Goal: Information Seeking & Learning: Learn about a topic

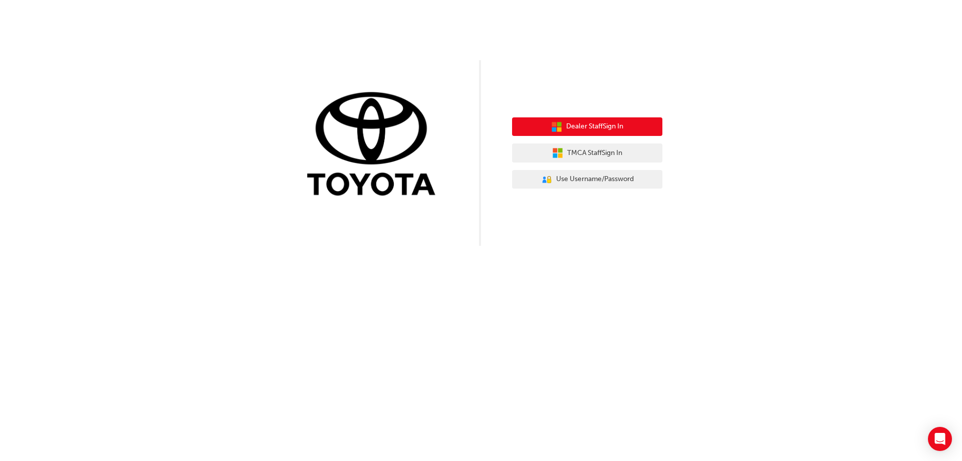
click at [611, 127] on span "Dealer Staff Sign In" at bounding box center [594, 127] width 57 height 12
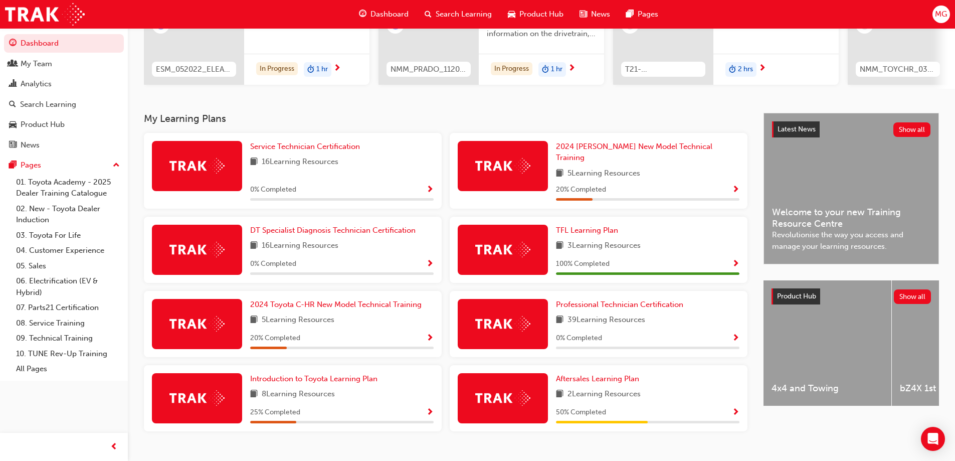
scroll to position [156, 0]
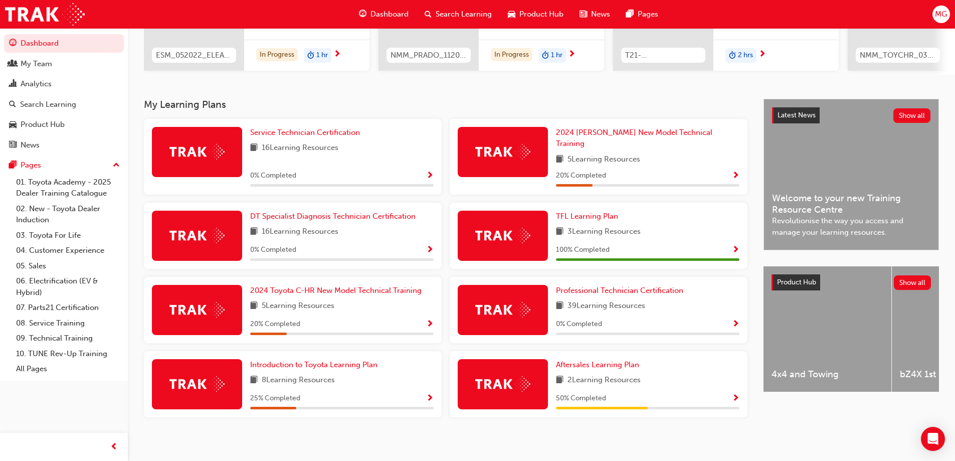
click at [381, 376] on div "8 Learning Resources" at bounding box center [341, 380] width 183 height 13
click at [430, 394] on span "Show Progress" at bounding box center [430, 398] width 8 height 9
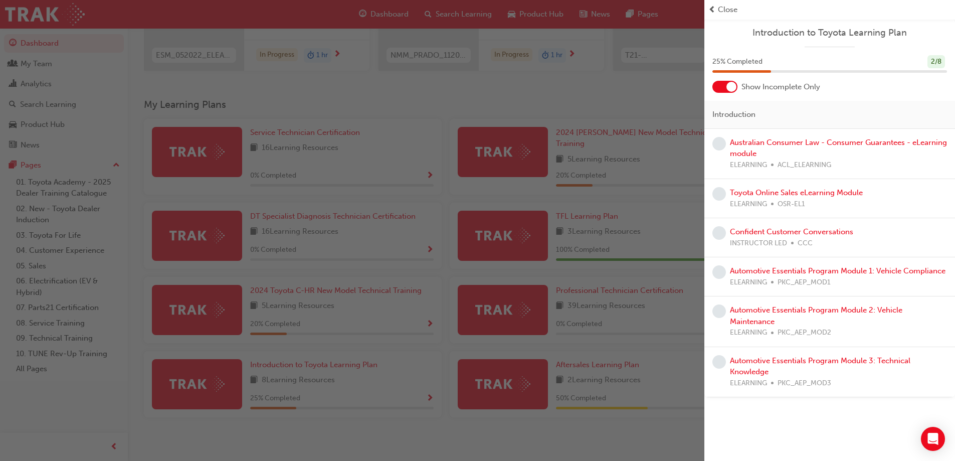
click at [712, 8] on span "prev-icon" at bounding box center [712, 10] width 8 height 12
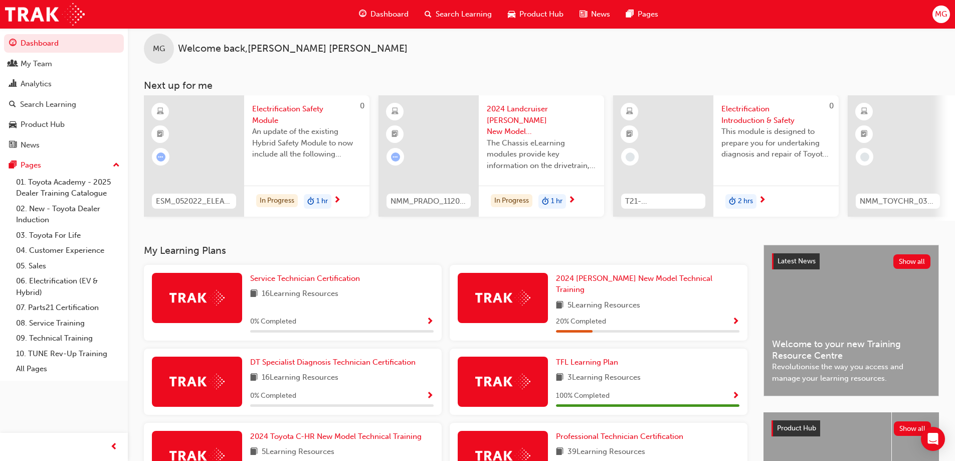
scroll to position [0, 0]
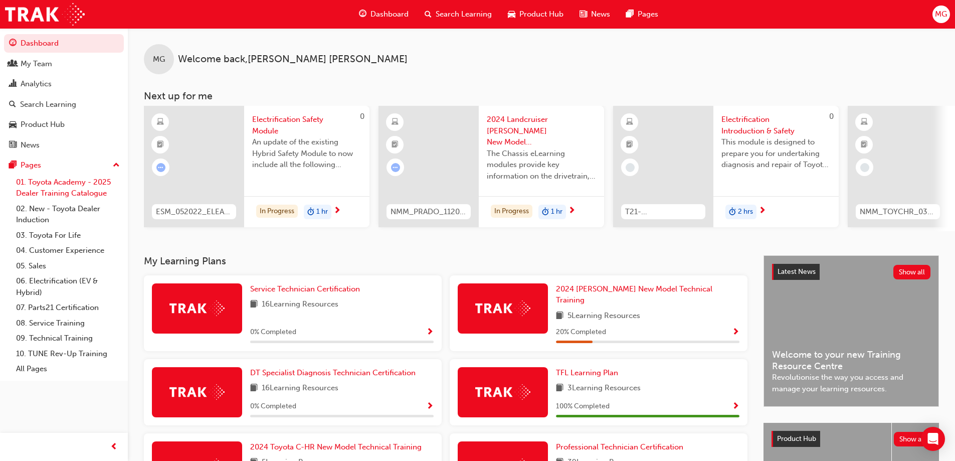
click at [60, 184] on link "01. Toyota Academy - 2025 Dealer Training Catalogue" at bounding box center [68, 187] width 112 height 27
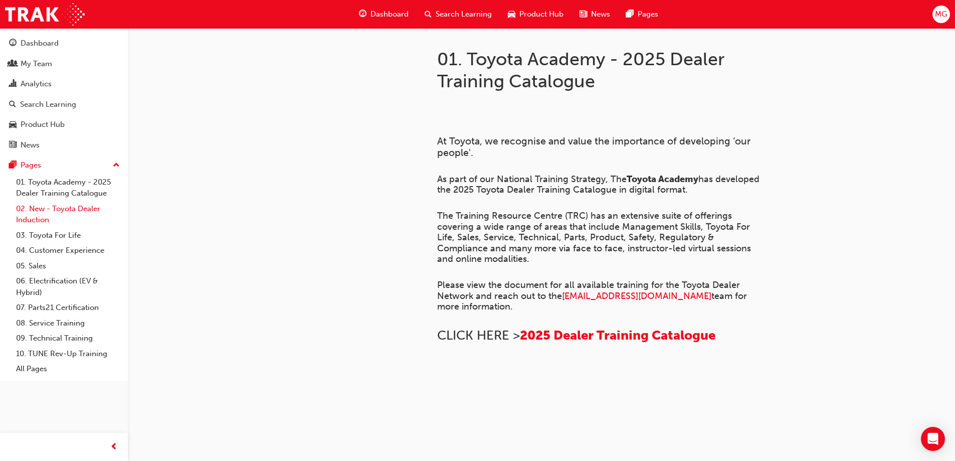
click at [71, 209] on link "02. New - Toyota Dealer Induction" at bounding box center [68, 214] width 112 height 27
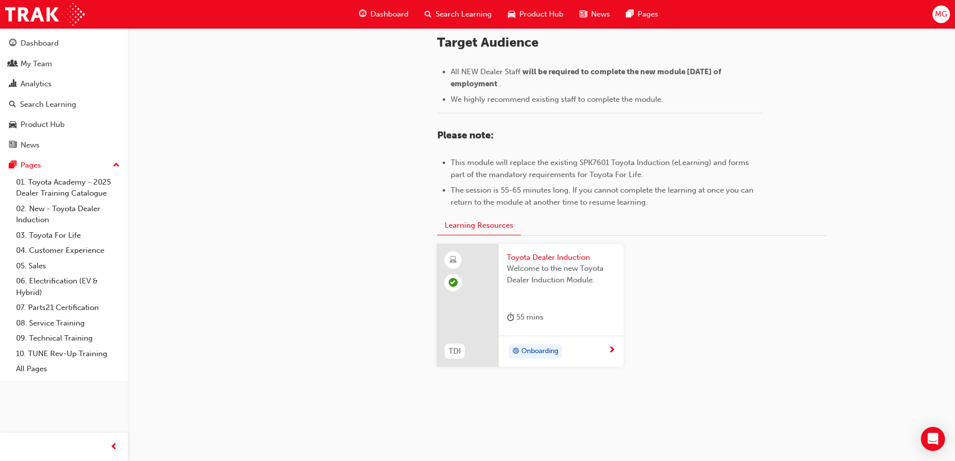
scroll to position [437, 0]
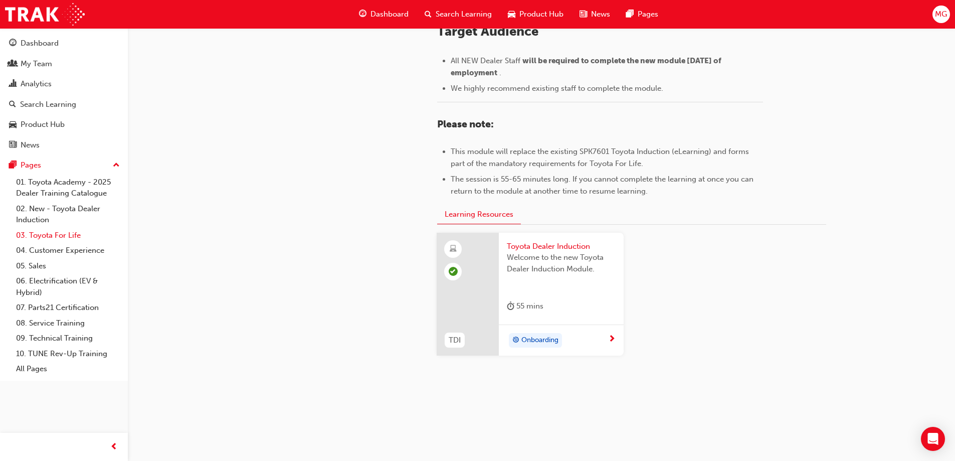
click at [62, 230] on link "03. Toyota For Life" at bounding box center [68, 236] width 112 height 16
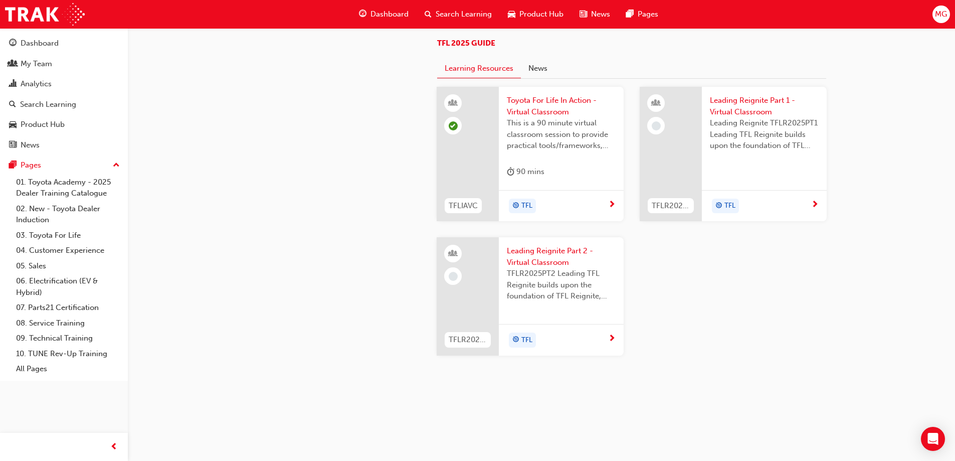
scroll to position [1052, 0]
click at [752, 116] on span "Leading Reignite Part 1 - Virtual Classroom" at bounding box center [764, 106] width 109 height 23
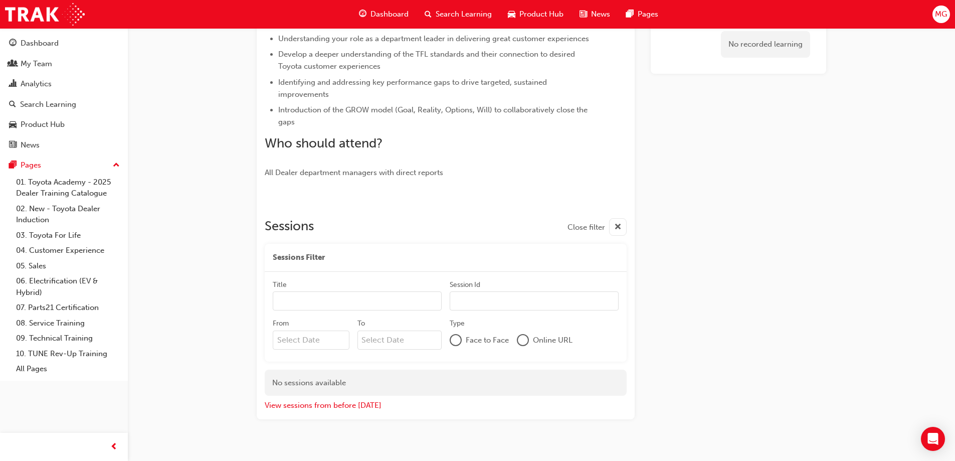
scroll to position [286, 0]
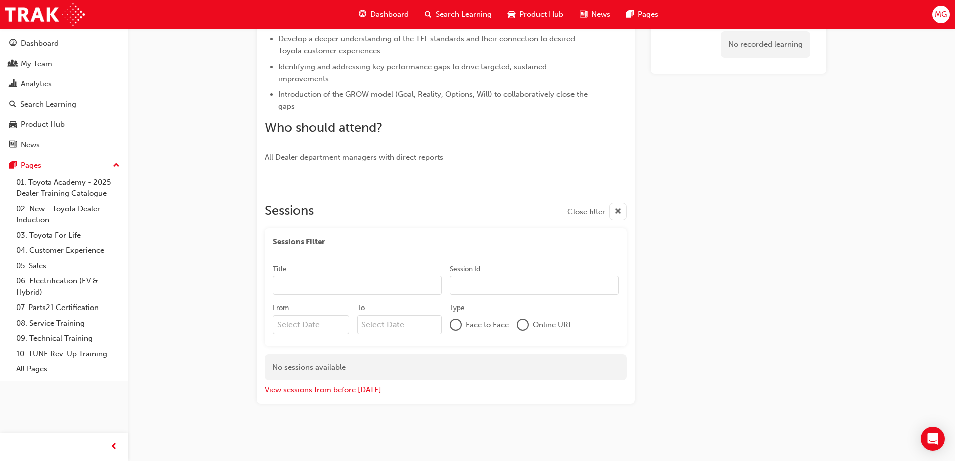
click at [522, 322] on div at bounding box center [523, 324] width 10 height 10
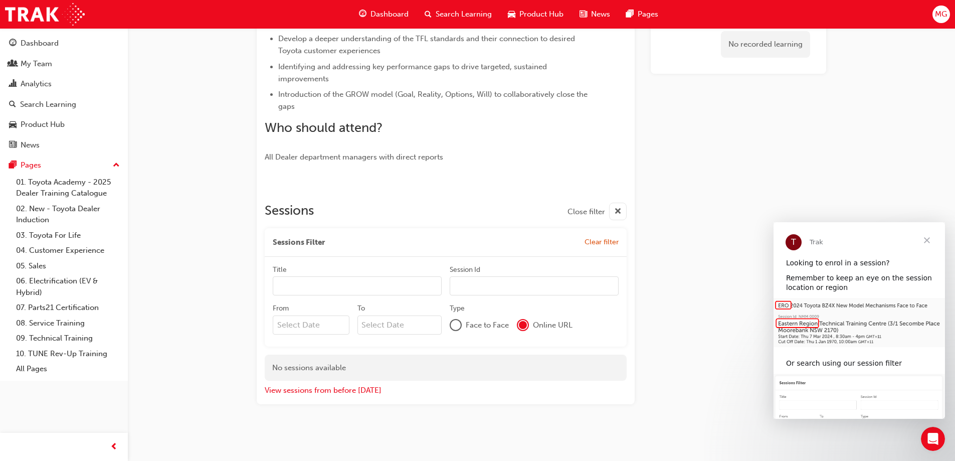
scroll to position [286, 0]
click at [353, 391] on button "View sessions from before today" at bounding box center [323, 390] width 117 height 12
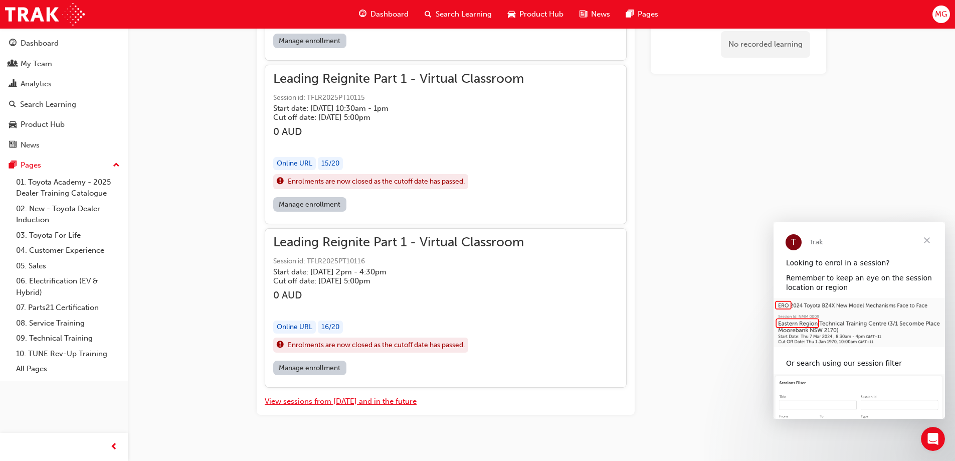
scroll to position [19694, 0]
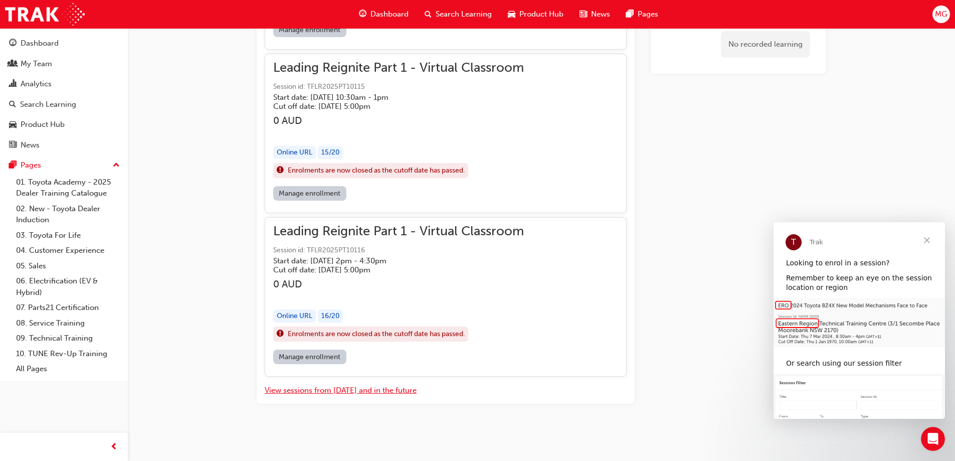
click at [396, 391] on button "View sessions from today and in the future" at bounding box center [341, 390] width 152 height 12
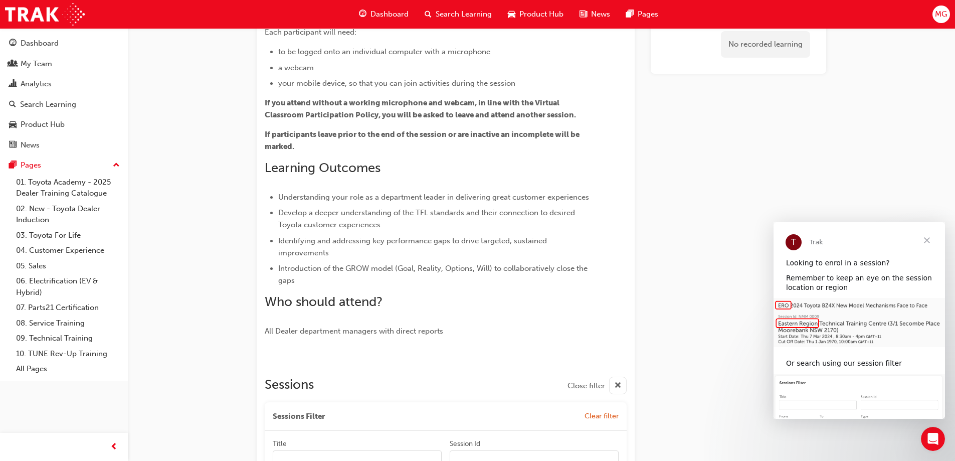
scroll to position [286, 0]
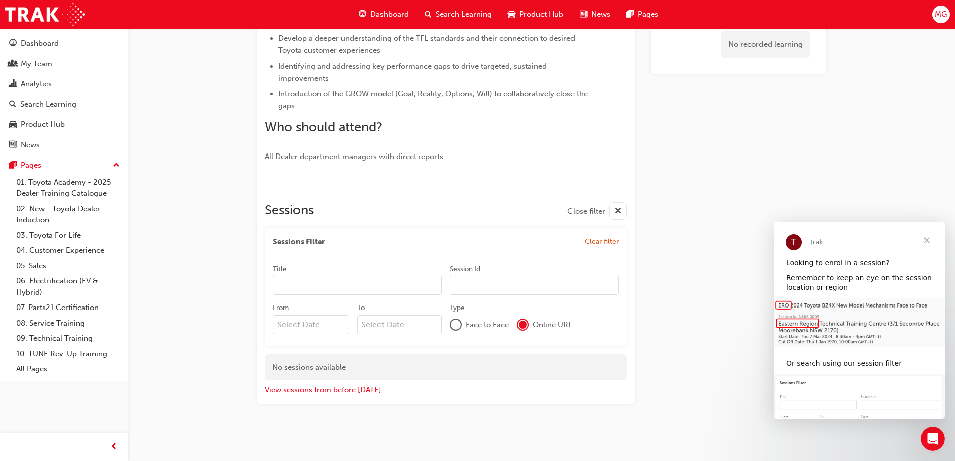
click at [455, 322] on div at bounding box center [456, 324] width 10 height 10
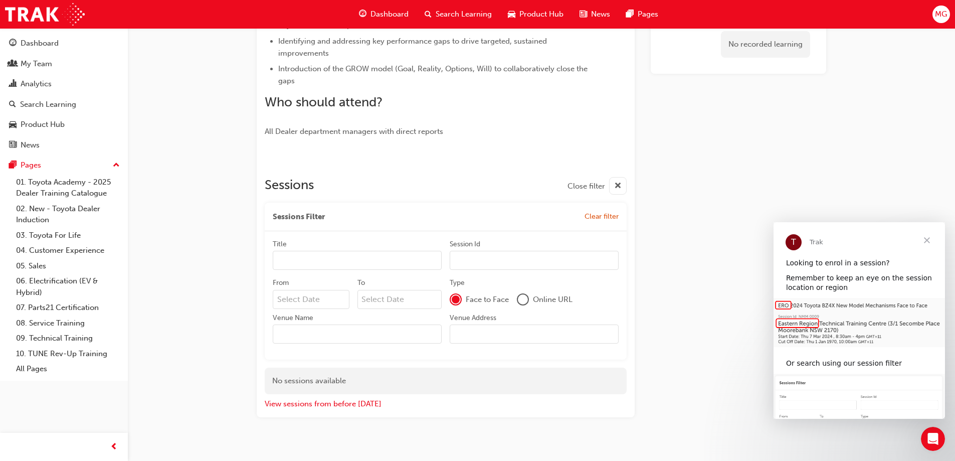
scroll to position [325, 0]
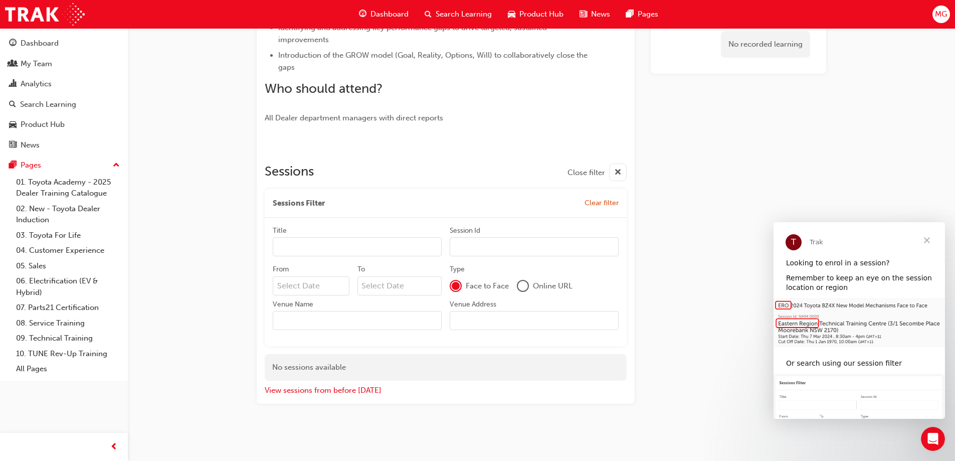
click at [524, 285] on div at bounding box center [523, 286] width 10 height 10
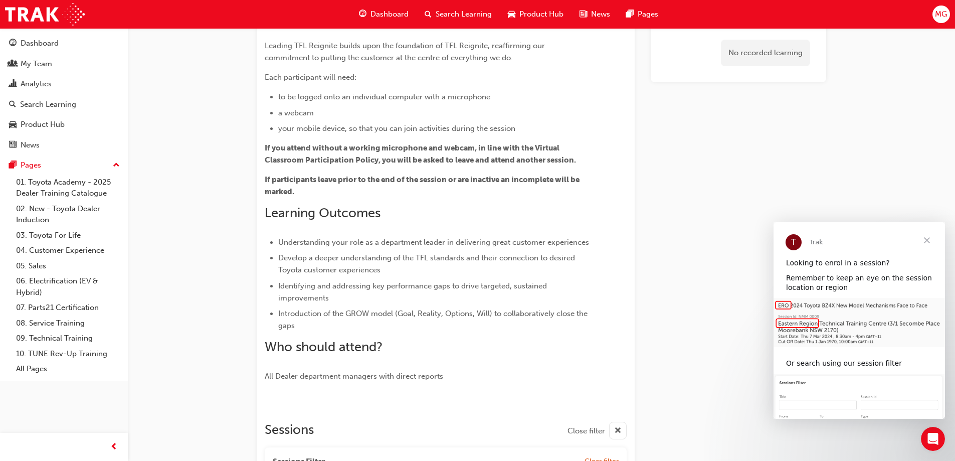
scroll to position [0, 0]
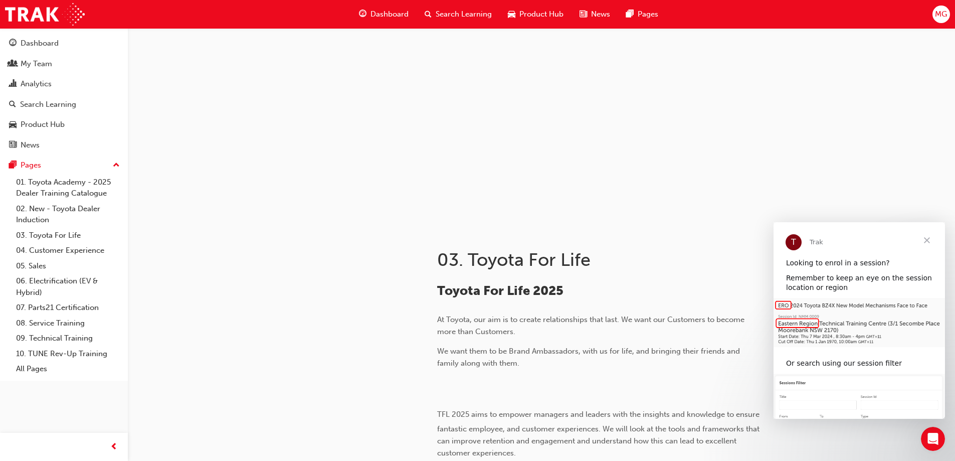
scroll to position [1052, 0]
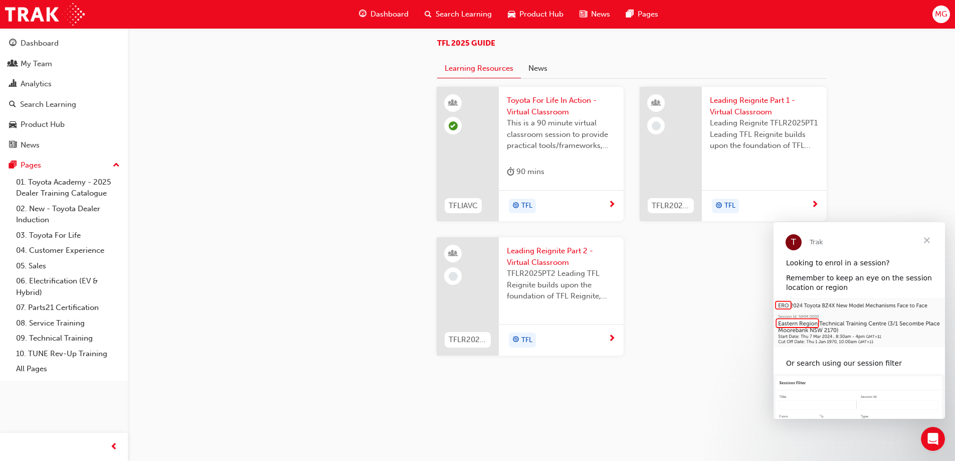
click at [614, 343] on span "next-icon" at bounding box center [612, 338] width 8 height 9
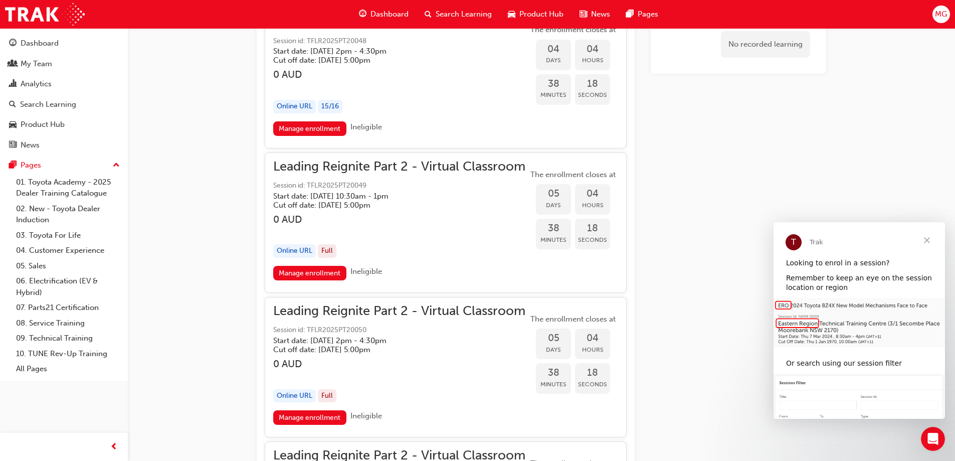
scroll to position [1103, 0]
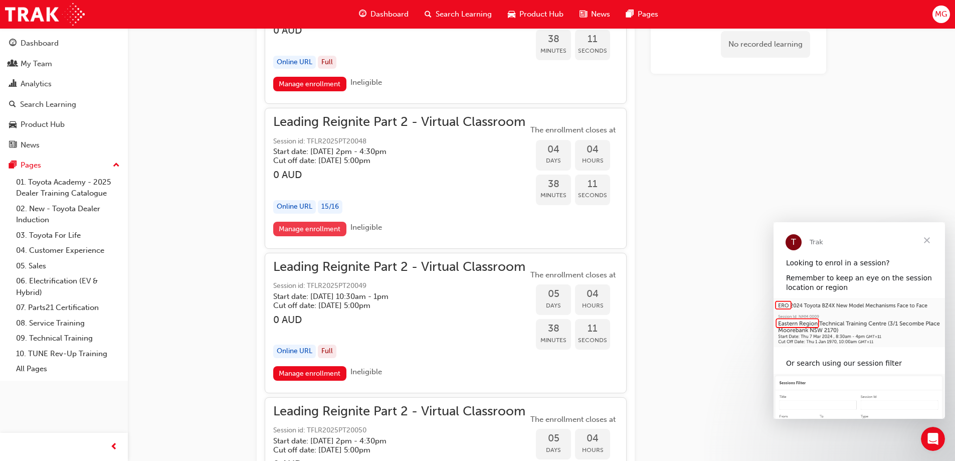
click at [328, 228] on link "Manage enrollment" at bounding box center [309, 229] width 73 height 15
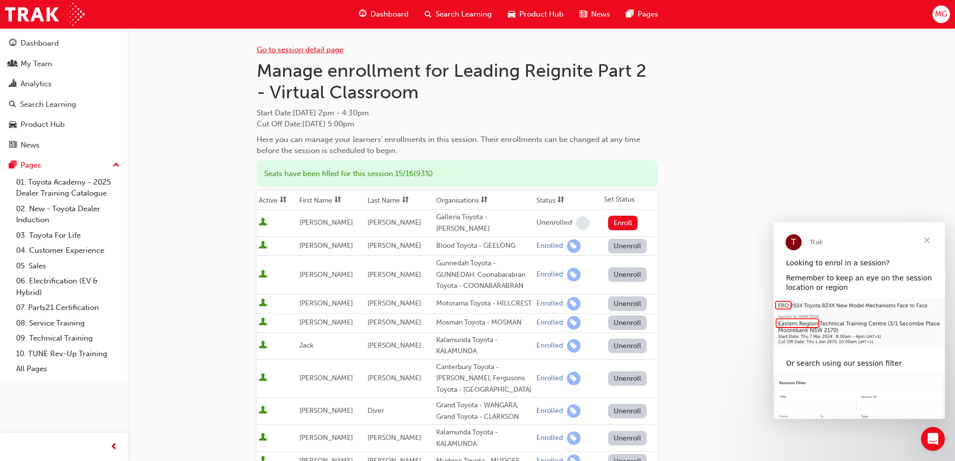
click at [320, 52] on link "Go to session detail page" at bounding box center [300, 49] width 87 height 9
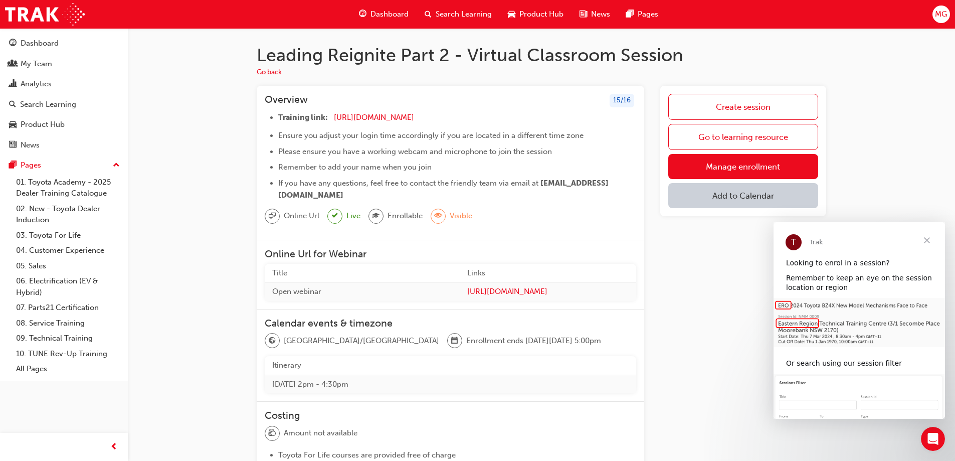
click at [271, 75] on button "Go back" at bounding box center [269, 73] width 25 height 12
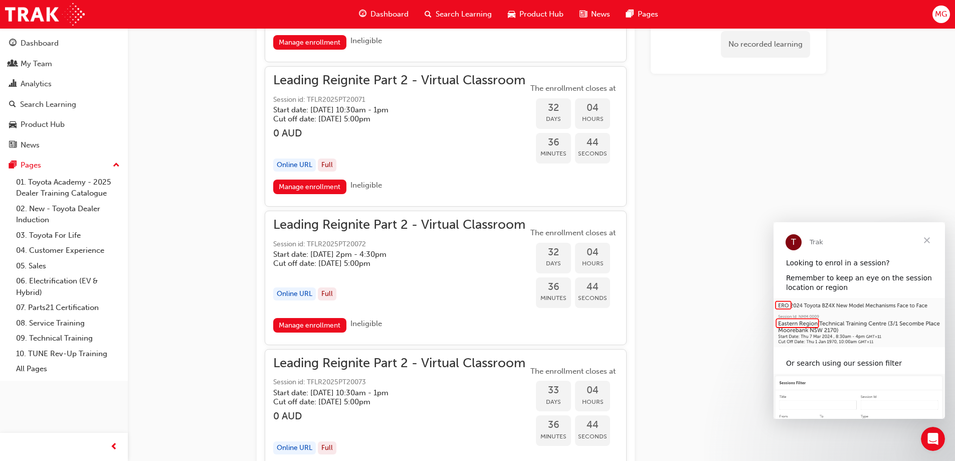
scroll to position [4260, 0]
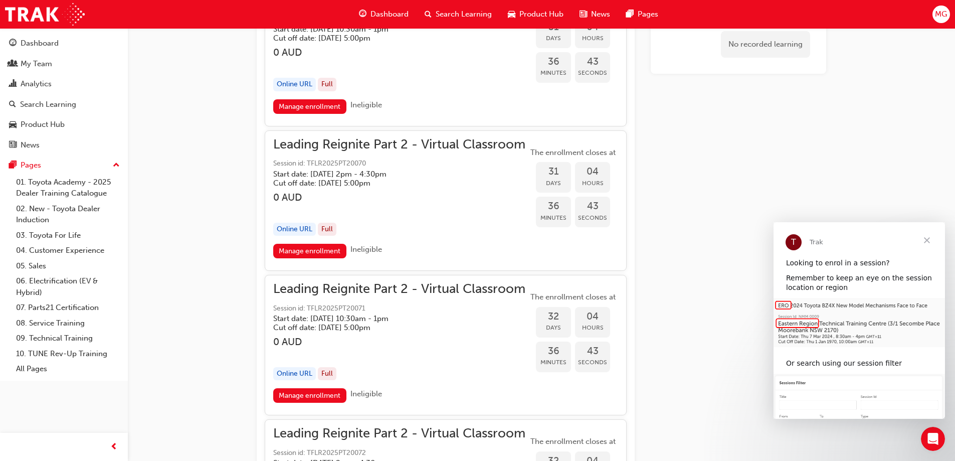
scroll to position [1052, 0]
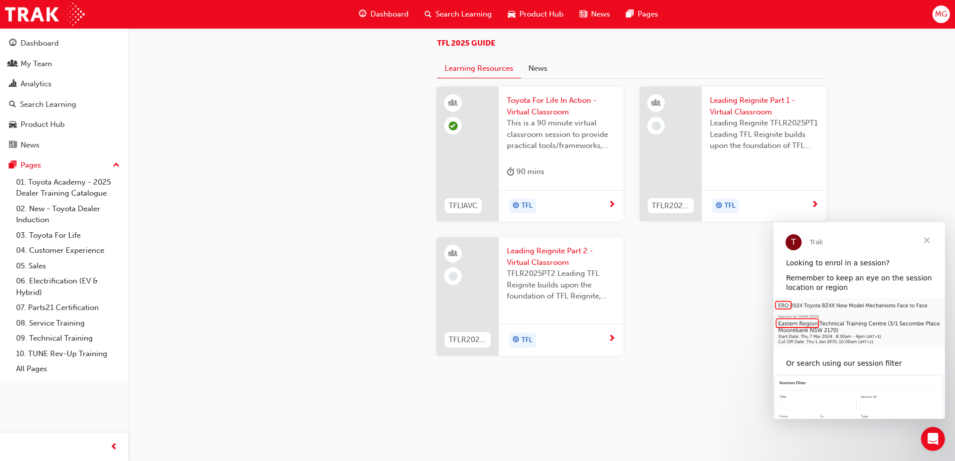
click at [556, 116] on span "Toyota For Life In Action - Virtual Classroom" at bounding box center [561, 106] width 109 height 23
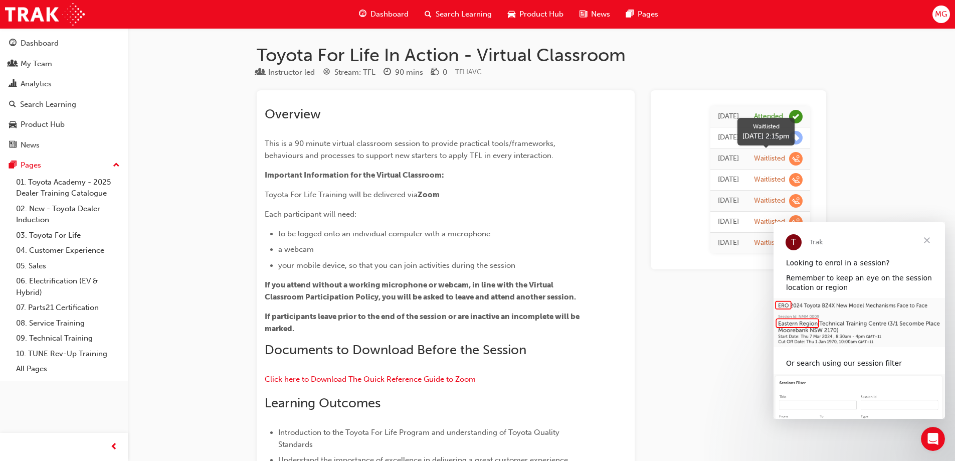
click at [797, 159] on span "learningRecordVerb_WAITLIST-icon" at bounding box center [796, 159] width 14 height 14
click at [799, 161] on span "learningRecordVerb_WAITLIST-icon" at bounding box center [796, 159] width 14 height 14
click at [927, 243] on span "Close" at bounding box center [927, 240] width 36 height 36
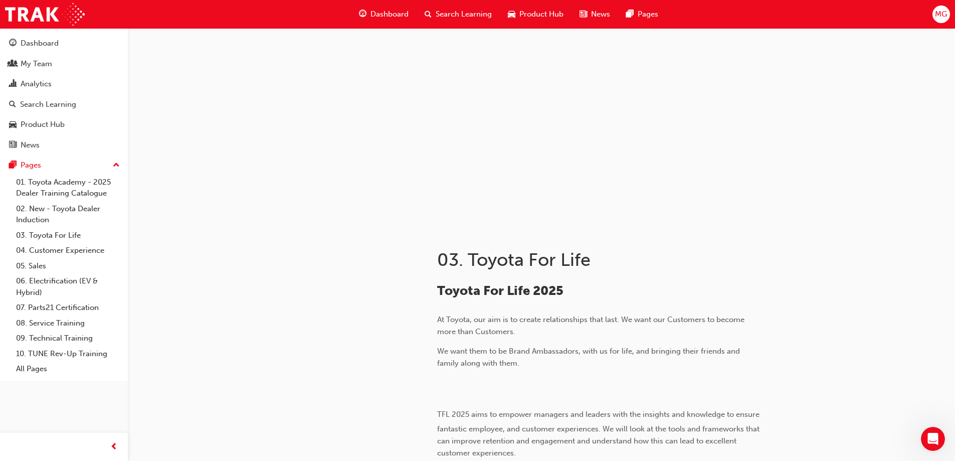
scroll to position [1052, 0]
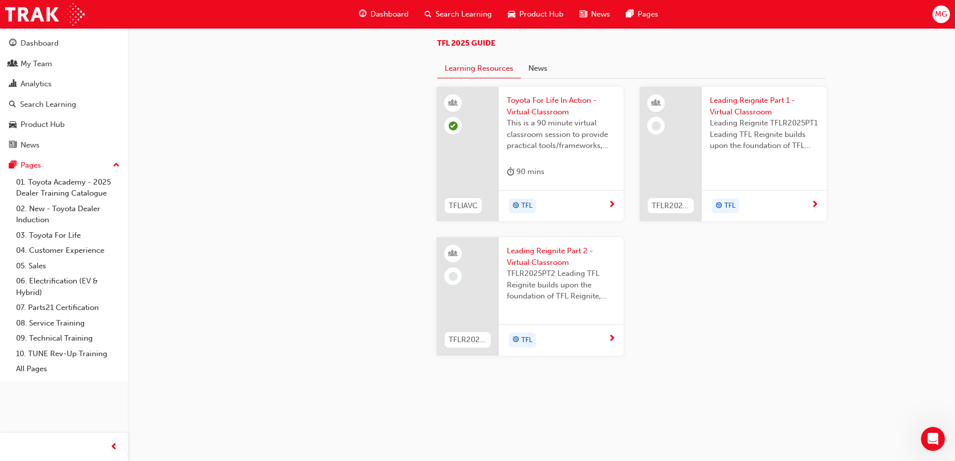
click at [747, 138] on span "Leading Reignite TFLR2025PT1 Leading TFL Reignite builds upon the foundation of…" at bounding box center [764, 134] width 109 height 34
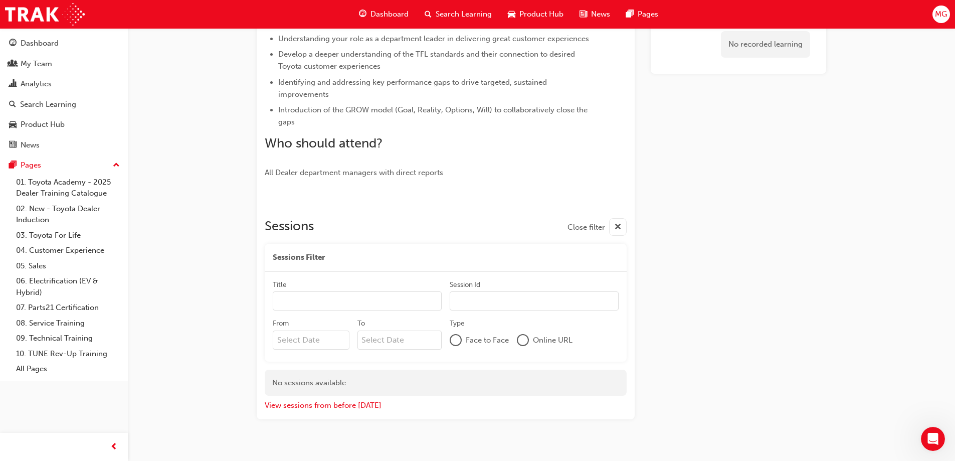
scroll to position [286, 0]
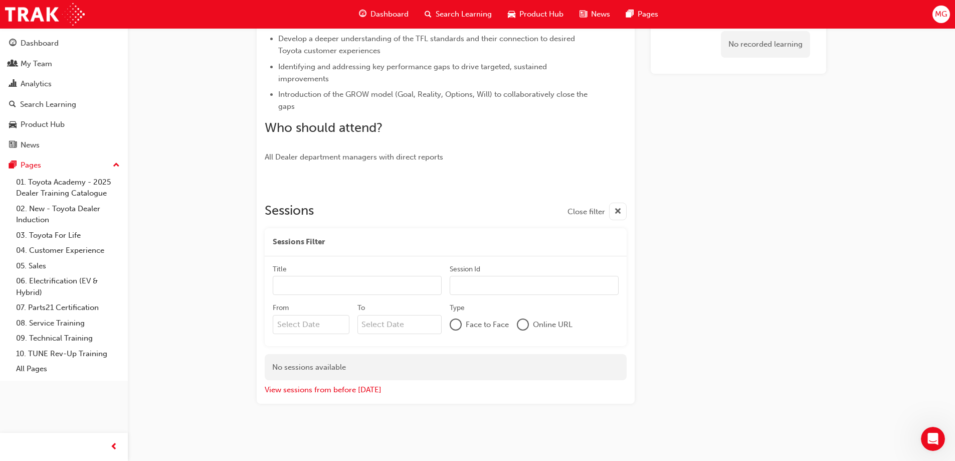
click at [522, 326] on div at bounding box center [523, 324] width 10 height 10
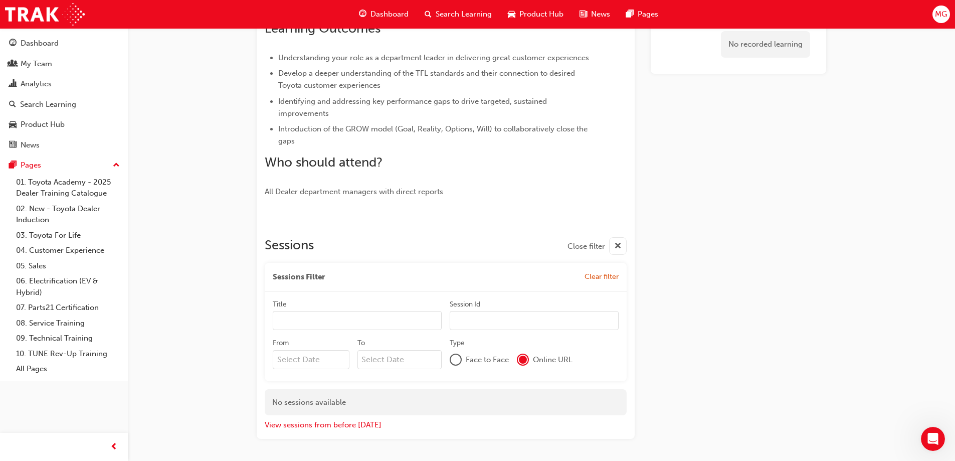
scroll to position [286, 0]
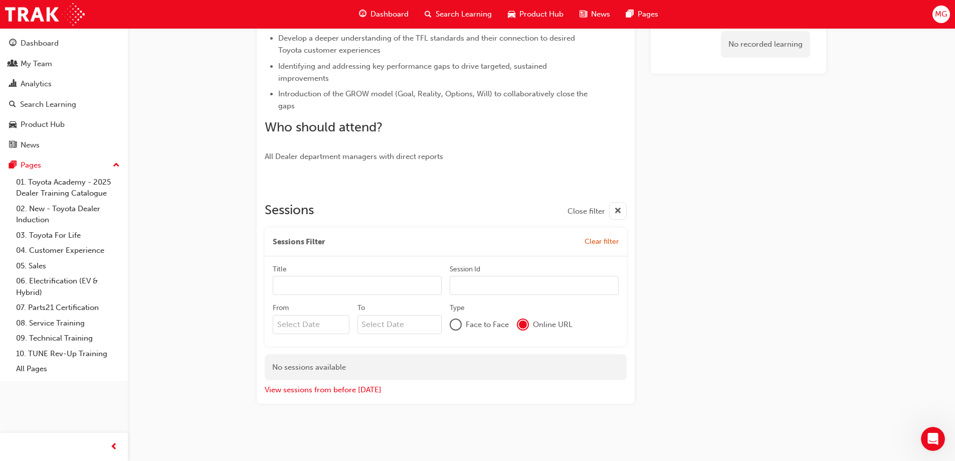
click at [309, 279] on input "Title" at bounding box center [357, 285] width 169 height 19
type input "leading reignite"
click at [307, 329] on input "From" at bounding box center [311, 324] width 77 height 19
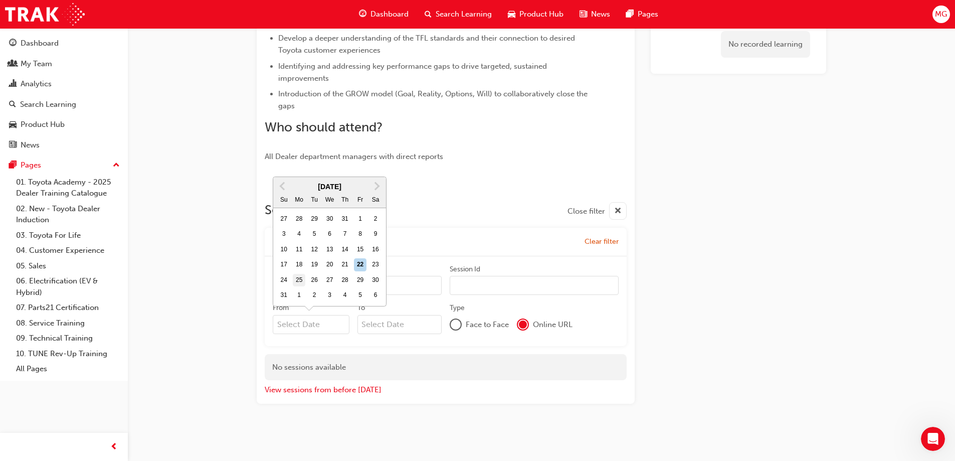
click at [296, 277] on div "25" at bounding box center [299, 280] width 13 height 13
click at [296, 315] on input "From Previous Month Next Month August 2025 Su Mo Tu We Th Fr Sa 27 28 29 30 31 …" at bounding box center [311, 324] width 77 height 19
type input "25/08/25"
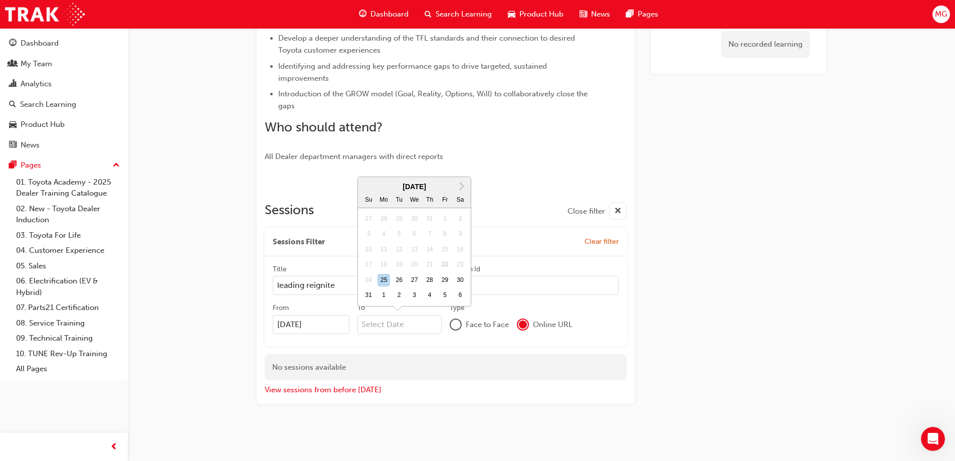
click at [399, 327] on input "To Next Month August 2025 Su Mo Tu We Th Fr Sa 27 28 29 30 31 1 2 3 4 5 6 7 8 9…" at bounding box center [399, 324] width 85 height 19
click at [461, 185] on span "Next Month" at bounding box center [461, 186] width 0 height 12
click at [461, 185] on div at bounding box center [446, 182] width 362 height 8
click at [409, 327] on input "To" at bounding box center [399, 324] width 85 height 19
click at [461, 187] on span "Next Month" at bounding box center [461, 186] width 0 height 12
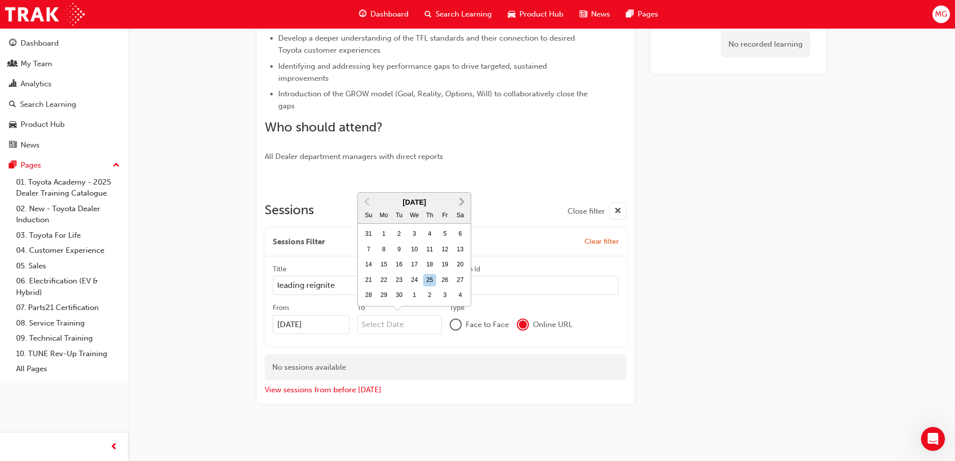
click at [461, 202] on span "Next Month" at bounding box center [461, 201] width 0 height 12
click at [461, 203] on span "Next Month" at bounding box center [461, 201] width 0 height 12
click at [461, 186] on span "Next Month" at bounding box center [461, 186] width 0 height 12
click at [415, 294] on div "31" at bounding box center [414, 295] width 13 height 13
click at [415, 315] on input "To December 2025 Previous Month Next Month December 2025 Su Mo Tu We Th Fr Sa 3…" at bounding box center [399, 324] width 85 height 19
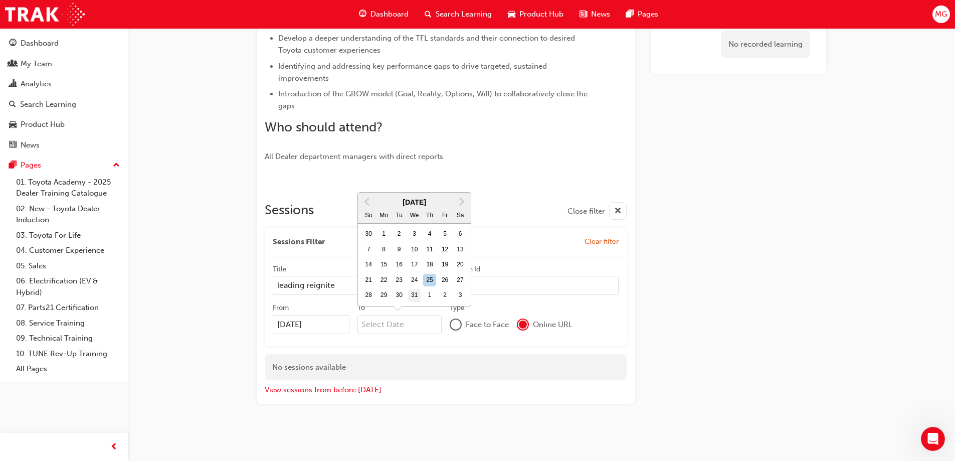
type input "31/12/25"
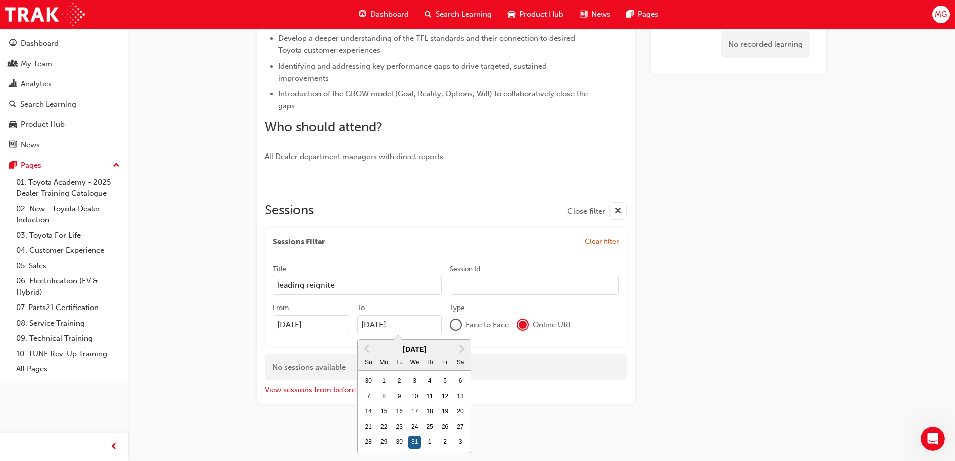
click at [412, 443] on div "31" at bounding box center [414, 441] width 13 height 13
click at [412, 334] on input "31/12/25" at bounding box center [399, 324] width 85 height 19
click at [509, 411] on div "Leading Reignite Part 1 - Virtual Classroom Instructor led Stream: TFL TFLR2025…" at bounding box center [541, 97] width 601 height 678
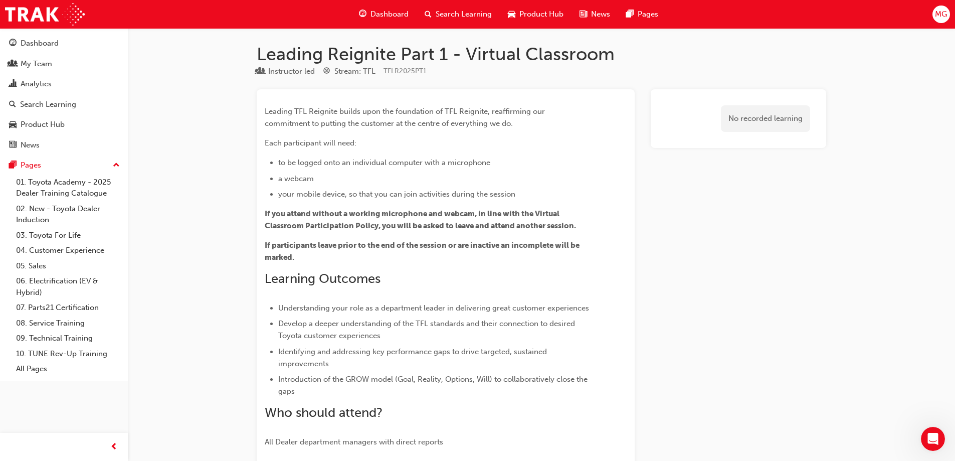
scroll to position [0, 0]
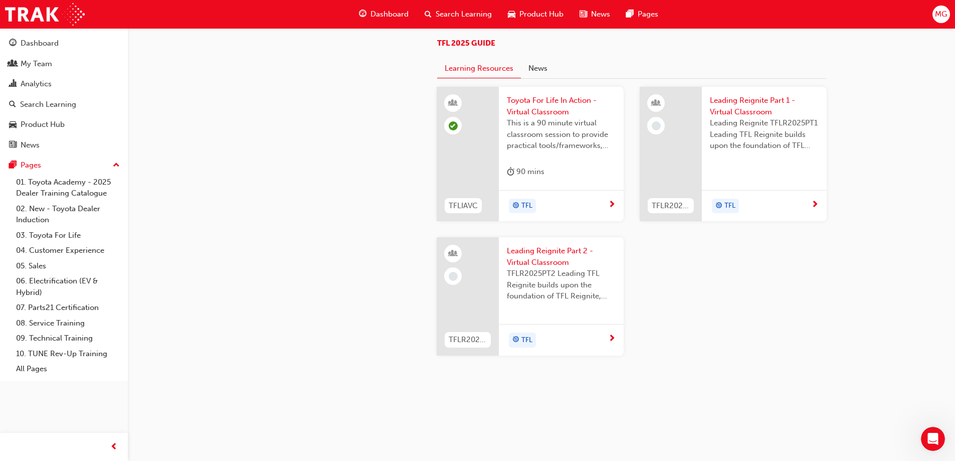
scroll to position [601, 0]
click at [49, 48] on div "Dashboard" at bounding box center [40, 44] width 38 height 12
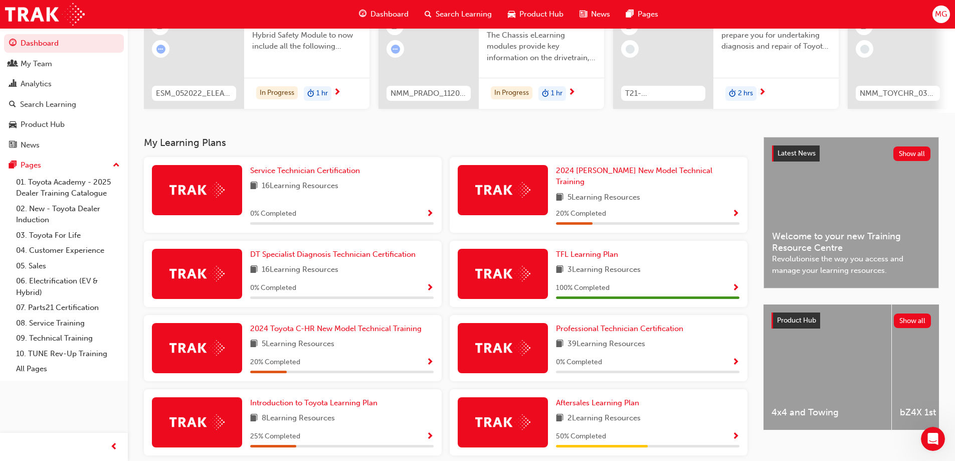
scroll to position [150, 0]
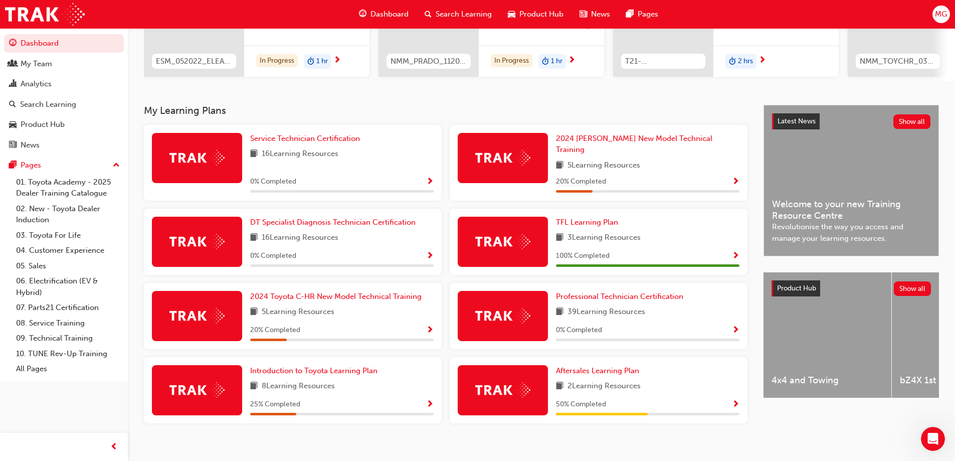
click at [285, 149] on div "Service Technician Certification 16 Learning Resources 0 % Completed" at bounding box center [341, 163] width 183 height 60
click at [293, 144] on link "Service Technician Certification" at bounding box center [307, 139] width 114 height 12
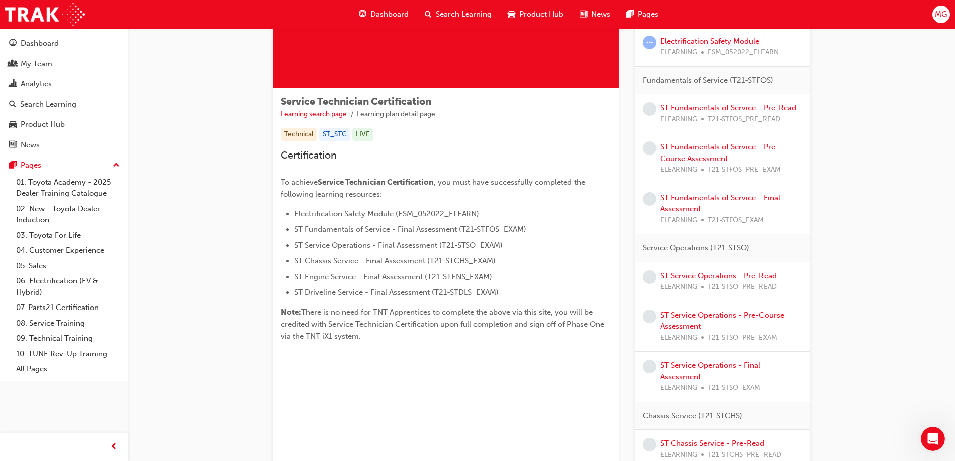
scroll to position [100, 0]
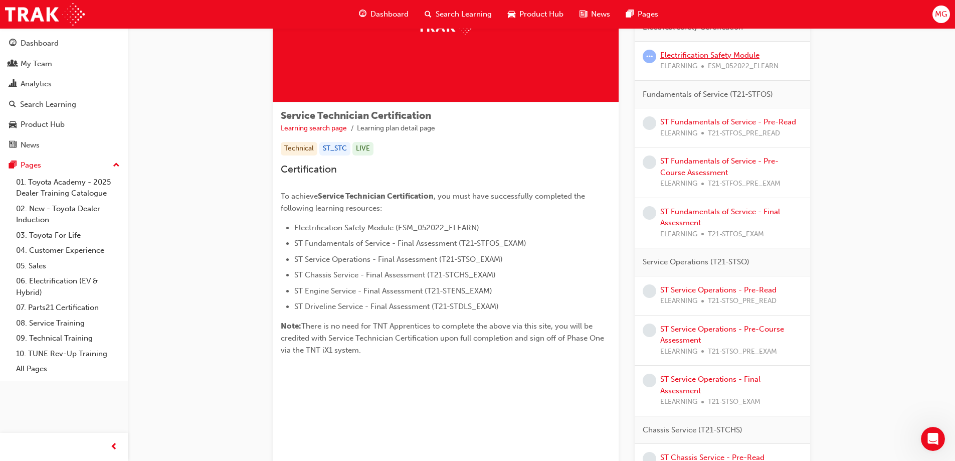
click at [702, 54] on link "Electrification Safety Module" at bounding box center [709, 55] width 99 height 9
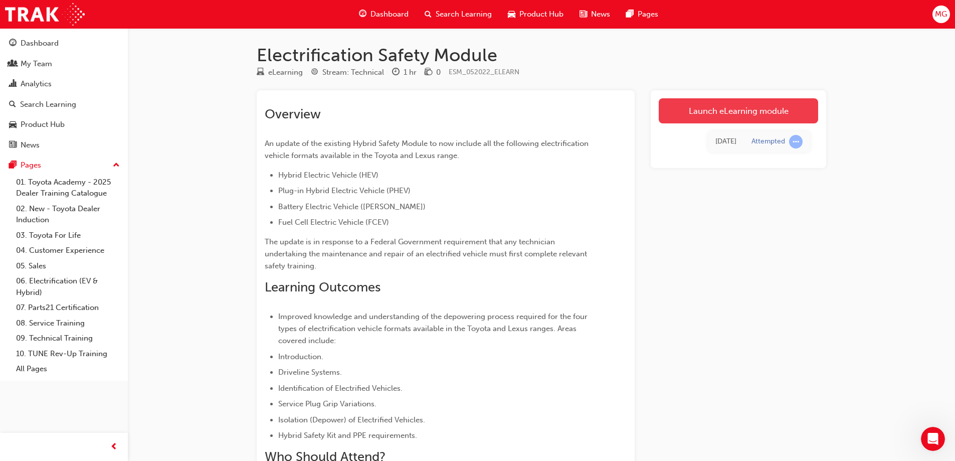
click at [714, 109] on link "Launch eLearning module" at bounding box center [737, 110] width 159 height 25
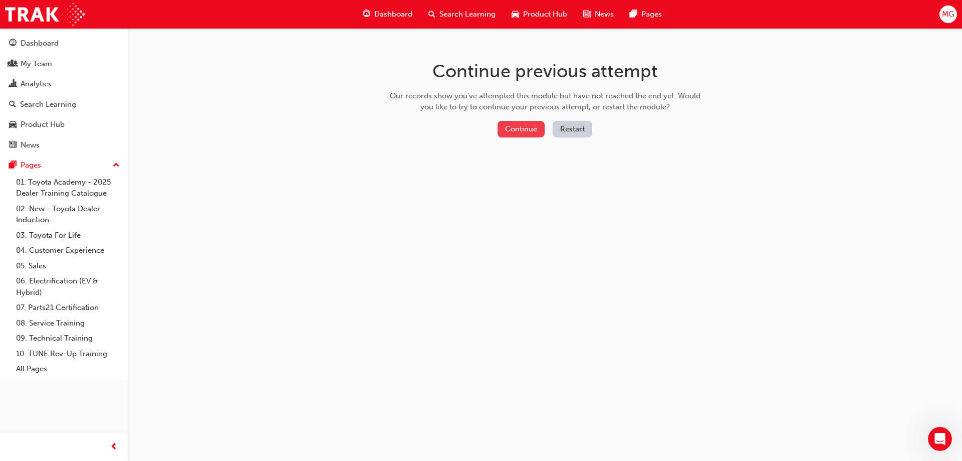
click at [509, 128] on button "Continue" at bounding box center [521, 129] width 47 height 17
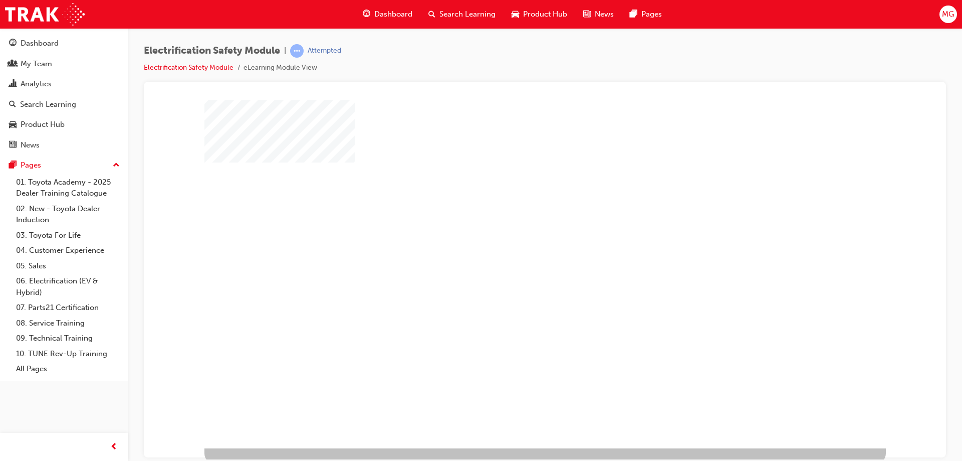
scroll to position [17, 0]
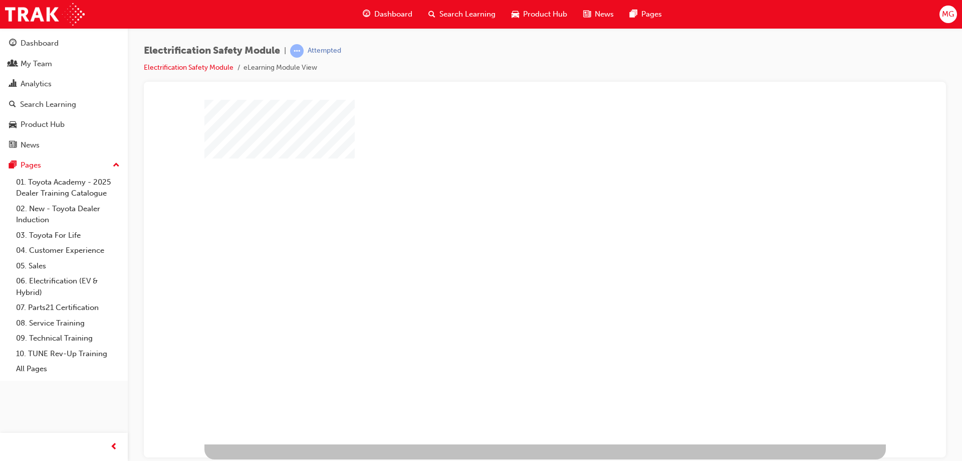
click at [516, 234] on div "play" at bounding box center [516, 234] width 0 height 0
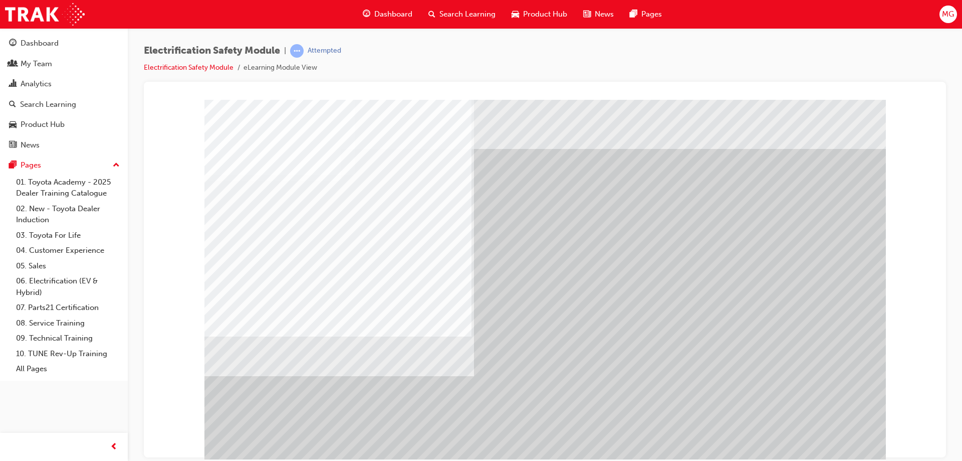
scroll to position [17, 0]
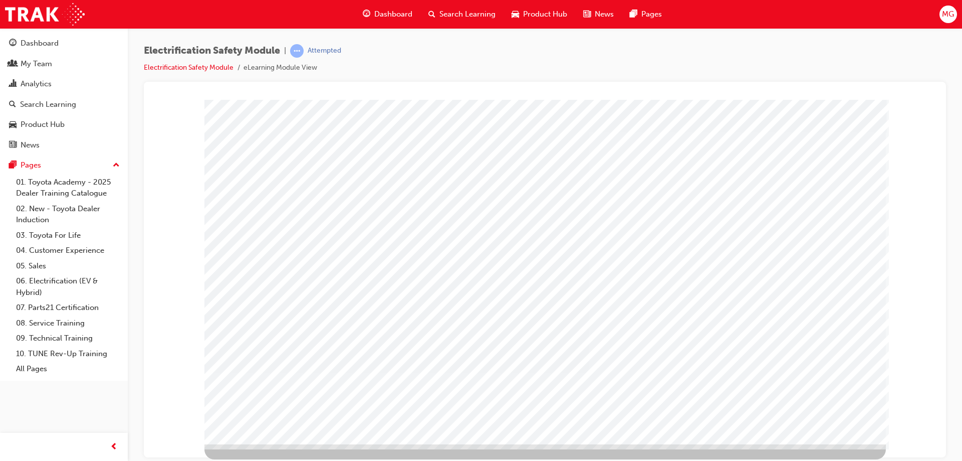
scroll to position [0, 0]
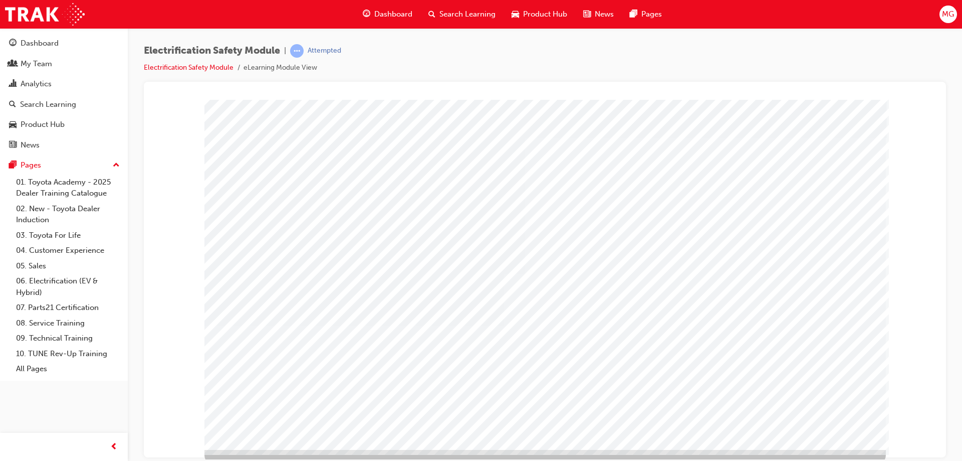
scroll to position [17, 0]
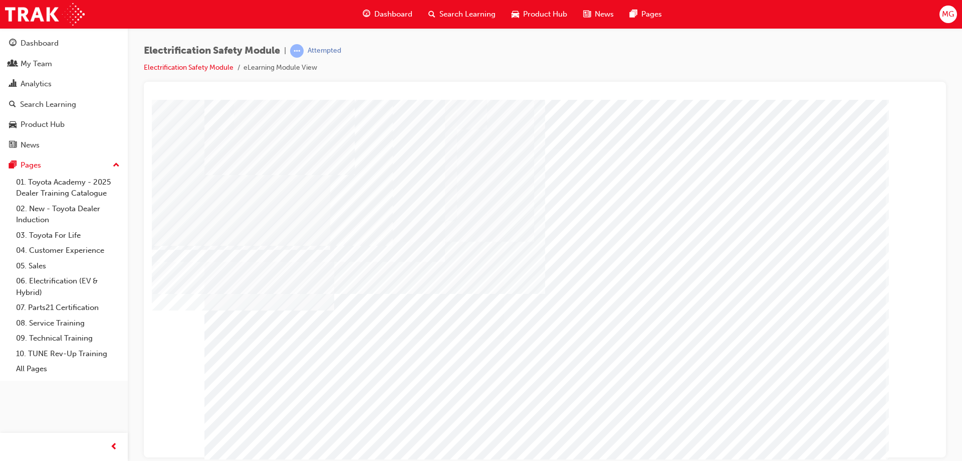
drag, startPoint x: 541, startPoint y: 366, endPoint x: 546, endPoint y: 361, distance: 6.7
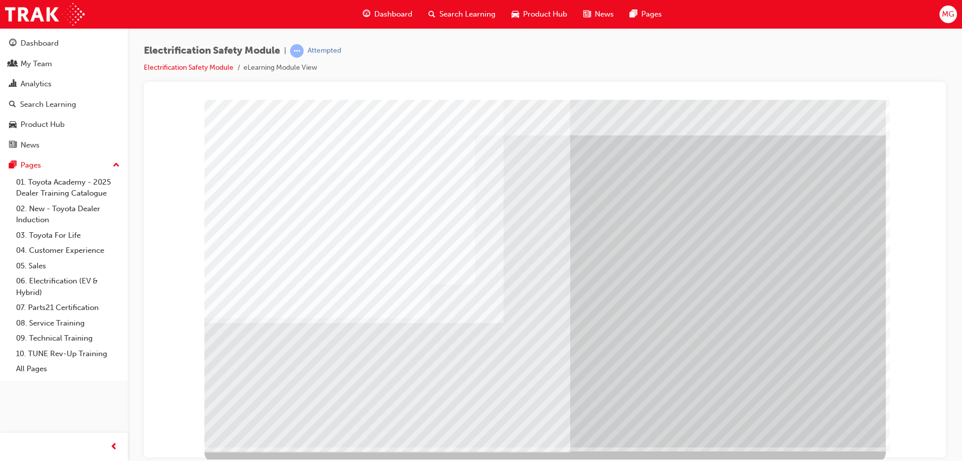
scroll to position [17, 0]
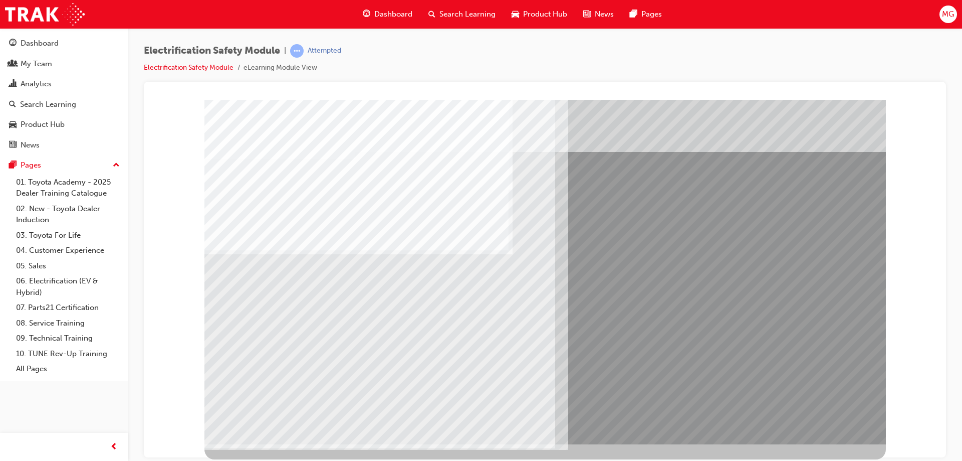
scroll to position [0, 0]
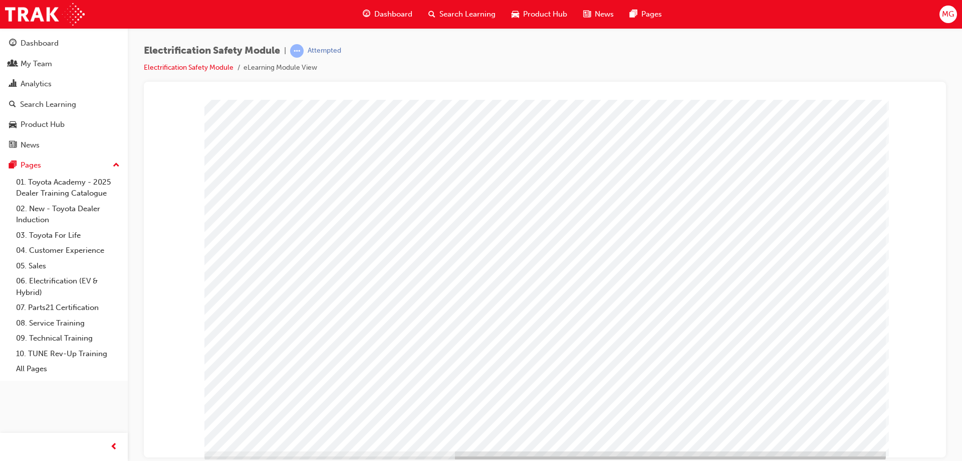
scroll to position [17, 0]
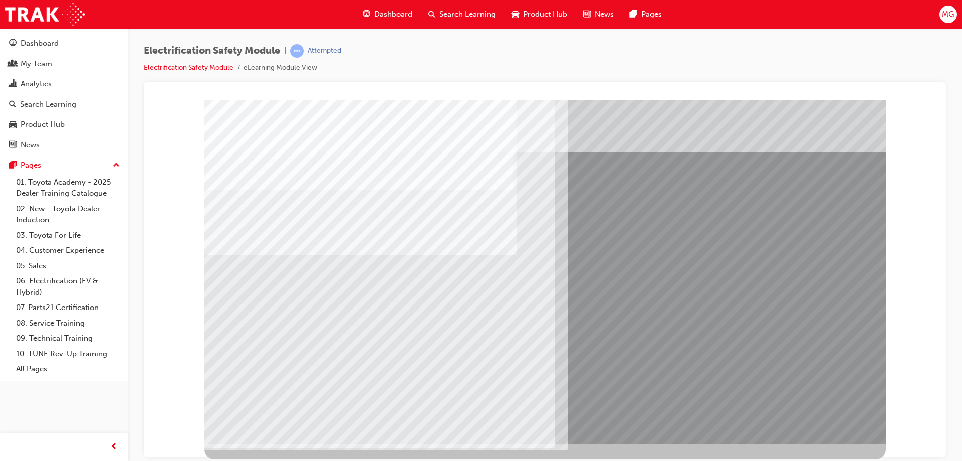
scroll to position [0, 0]
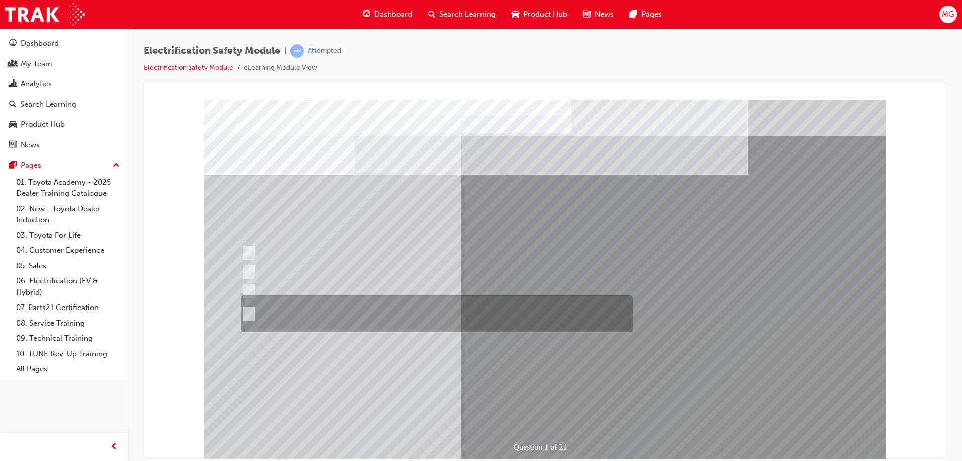
click at [249, 311] on input "The Plug-in Hybrid Electric has AC charging capability via a wall box charger a…" at bounding box center [246, 313] width 11 height 11
radio input "true"
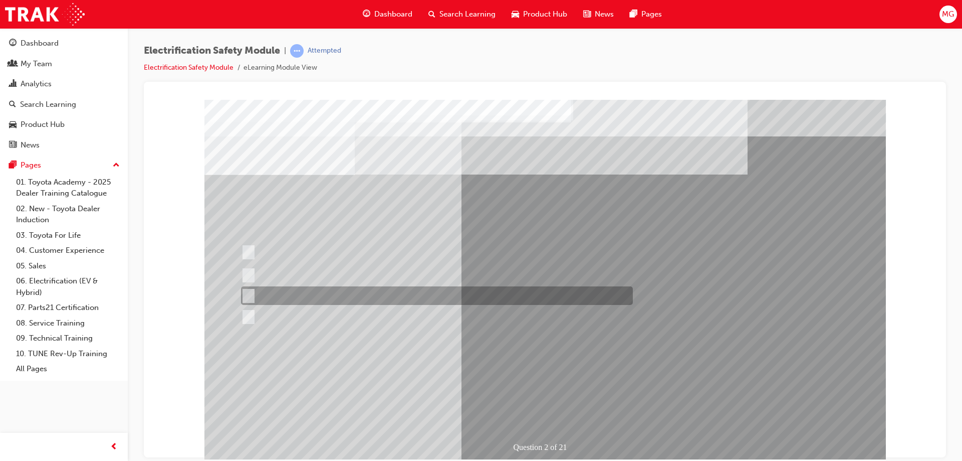
click at [246, 292] on input "The Hybrid only uses a petrol engine." at bounding box center [246, 295] width 11 height 11
radio input "true"
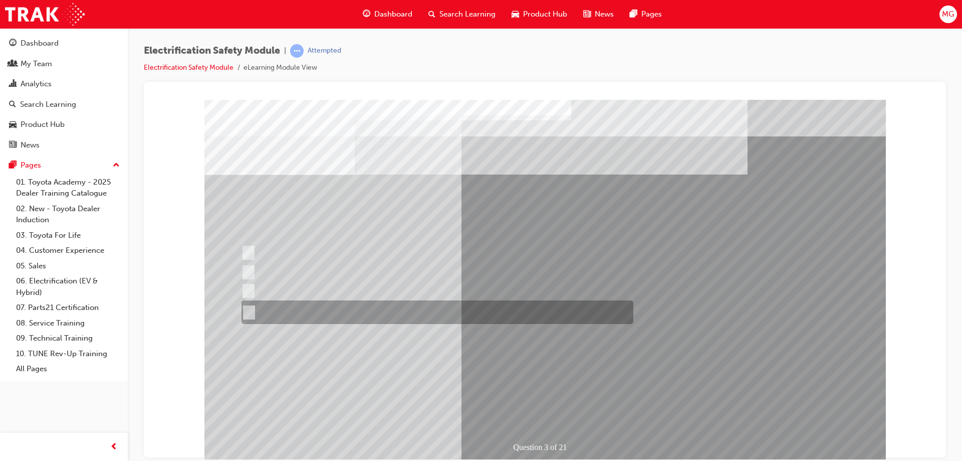
click at [252, 309] on input "The FCEV produces electric power via a Fuel Cell Stack supporting the Hybrid ba…" at bounding box center [247, 312] width 11 height 11
radio input "true"
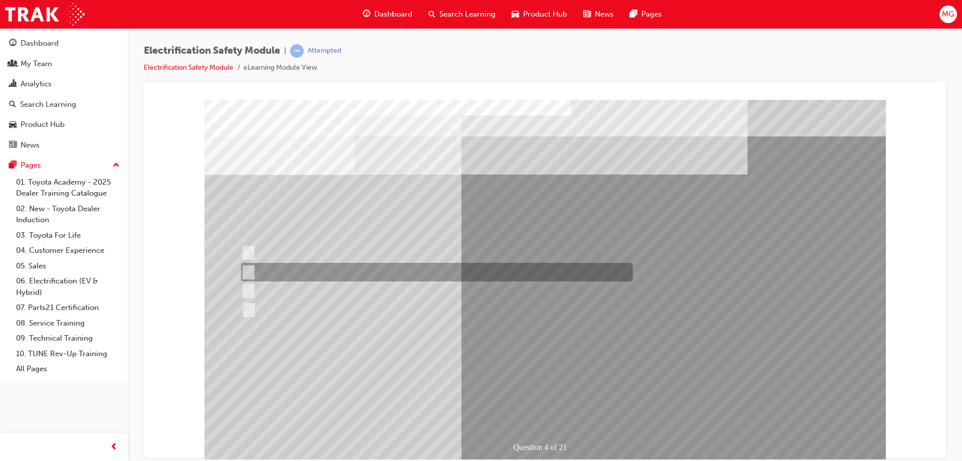
click at [250, 272] on input "EV or H2 labels on the License Plate." at bounding box center [246, 272] width 11 height 11
checkbox input "true"
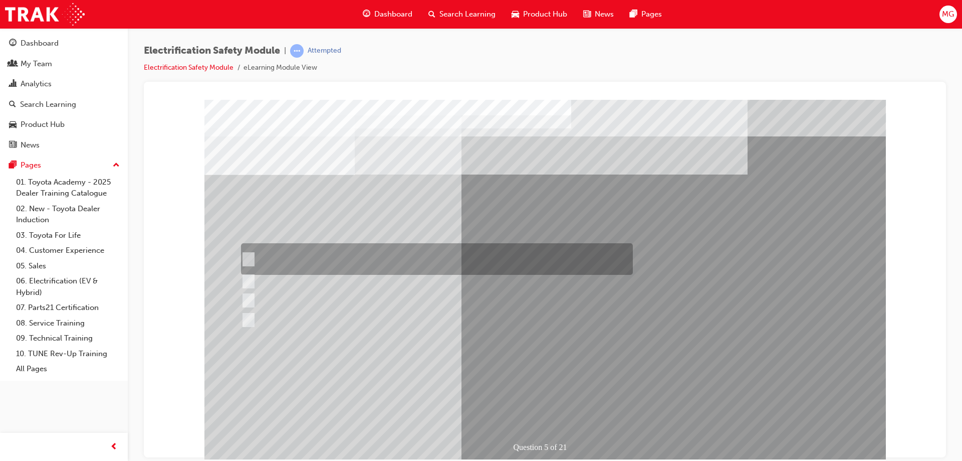
click at [251, 260] on input "The READY light will illuminate when the vehicle is turned on and ready to driv…" at bounding box center [246, 259] width 11 height 11
checkbox input "true"
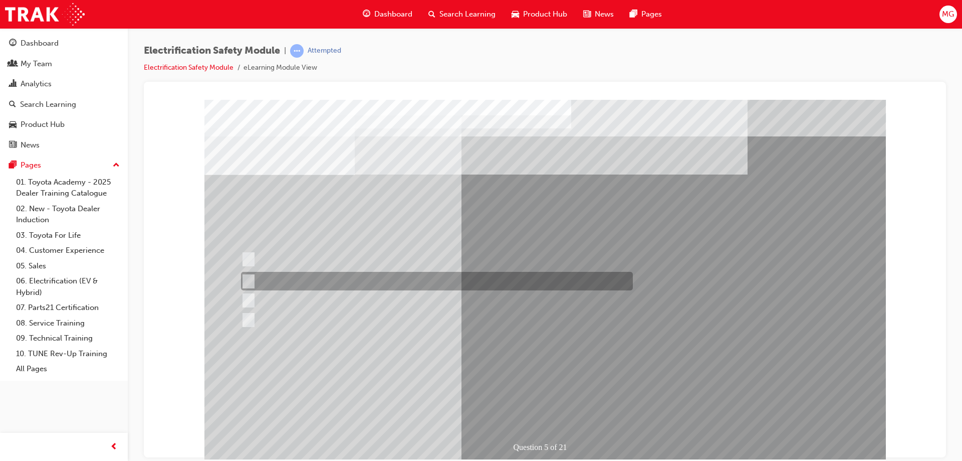
click at [243, 280] on input "The Main Display will show the power flow for the driveline." at bounding box center [246, 281] width 11 height 11
checkbox input "true"
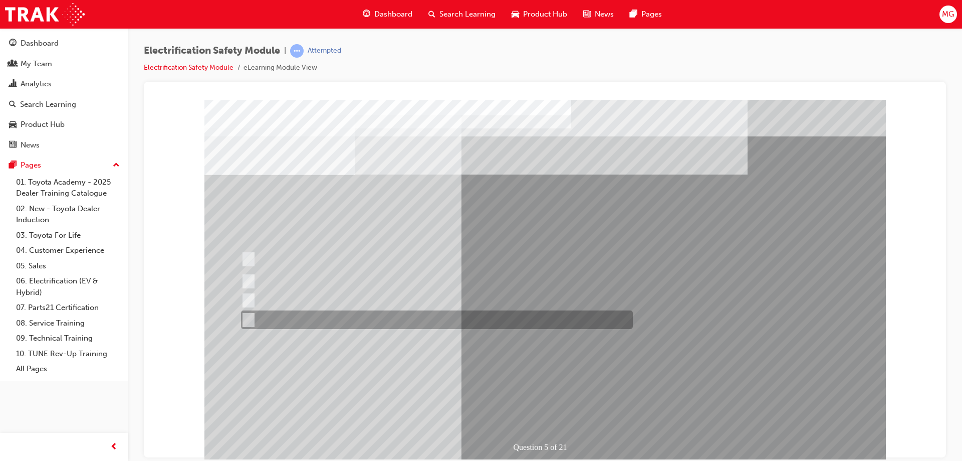
click at [248, 318] on input "Battery Level indicator (State of Charge)." at bounding box center [246, 319] width 11 height 11
checkbox input "true"
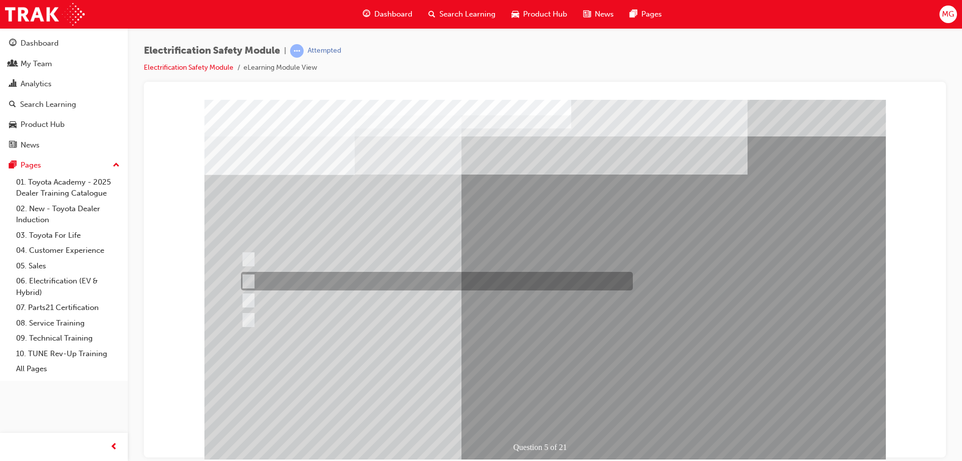
click at [247, 278] on input "The Main Display will show the power flow for the driveline." at bounding box center [246, 281] width 11 height 11
checkbox input "false"
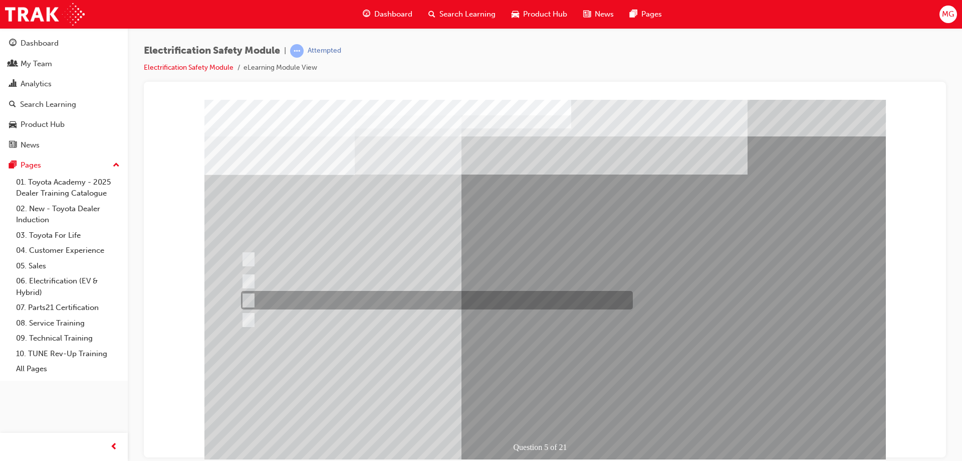
click at [245, 298] on input "Vehicle Motive Force selection types illuminated e.g. (EV/HV)." at bounding box center [246, 300] width 11 height 11
checkbox input "true"
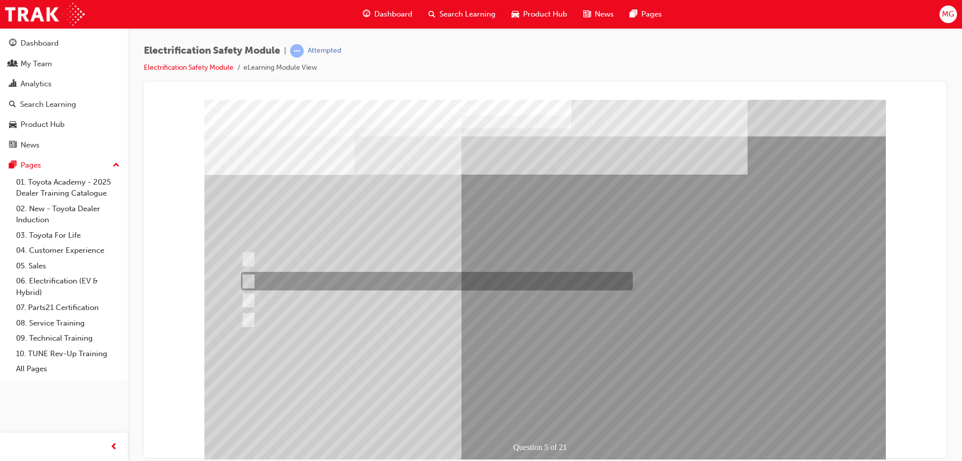
click at [247, 279] on input "The Main Display will show the power flow for the driveline." at bounding box center [246, 281] width 11 height 11
checkbox input "true"
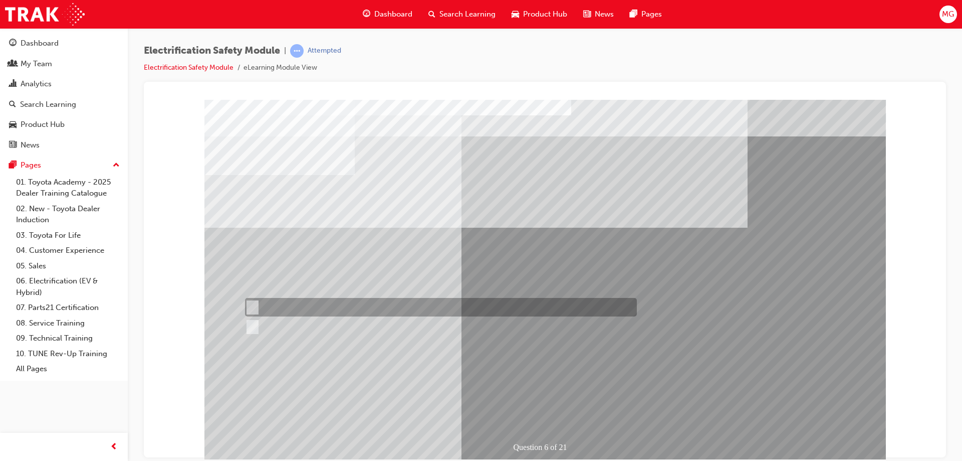
click at [253, 305] on input "True" at bounding box center [250, 307] width 11 height 11
radio input "true"
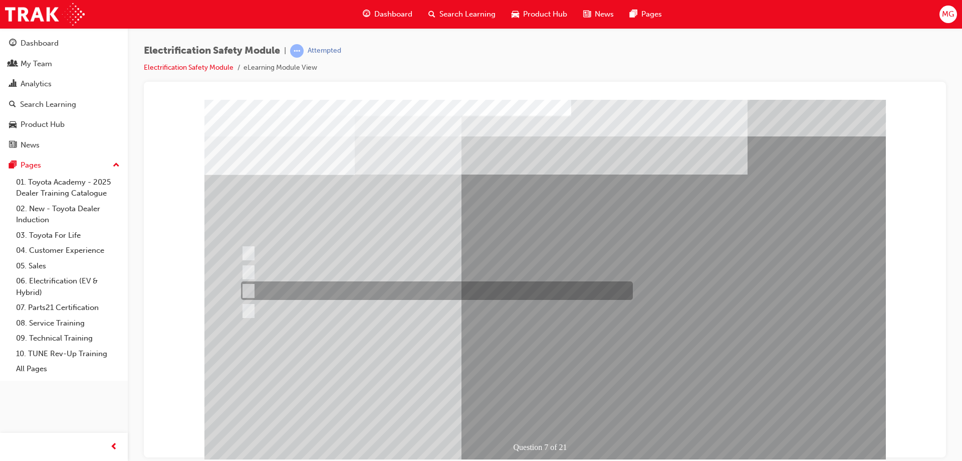
click at [248, 290] on input "Damage all ECUs and actuators." at bounding box center [246, 290] width 11 height 11
radio input "true"
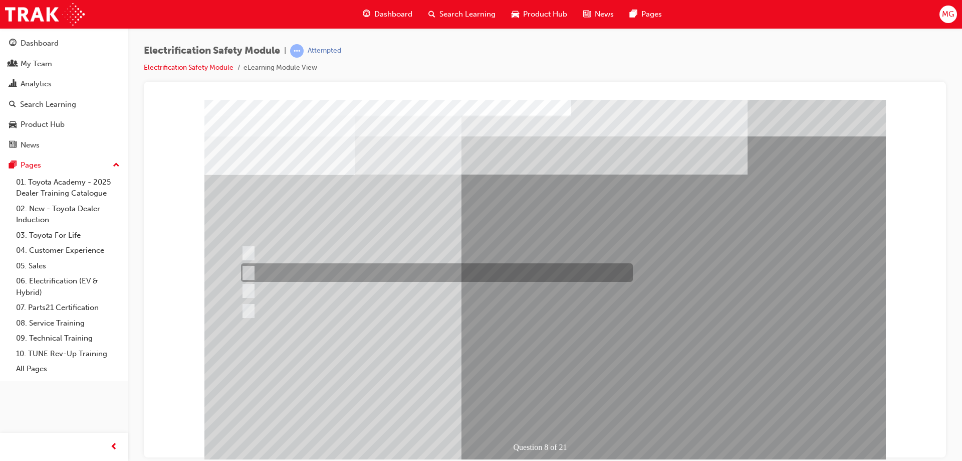
click at [248, 269] on input "Servicing the vehicle." at bounding box center [246, 272] width 11 height 11
radio input "true"
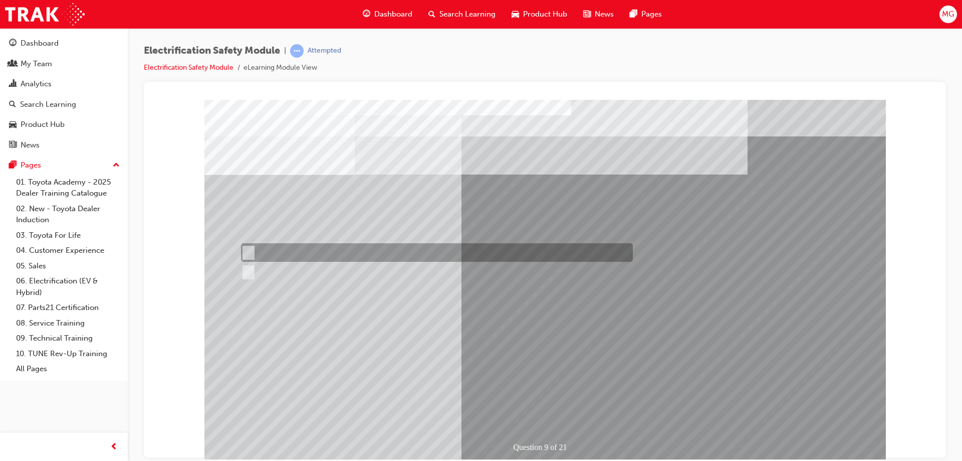
click at [247, 252] on input "True" at bounding box center [246, 252] width 11 height 11
radio input "true"
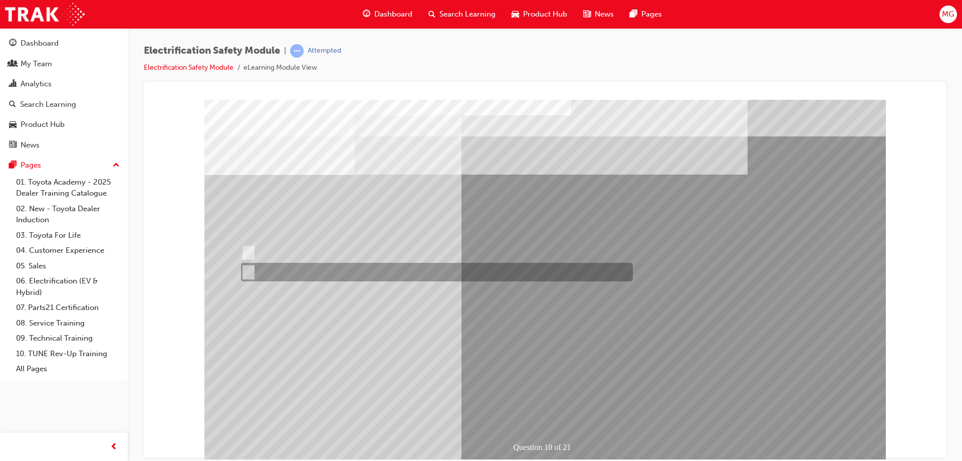
click at [252, 271] on div at bounding box center [435, 272] width 392 height 19
radio input "true"
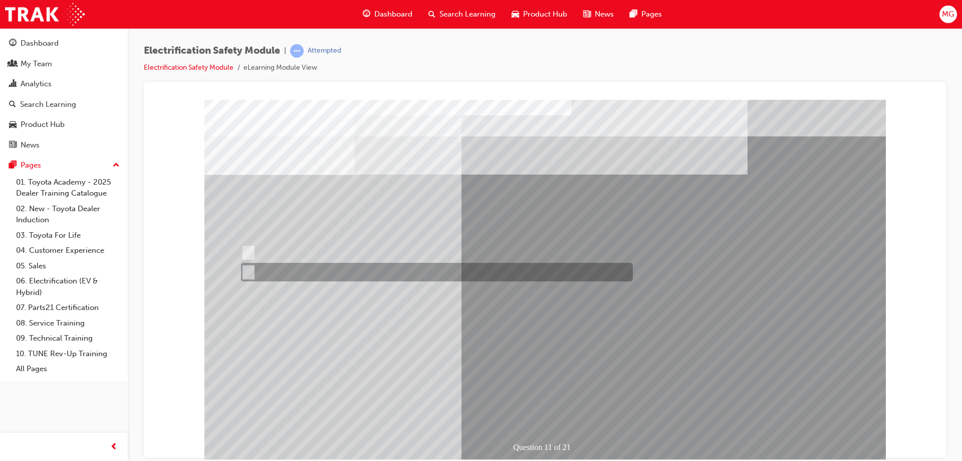
click at [252, 269] on input "False" at bounding box center [246, 272] width 11 height 11
radio input "true"
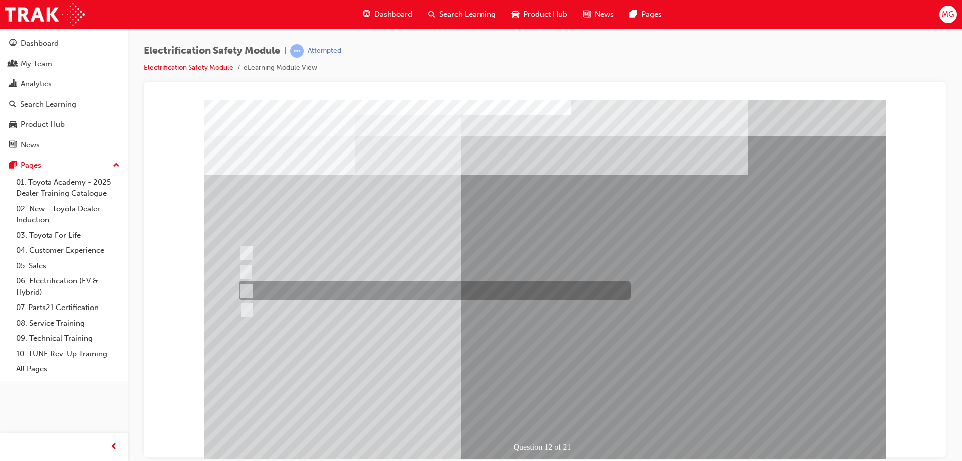
click at [246, 287] on input "Outside the vehicle’s detection area for entry and start system." at bounding box center [244, 290] width 11 height 11
radio input "true"
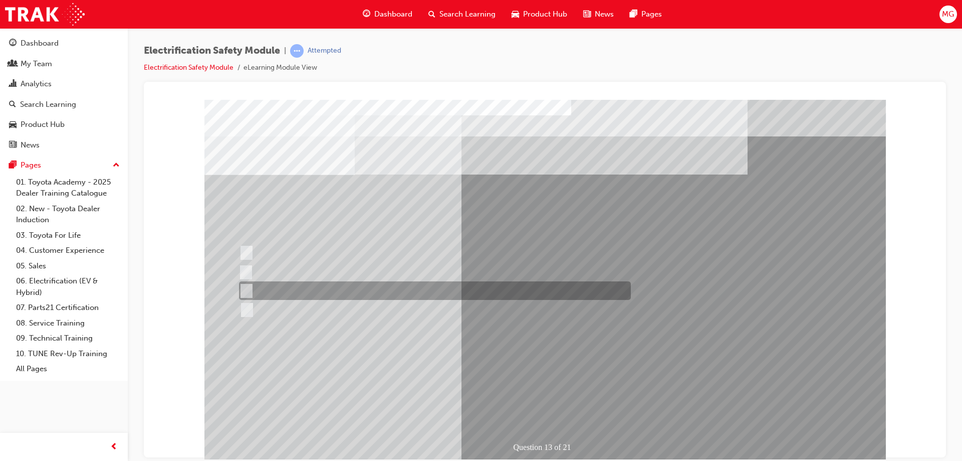
click at [247, 291] on input "Wait 10 minutes to discharge the High Voltage Capacitors." at bounding box center [244, 290] width 11 height 11
radio input "true"
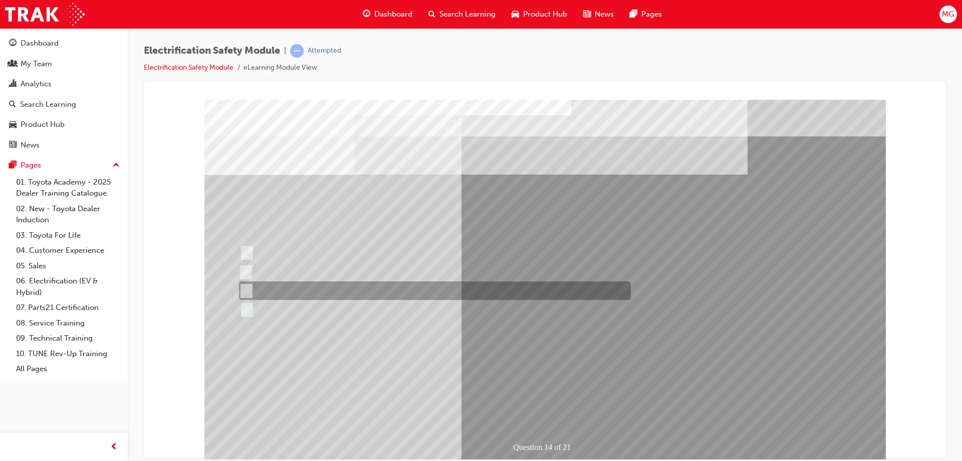
click at [243, 284] on div at bounding box center [433, 290] width 392 height 19
radio input "true"
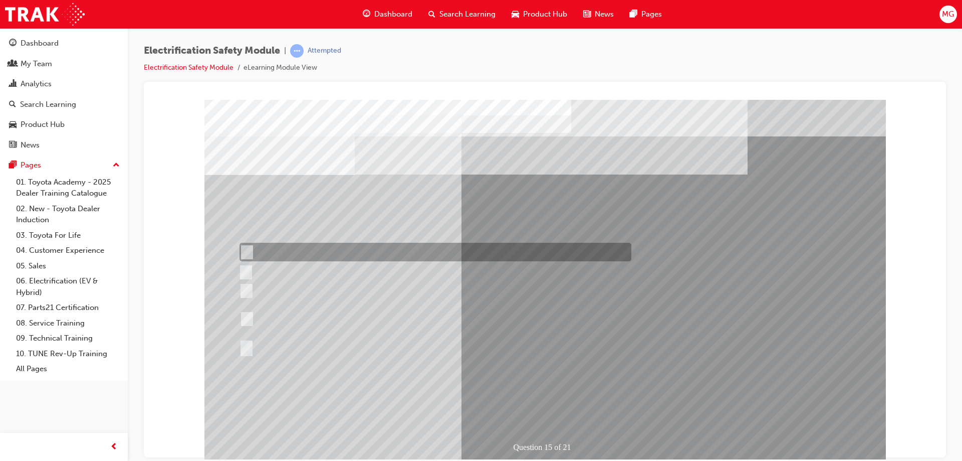
click at [248, 249] on input "The Hybrid Battery connector for 0 volts with an inductive tester." at bounding box center [245, 252] width 11 height 11
radio input "true"
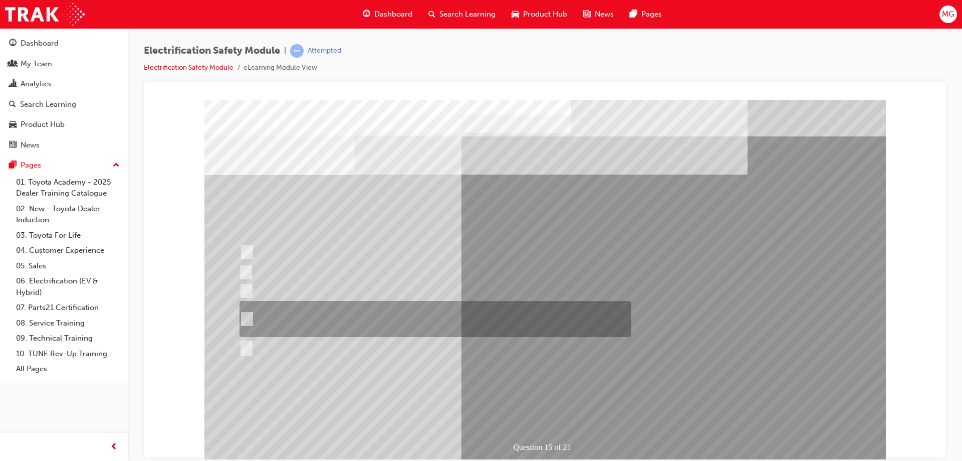
click at [248, 315] on input "The High Voltage Capacitor Terminal for 0 volts and the High Voltage Capacitor …" at bounding box center [245, 318] width 11 height 11
radio input "true"
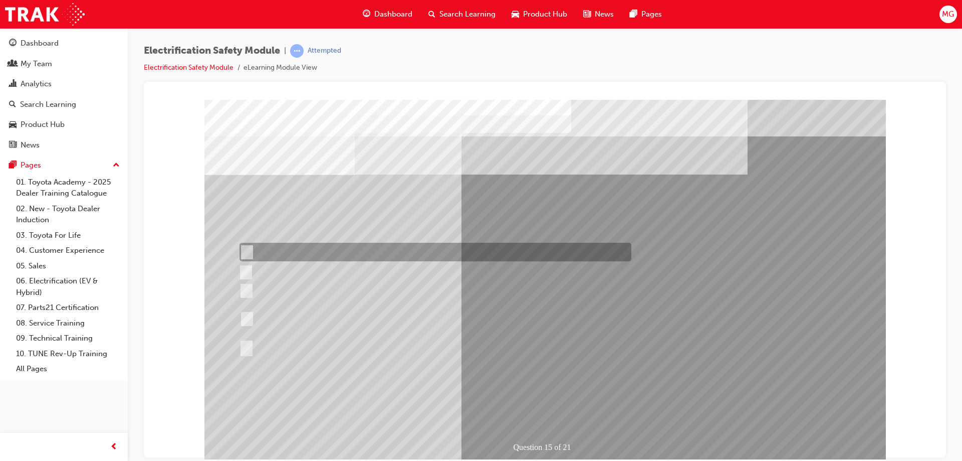
click at [249, 248] on input "The Hybrid Battery connector for 0 volts with an inductive tester." at bounding box center [245, 252] width 11 height 11
radio input "true"
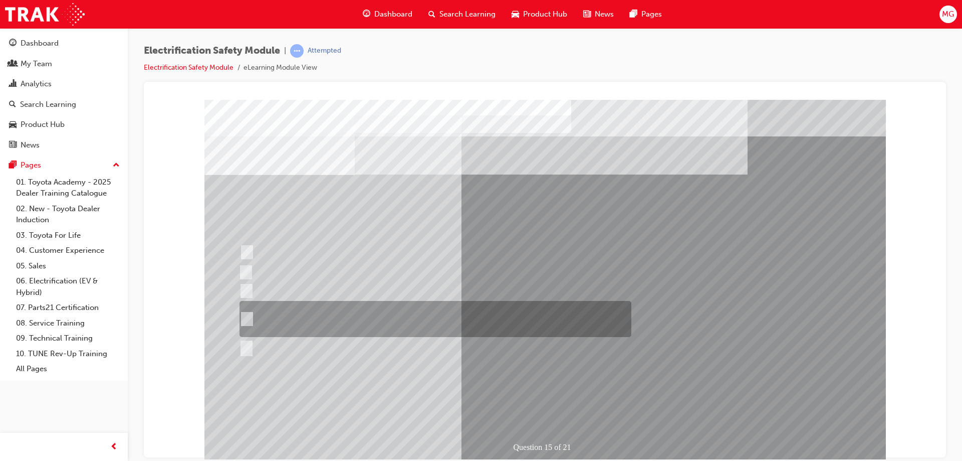
click at [247, 316] on input "The High Voltage Capacitor Terminal for 0 volts and the High Voltage Capacitor …" at bounding box center [245, 318] width 11 height 11
radio input "true"
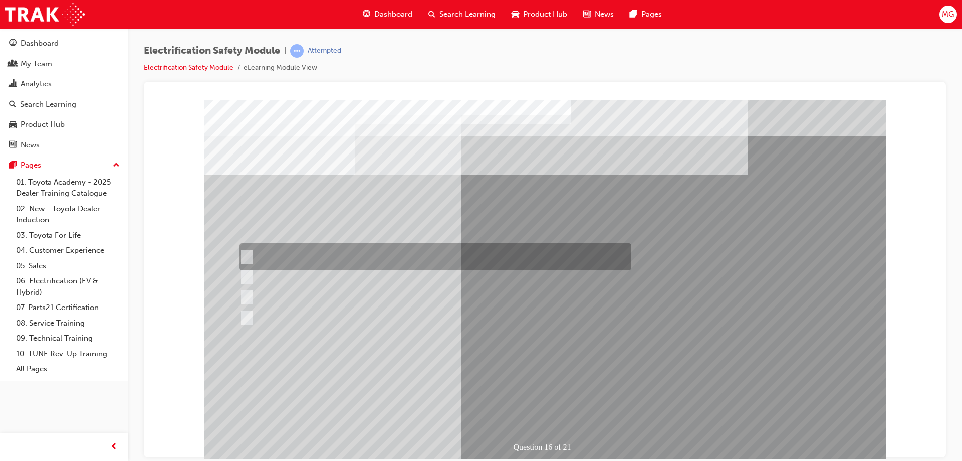
click at [246, 252] on input "Insulate the High Voltage Connector/Motor Side Cable Connection with Insulated …" at bounding box center [245, 256] width 11 height 11
radio input "true"
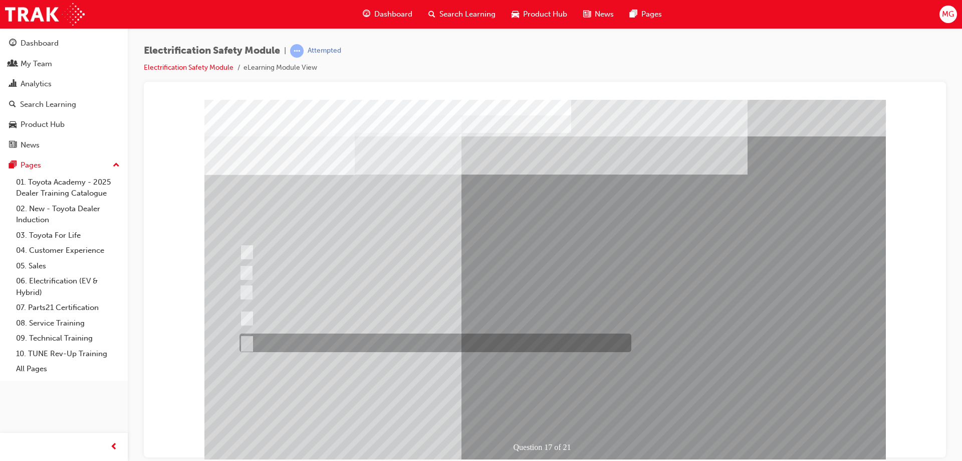
click at [246, 344] on input "All of the above." at bounding box center [245, 342] width 11 height 11
radio input "true"
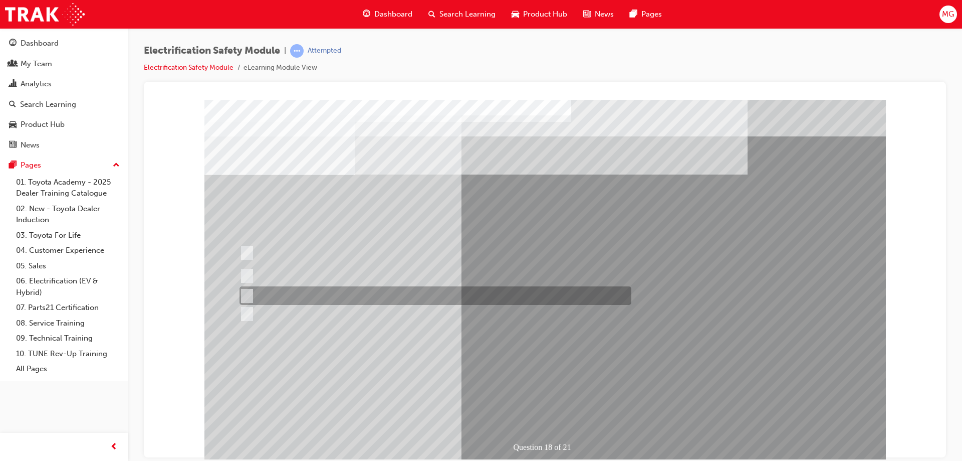
click at [247, 294] on input "Discard the gloves and use a new pair." at bounding box center [245, 295] width 11 height 11
radio input "true"
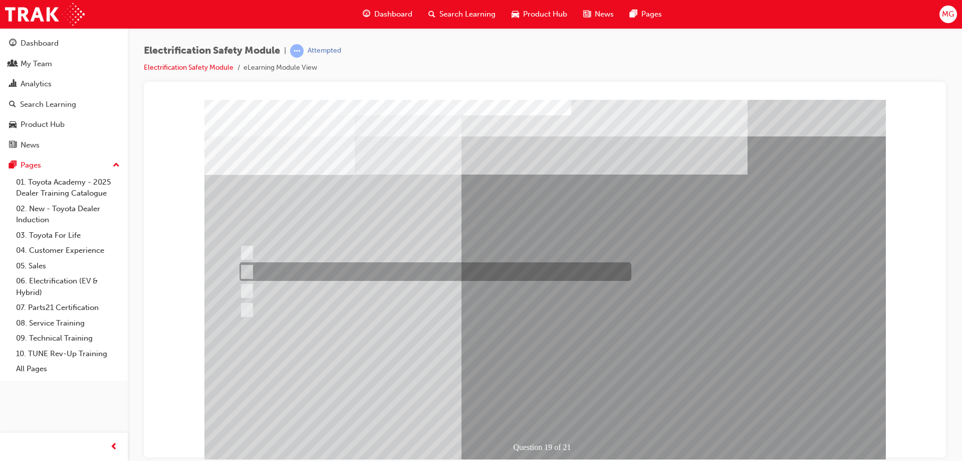
click at [246, 269] on input "To protect Electrical Insulating Gloves from mechanical damage." at bounding box center [245, 271] width 11 height 11
radio input "true"
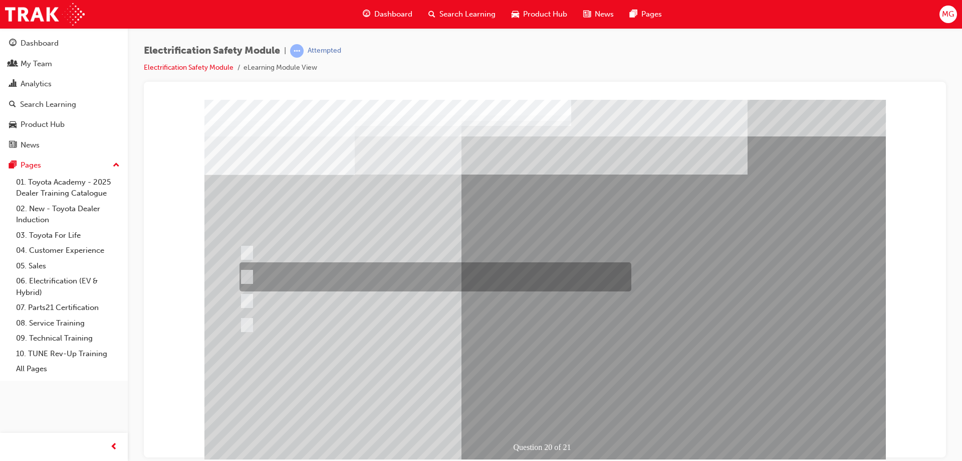
click at [241, 274] on input "To provide added protection against electrical shock in conjunction with electr…" at bounding box center [245, 276] width 11 height 11
radio input "true"
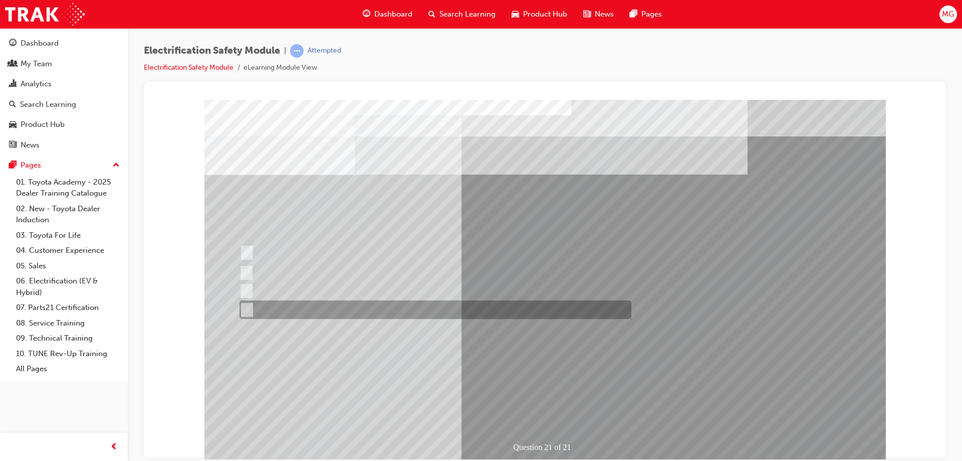
click at [247, 309] on input "All these items should be removed to improve safety" at bounding box center [245, 309] width 11 height 11
radio input "true"
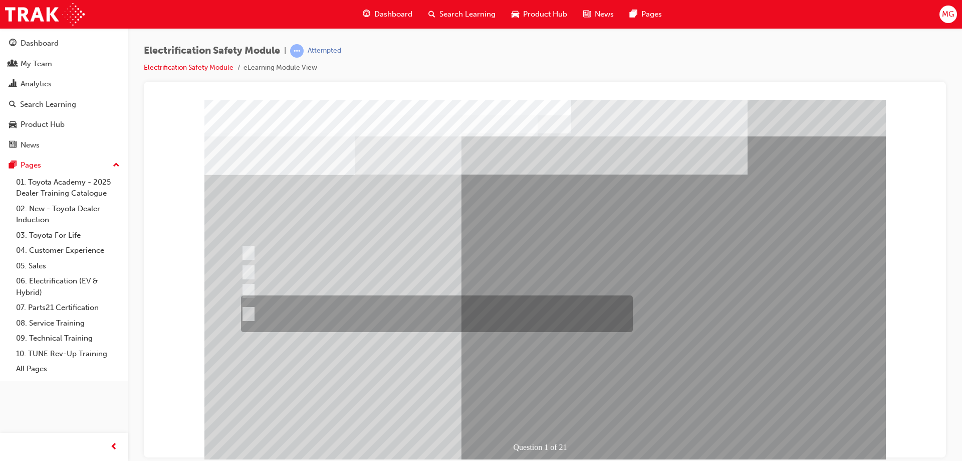
click at [248, 312] on input "The Plug-in Hybrid Electric has AC charging capability via a wall box charger a…" at bounding box center [246, 313] width 11 height 11
radio input "true"
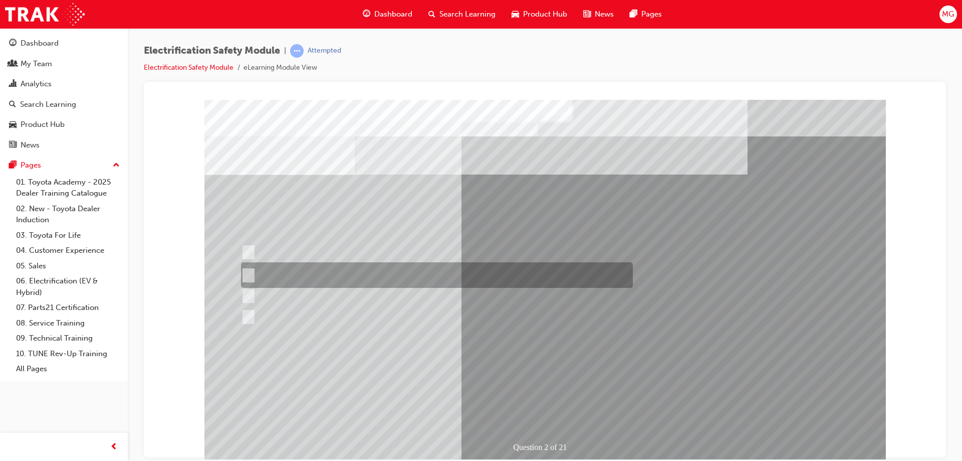
click at [248, 272] on input "The Battery Electric uses AC & DC charging capability and has no petrol engine." at bounding box center [246, 275] width 11 height 11
radio input "true"
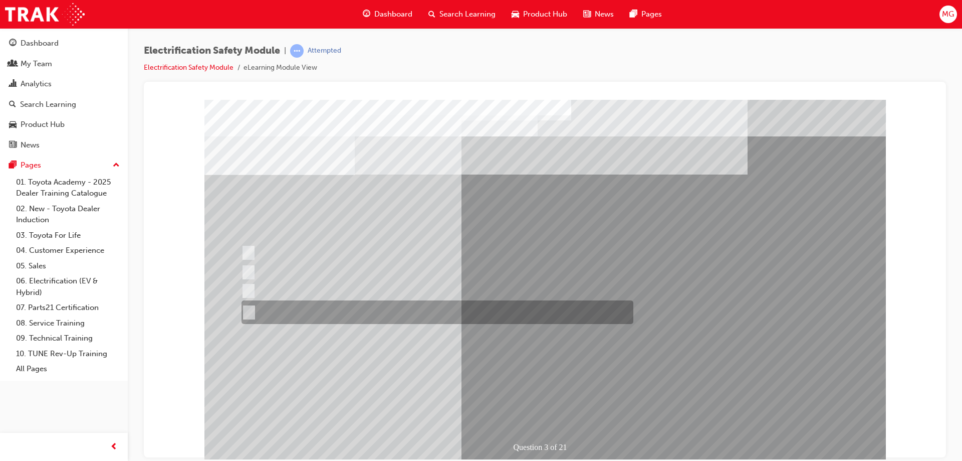
click at [248, 311] on input "The FCEV produces electric power via a Fuel Cell Stack supporting the Hybrid ba…" at bounding box center [247, 312] width 11 height 11
radio input "true"
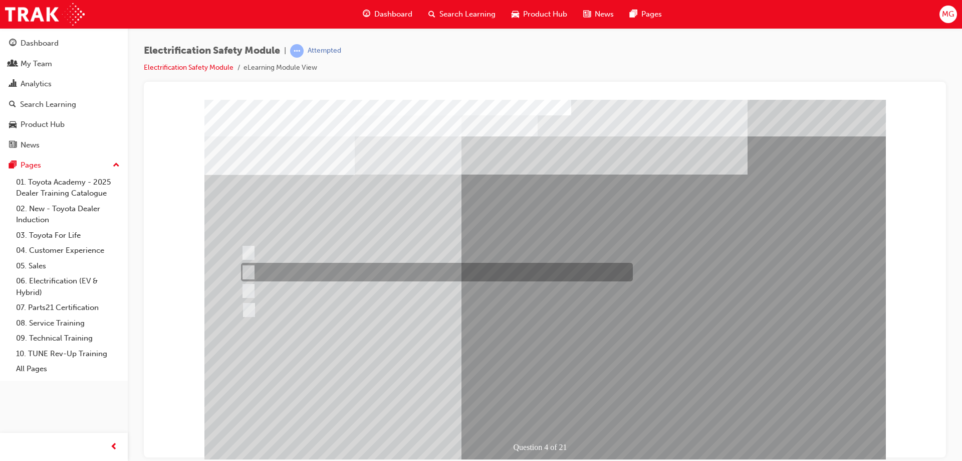
click at [250, 275] on input "EV or H2 labels on the License Plate." at bounding box center [246, 272] width 11 height 11
checkbox input "true"
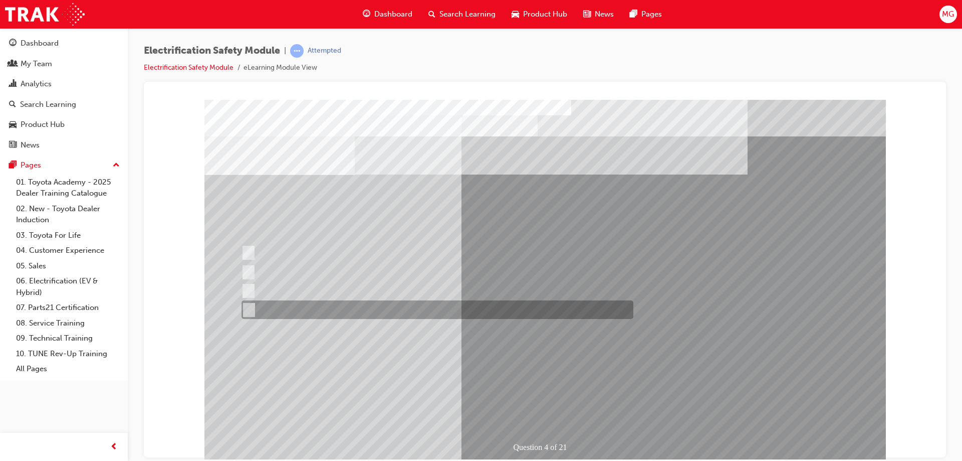
click at [248, 307] on input "Charge ports or H2 Filler Port in place of a Fuel Filler." at bounding box center [246, 309] width 11 height 11
checkbox input "true"
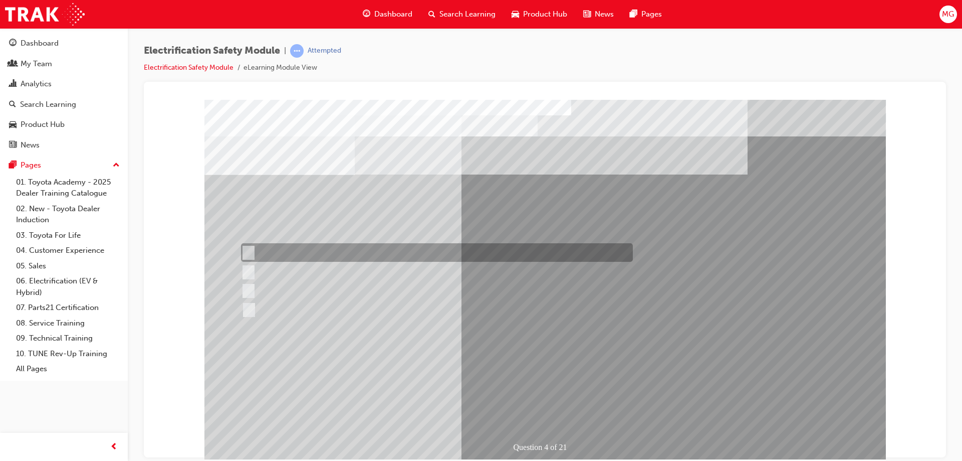
click at [249, 251] on input "Special exterior colours" at bounding box center [246, 252] width 11 height 11
checkbox input "true"
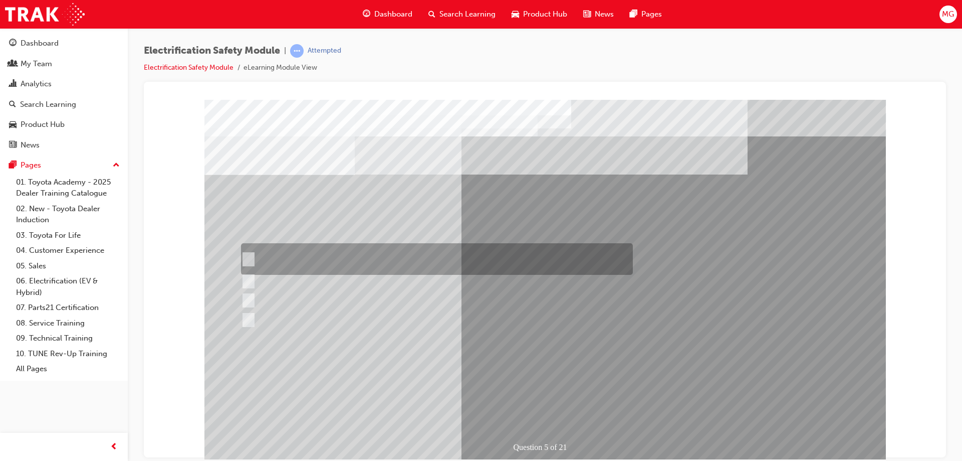
click at [250, 255] on input "The READY light will illuminate when the vehicle is turned on and ready to driv…" at bounding box center [246, 259] width 11 height 11
checkbox input "true"
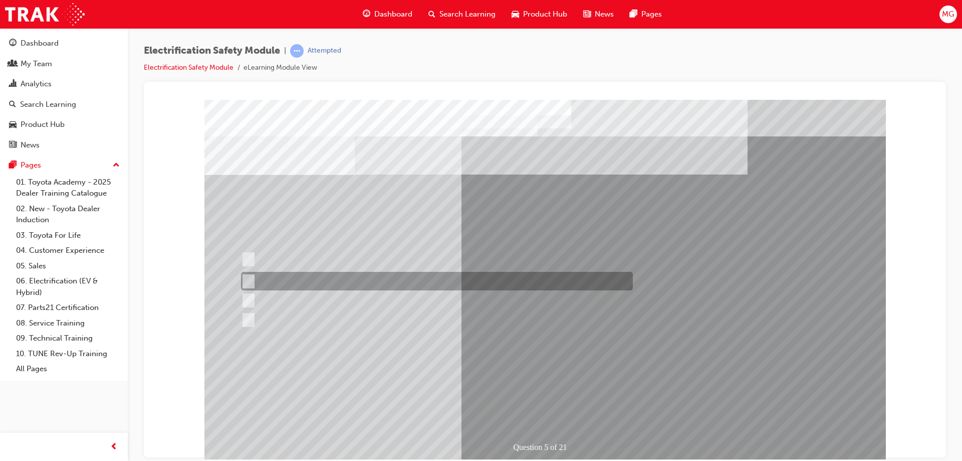
click at [249, 281] on input "The Main Display will show the power flow for the driveline." at bounding box center [246, 281] width 11 height 11
checkbox input "true"
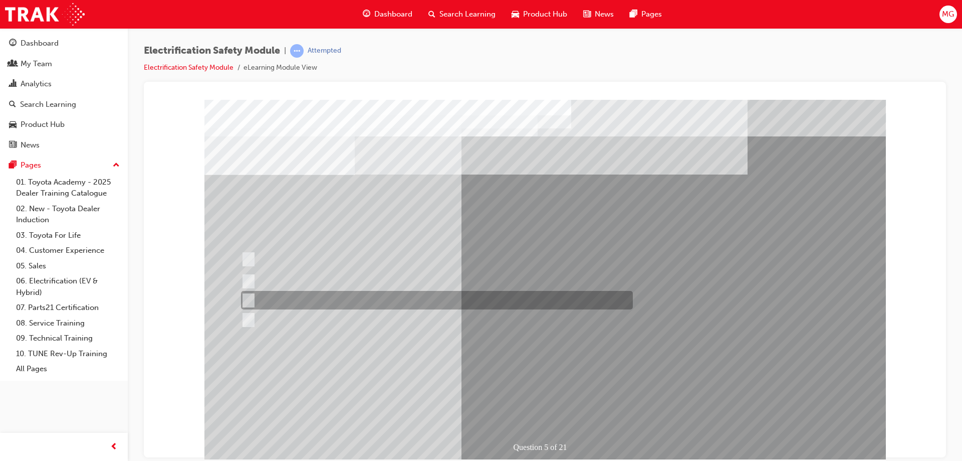
click at [251, 298] on input "Vehicle Motive Force selection types illuminated e.g. (EV/HV)." at bounding box center [246, 300] width 11 height 11
checkbox input "true"
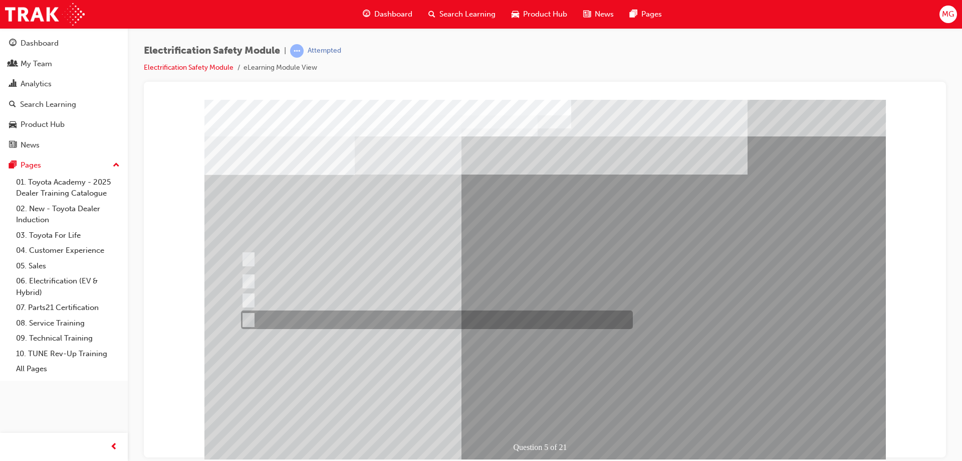
click at [248, 315] on input "Battery Level indicator (State of Charge)." at bounding box center [246, 319] width 11 height 11
checkbox input "true"
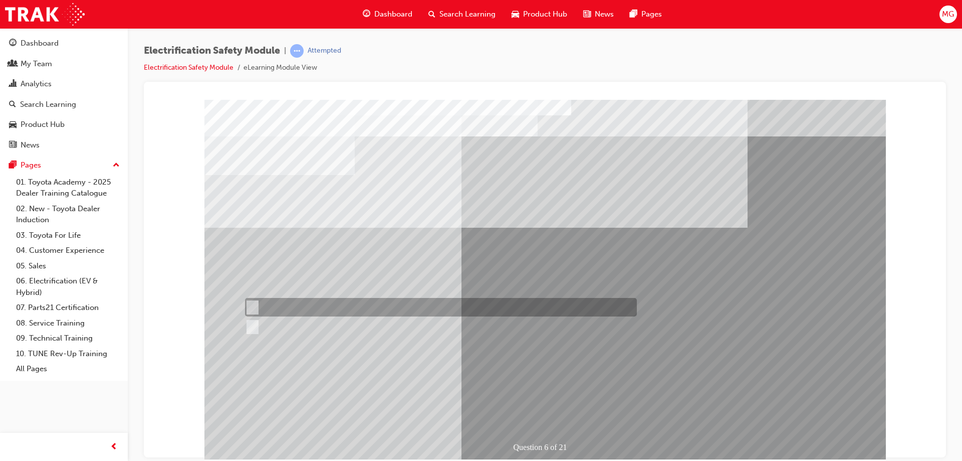
click at [251, 306] on input "True" at bounding box center [250, 307] width 11 height 11
radio input "true"
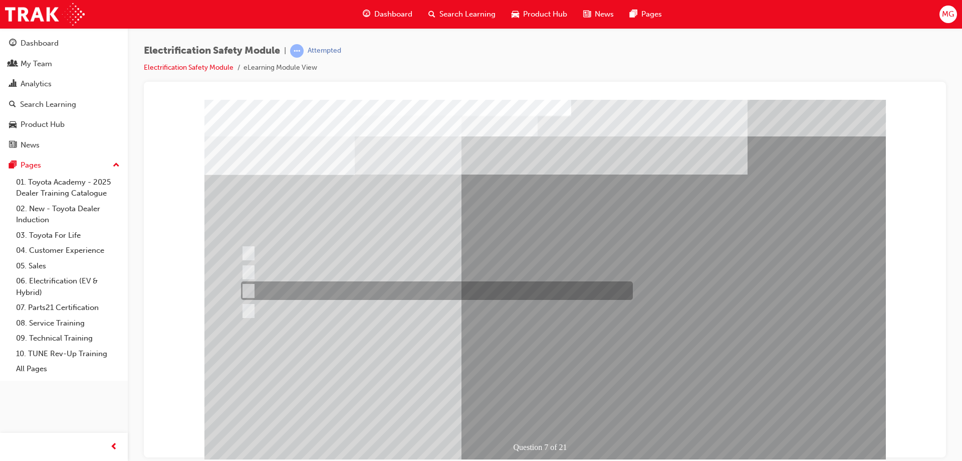
click at [246, 289] on input "Damage all ECUs and actuators." at bounding box center [246, 290] width 11 height 11
radio input "true"
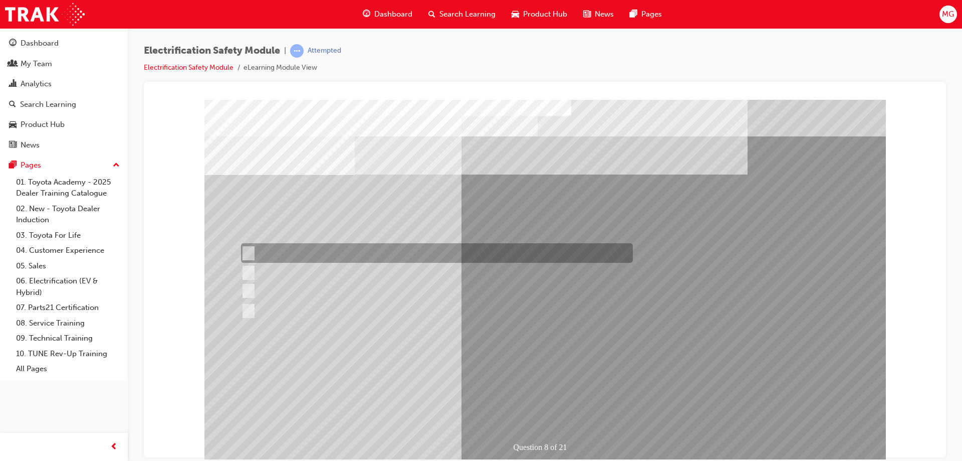
click at [250, 250] on input "Working on the High Voltage System." at bounding box center [246, 253] width 11 height 11
radio input "true"
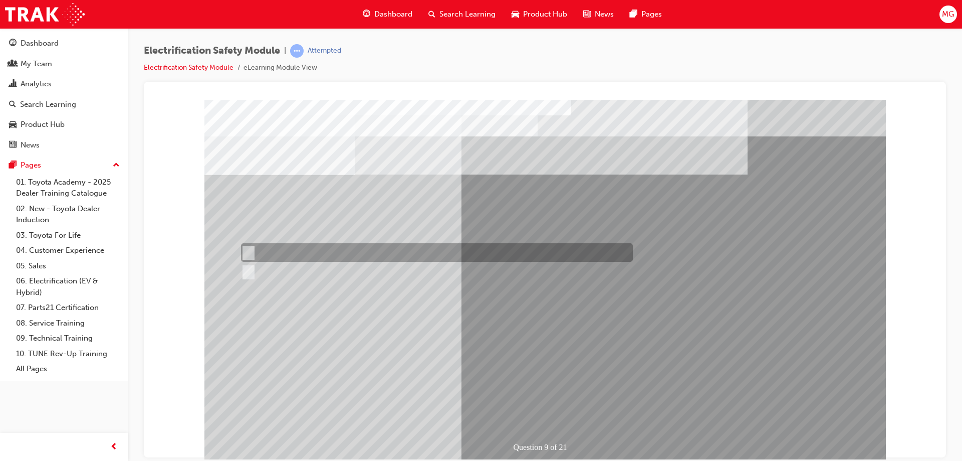
click at [247, 251] on input "True" at bounding box center [246, 252] width 11 height 11
radio input "true"
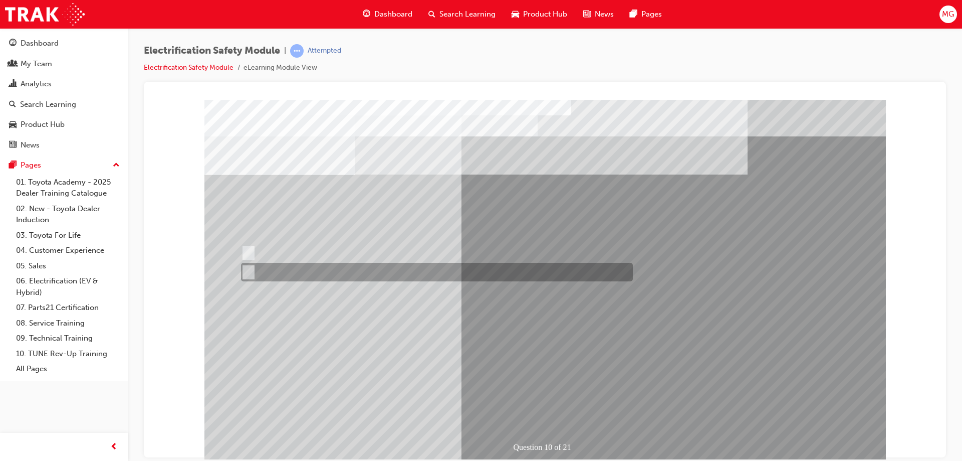
click at [248, 272] on input "True" at bounding box center [246, 272] width 11 height 11
radio input "true"
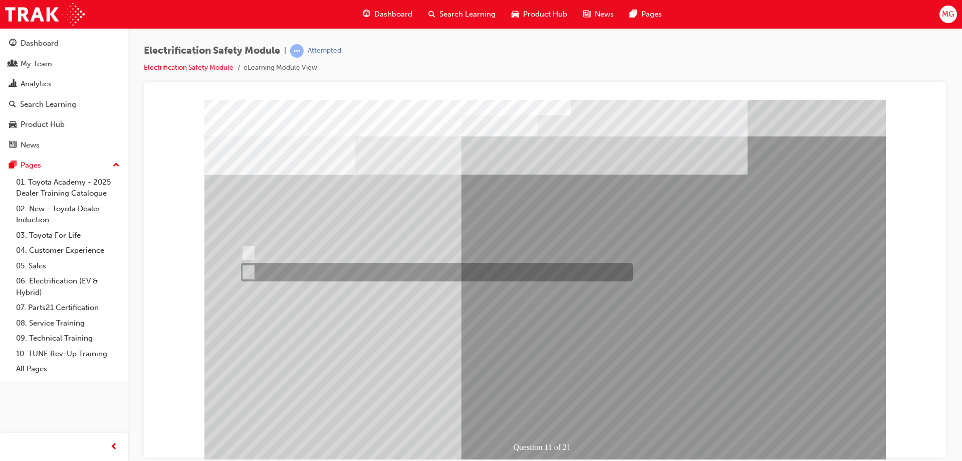
click at [251, 271] on input "False" at bounding box center [246, 272] width 11 height 11
radio input "true"
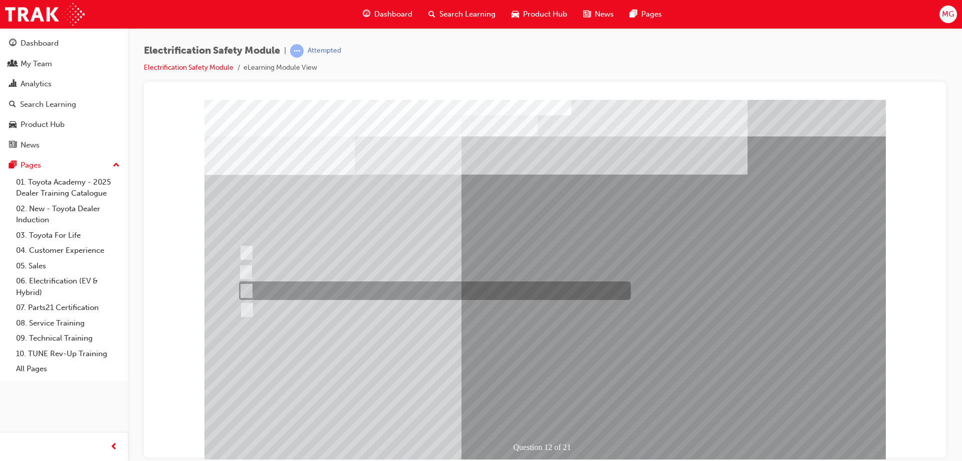
click at [249, 290] on input "Outside the vehicle’s detection area for entry and start system." at bounding box center [244, 290] width 11 height 11
radio input "true"
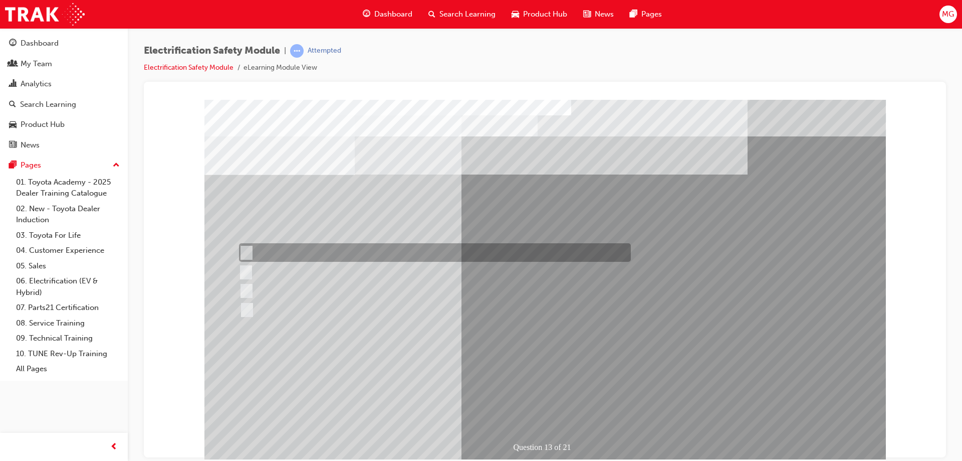
click at [245, 250] on input "Remove the Service Plug Grip" at bounding box center [244, 252] width 11 height 11
radio input "true"
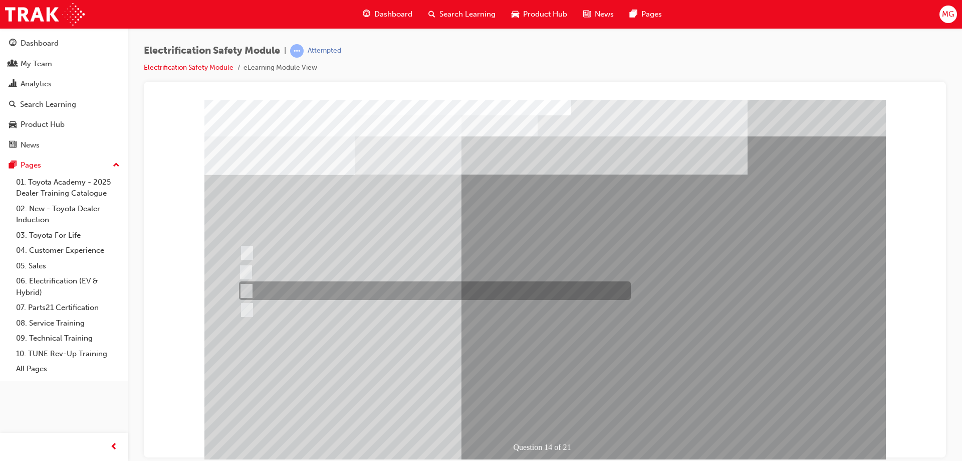
click at [248, 288] on input "10 minutes" at bounding box center [244, 290] width 11 height 11
radio input "true"
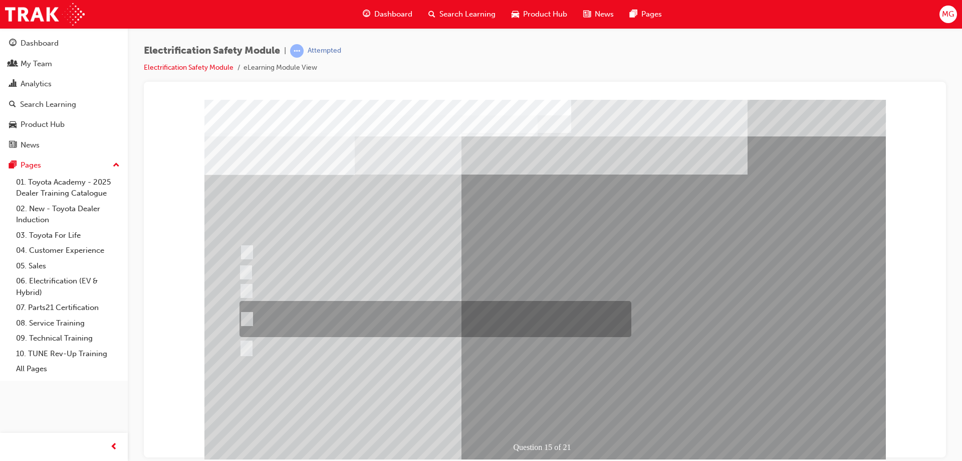
click at [248, 316] on input "The High Voltage Capacitor Terminal for 0 volts and the High Voltage Capacitor …" at bounding box center [245, 318] width 11 height 11
radio input "true"
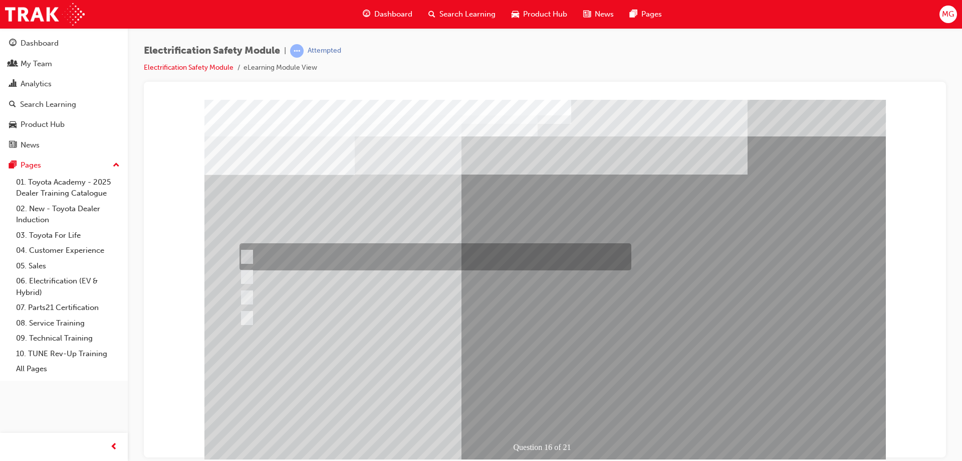
click at [248, 253] on input "Insulate the High Voltage Connector/Motor Side Cable Connection with Insulated …" at bounding box center [245, 256] width 11 height 11
radio input "true"
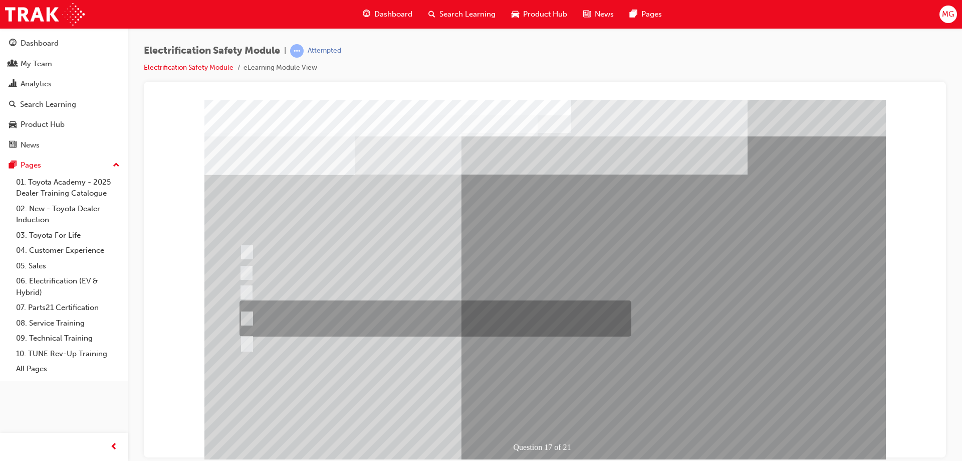
click at [244, 314] on input "Run a Health Check to clear the original fault code and ensure no new faults ap…" at bounding box center [245, 318] width 11 height 11
radio input "true"
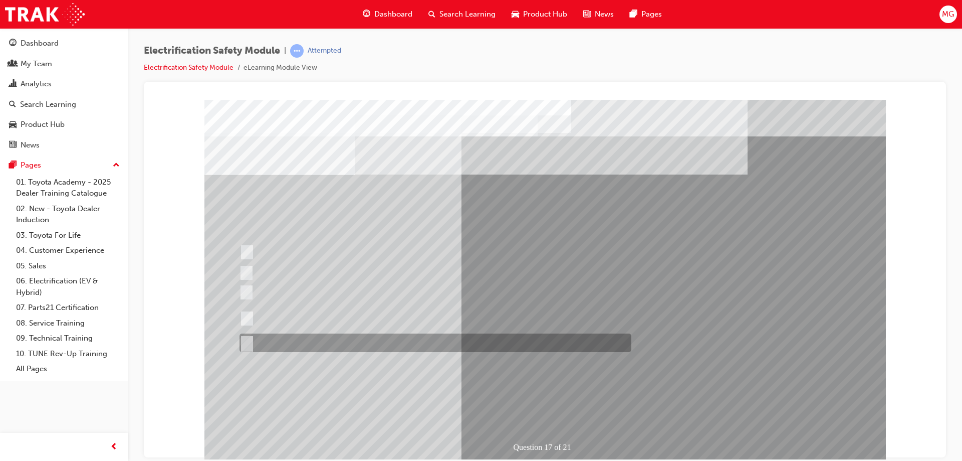
click at [249, 343] on input "All of the above." at bounding box center [245, 342] width 11 height 11
radio input "true"
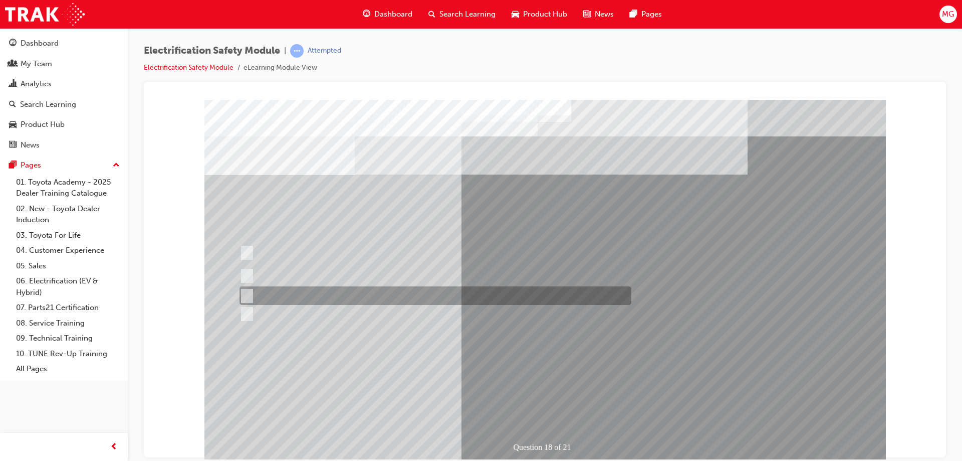
click at [250, 294] on input "Discard the gloves and use a new pair." at bounding box center [245, 295] width 11 height 11
radio input "true"
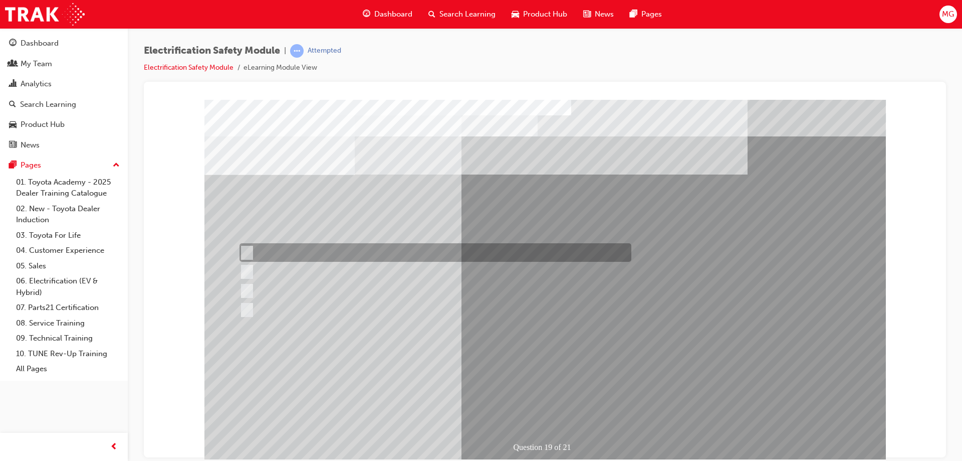
click at [248, 250] on input "To prevent Electrical Insulating Gloves from getting covered in oil and grease." at bounding box center [245, 252] width 11 height 11
radio input "true"
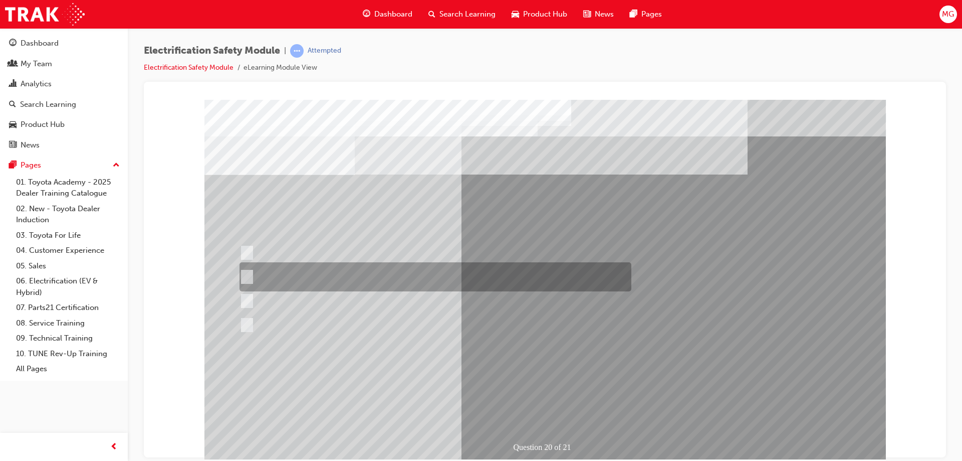
click at [246, 273] on input "To provide added protection against electrical shock in conjunction with electr…" at bounding box center [245, 276] width 11 height 11
radio input "true"
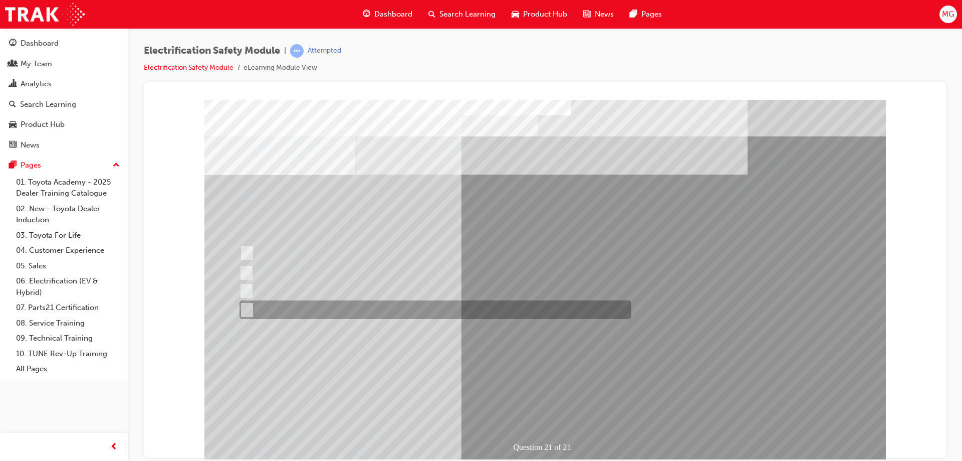
click at [245, 307] on input "All these items should be removed to improve safety" at bounding box center [245, 309] width 11 height 11
radio input "true"
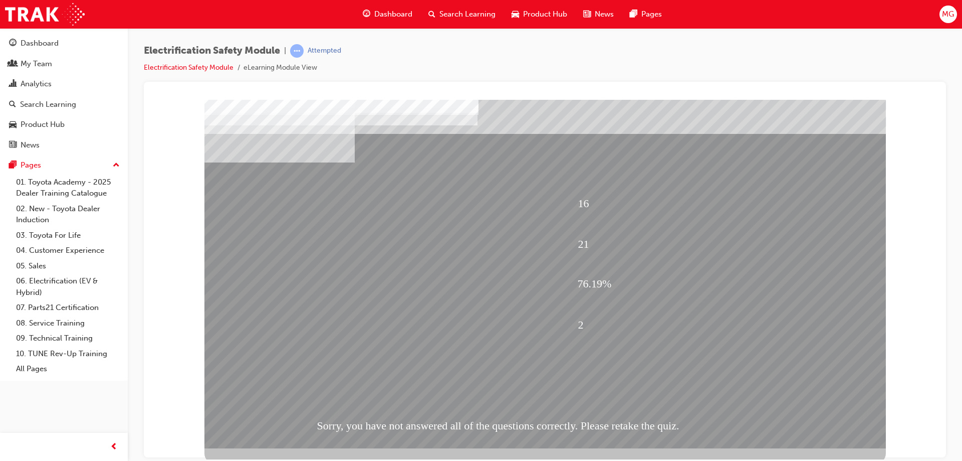
scroll to position [17, 0]
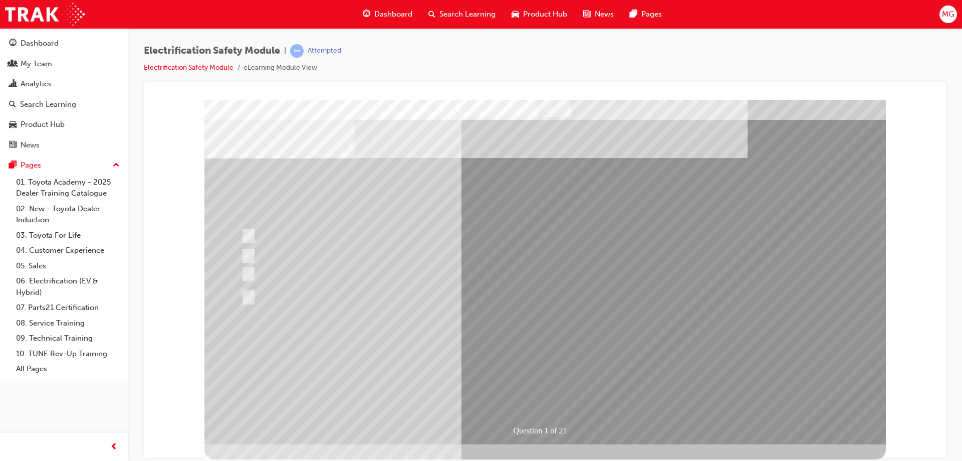
scroll to position [0, 0]
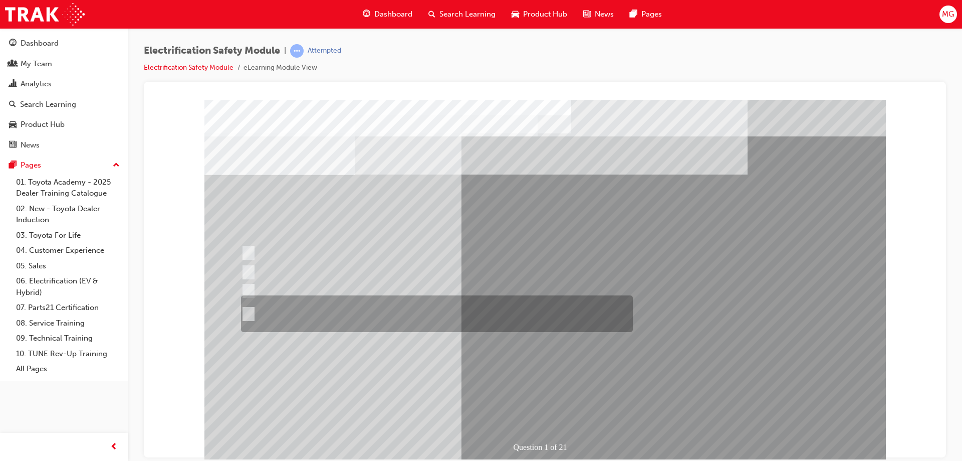
click at [318, 318] on div at bounding box center [435, 313] width 392 height 37
radio input "true"
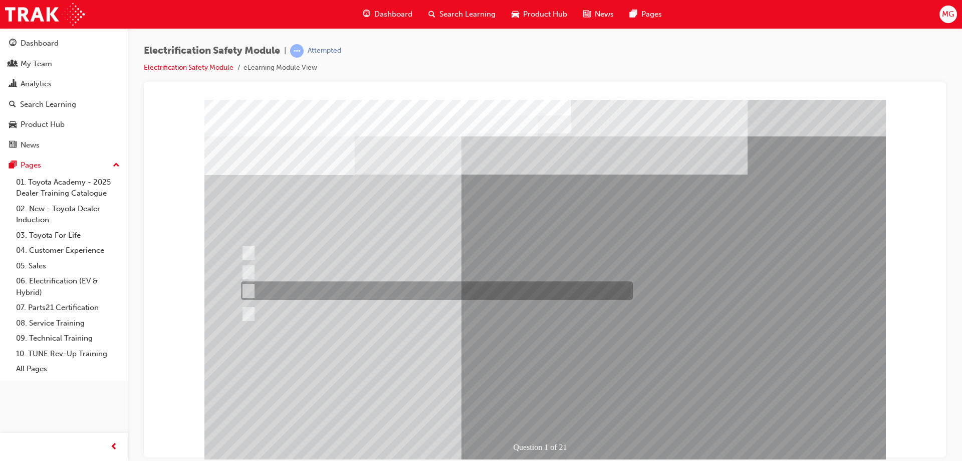
click at [322, 289] on div at bounding box center [435, 290] width 392 height 19
radio input "true"
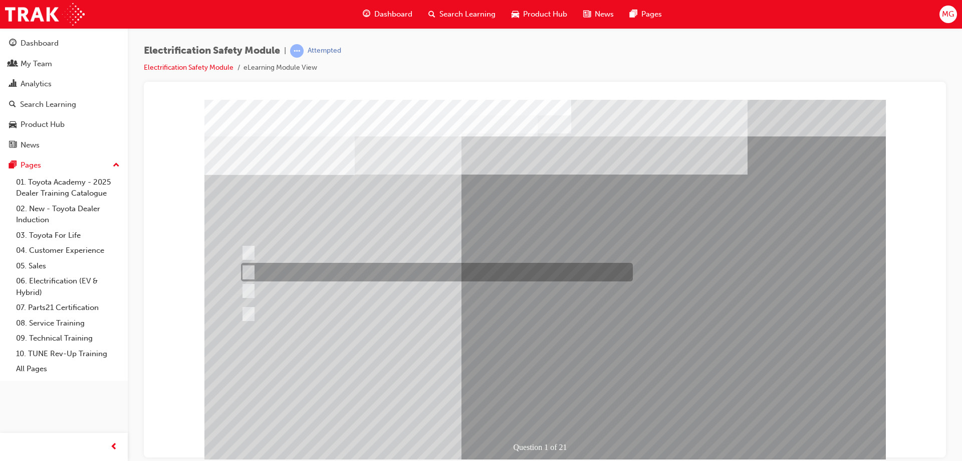
click at [323, 271] on div at bounding box center [435, 272] width 392 height 19
radio input "true"
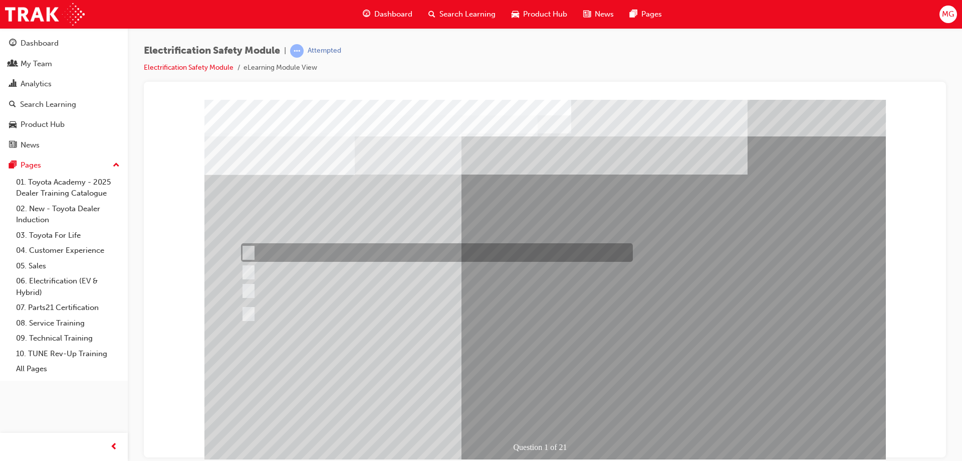
click at [322, 257] on div at bounding box center [435, 252] width 392 height 19
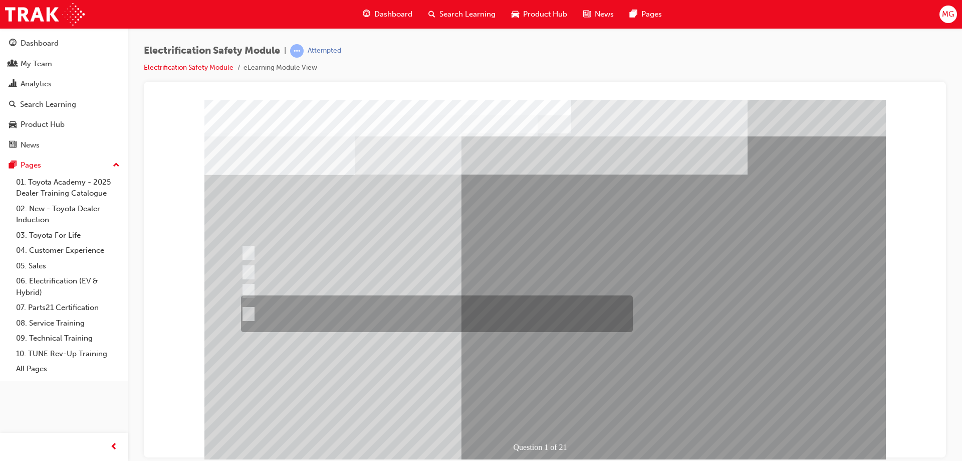
click at [315, 314] on div at bounding box center [435, 313] width 392 height 37
radio input "false"
radio input "true"
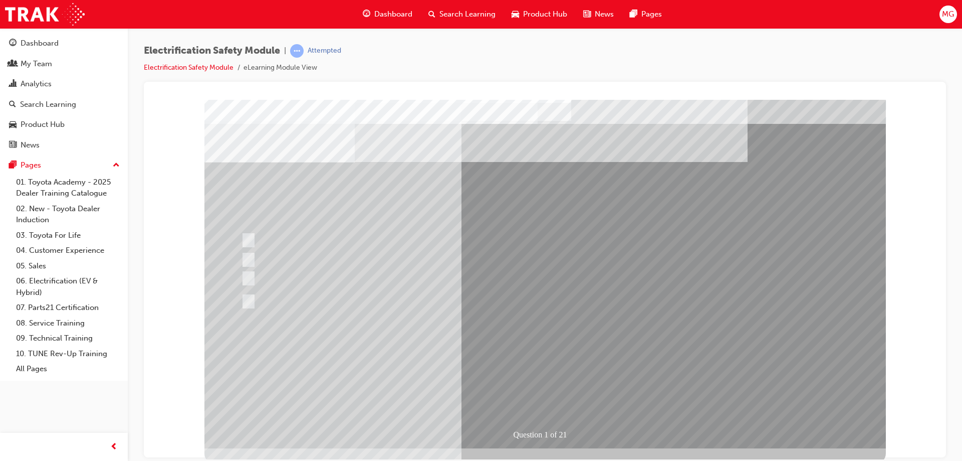
scroll to position [17, 0]
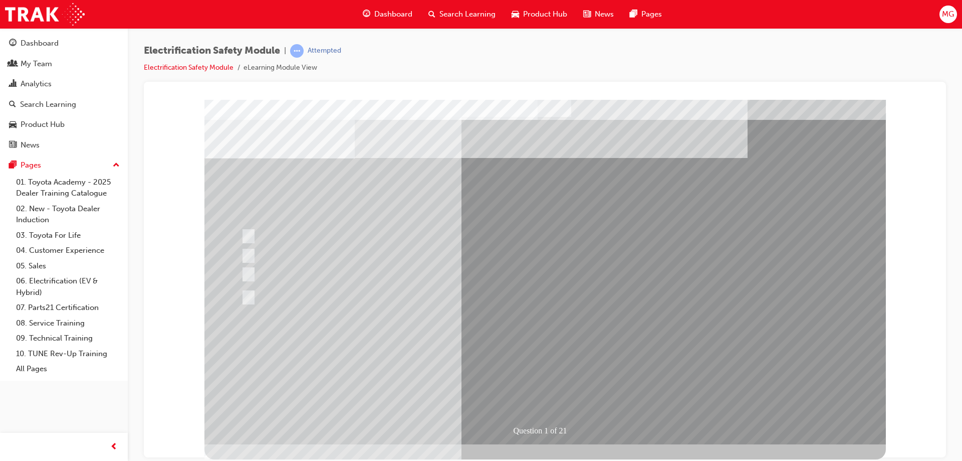
click at [273, 65] on li "eLearning Module View" at bounding box center [281, 68] width 74 height 12
click at [199, 68] on link "Electrification Safety Module" at bounding box center [189, 67] width 90 height 9
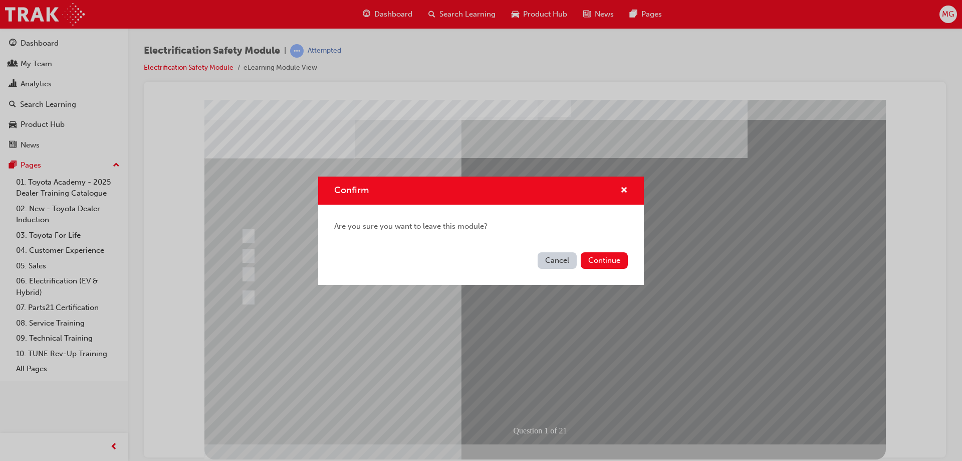
click at [561, 261] on button "Cancel" at bounding box center [557, 260] width 39 height 17
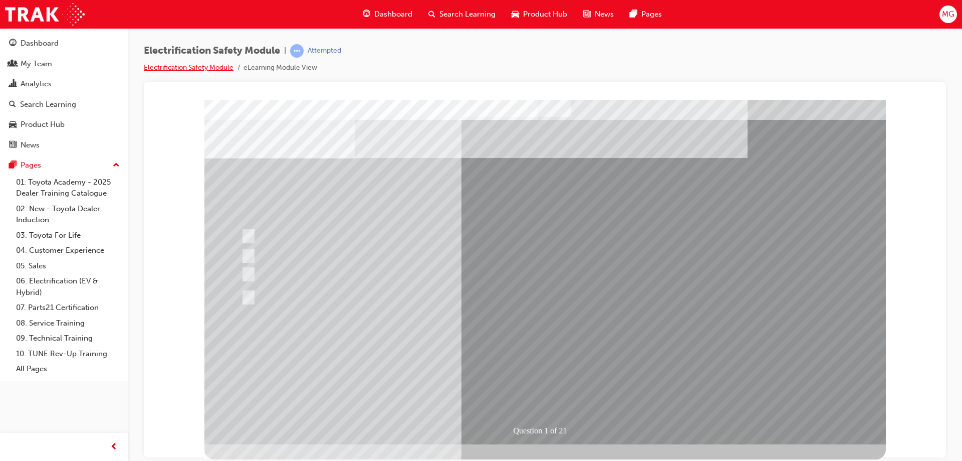
click at [191, 68] on link "Electrification Safety Module" at bounding box center [189, 67] width 90 height 9
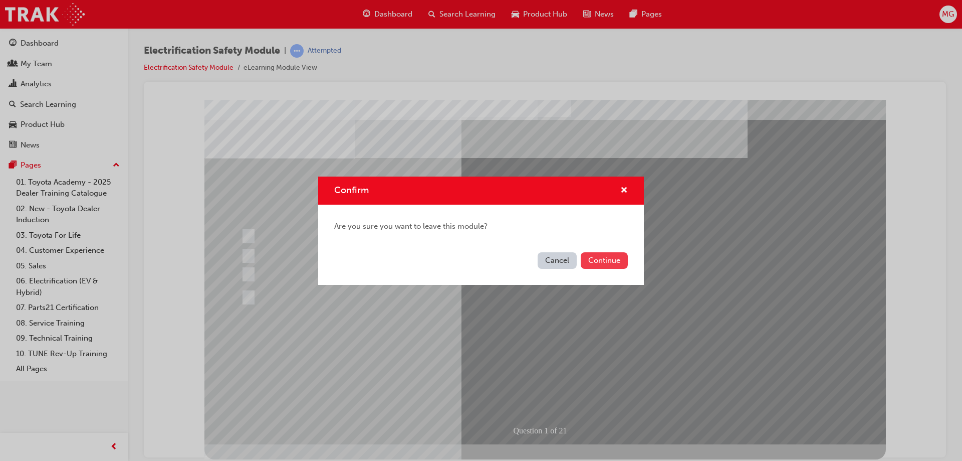
click at [613, 263] on button "Continue" at bounding box center [604, 260] width 47 height 17
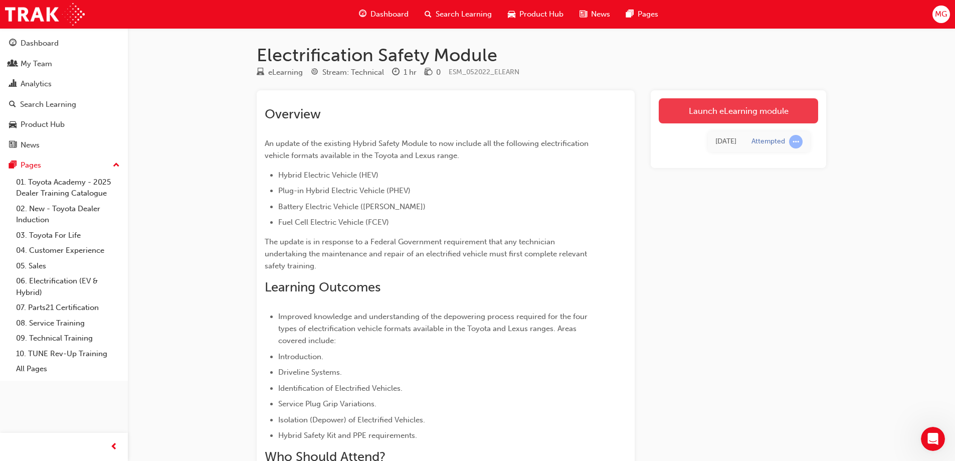
click at [734, 113] on link "Launch eLearning module" at bounding box center [737, 110] width 159 height 25
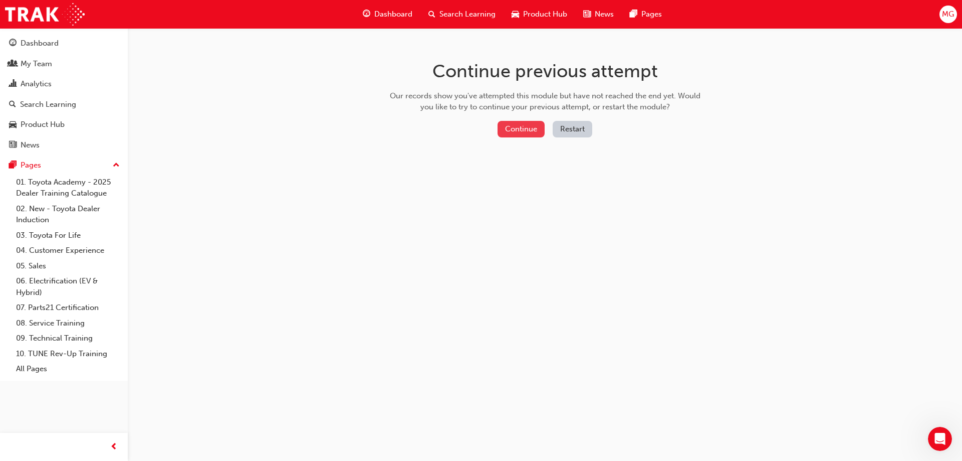
click at [526, 131] on button "Continue" at bounding box center [521, 129] width 47 height 17
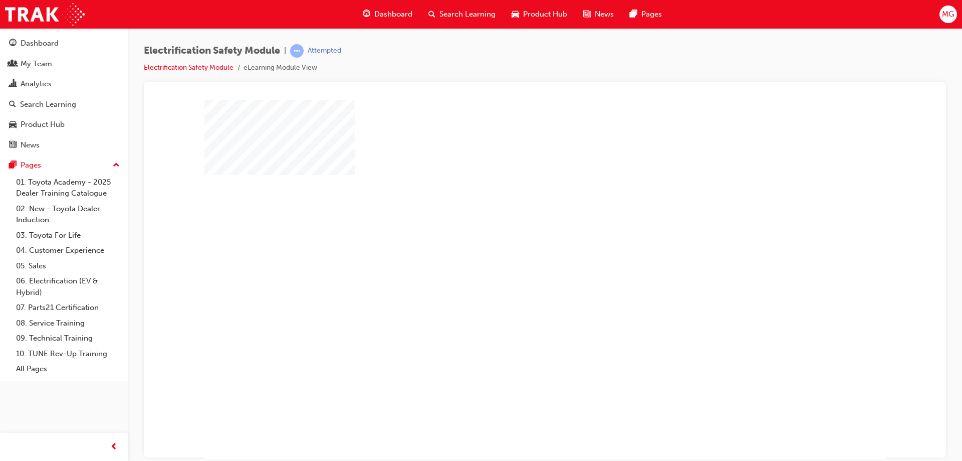
click at [516, 250] on div "play" at bounding box center [516, 250] width 0 height 0
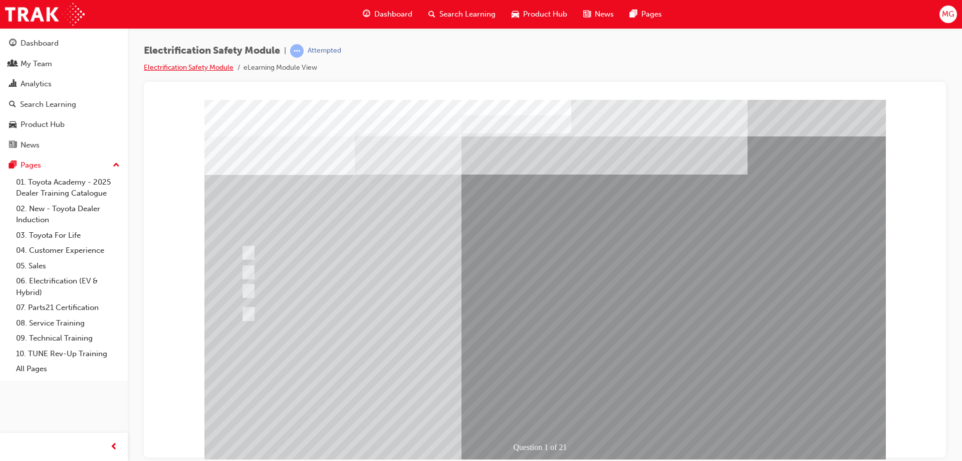
click at [195, 69] on link "Electrification Safety Module" at bounding box center [189, 67] width 90 height 9
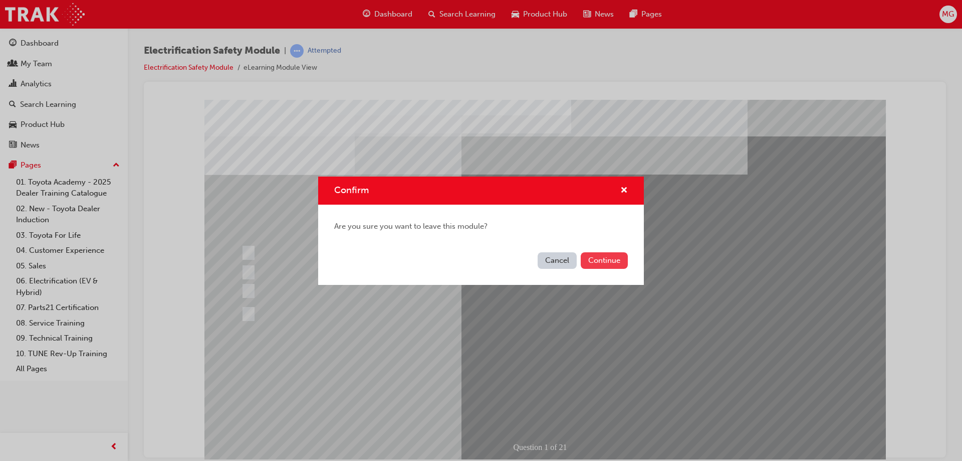
click at [610, 263] on button "Continue" at bounding box center [604, 260] width 47 height 17
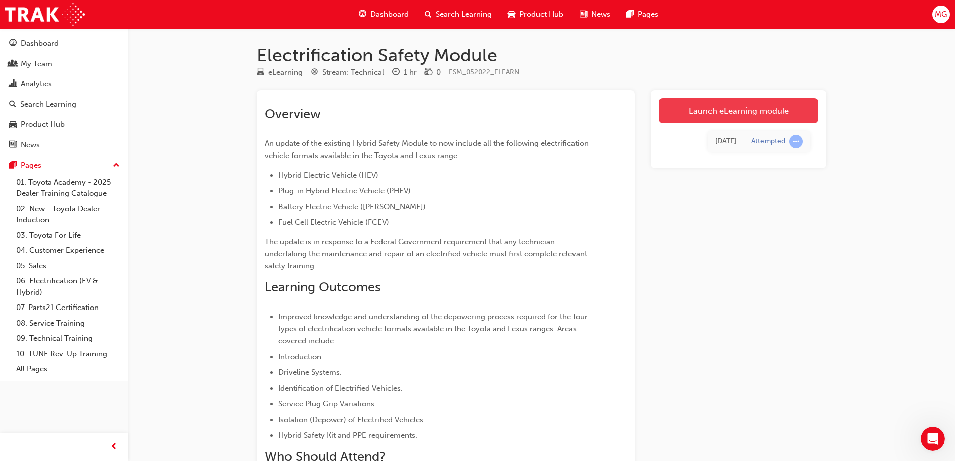
click at [732, 117] on link "Launch eLearning module" at bounding box center [737, 110] width 159 height 25
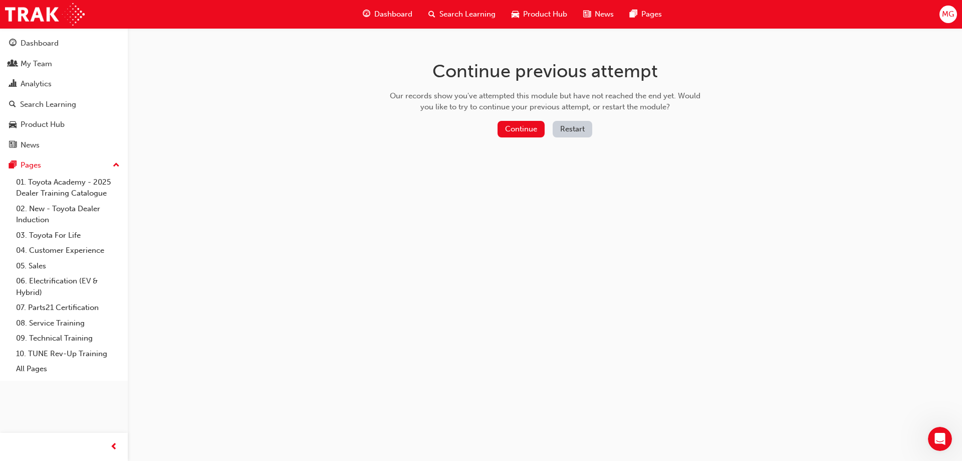
click at [584, 131] on button "Restart" at bounding box center [573, 129] width 40 height 17
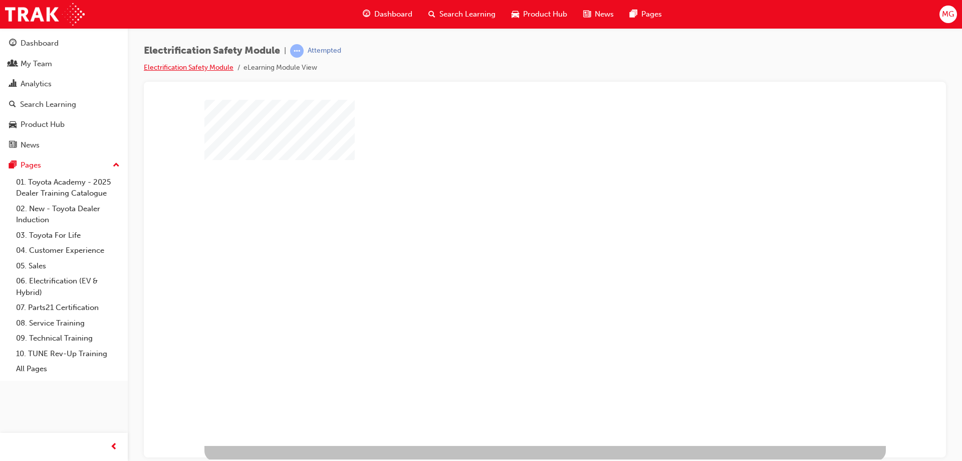
scroll to position [17, 0]
click at [516, 234] on div "play" at bounding box center [516, 234] width 0 height 0
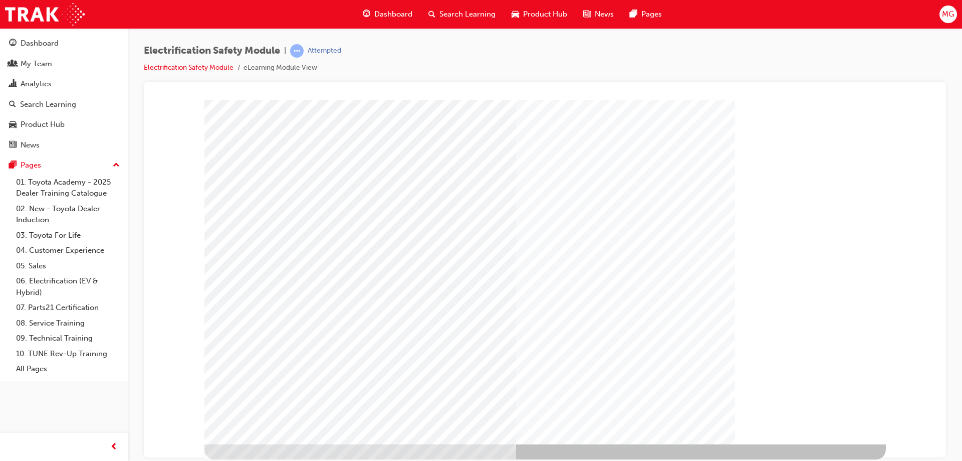
drag, startPoint x: 794, startPoint y: 248, endPoint x: 793, endPoint y: 233, distance: 15.1
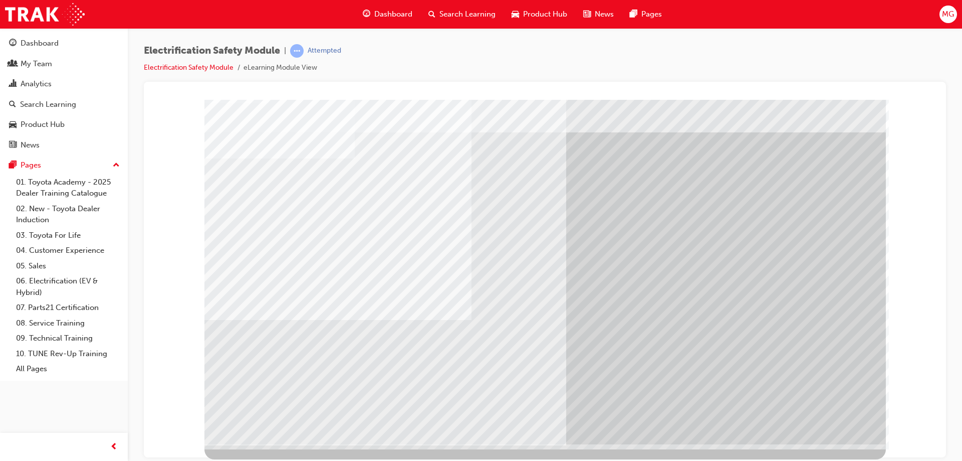
scroll to position [0, 0]
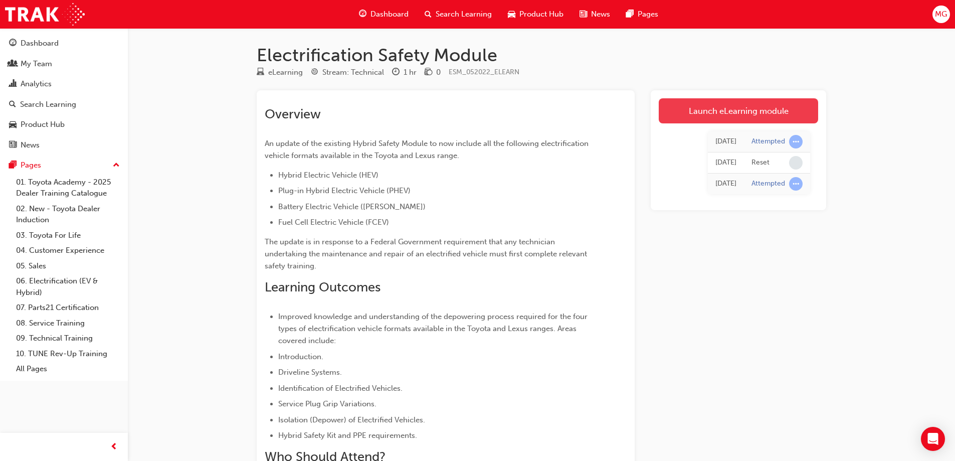
click at [690, 112] on link "Launch eLearning module" at bounding box center [737, 110] width 159 height 25
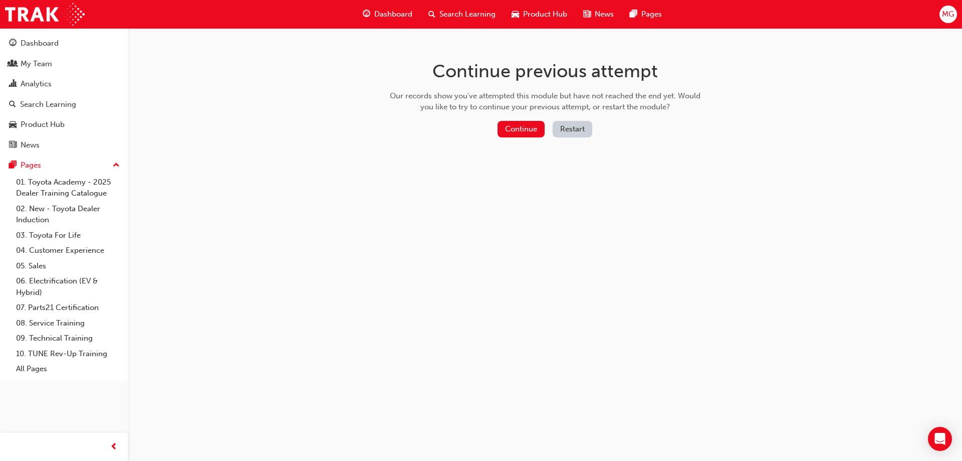
click at [574, 131] on button "Restart" at bounding box center [573, 129] width 40 height 17
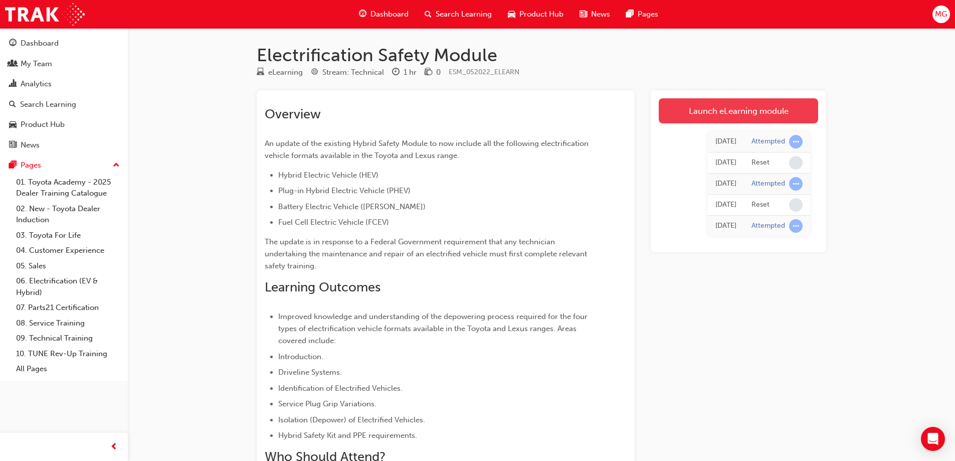
click at [687, 119] on link "Launch eLearning module" at bounding box center [737, 110] width 159 height 25
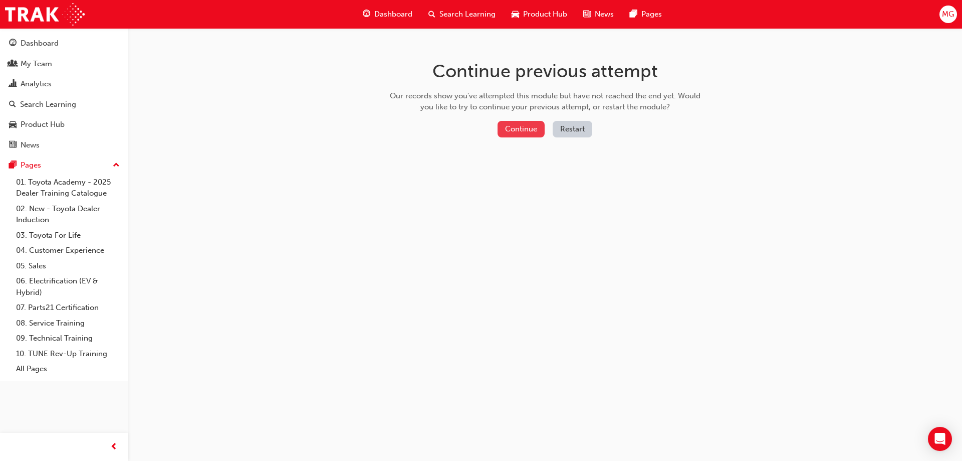
click at [515, 130] on button "Continue" at bounding box center [521, 129] width 47 height 17
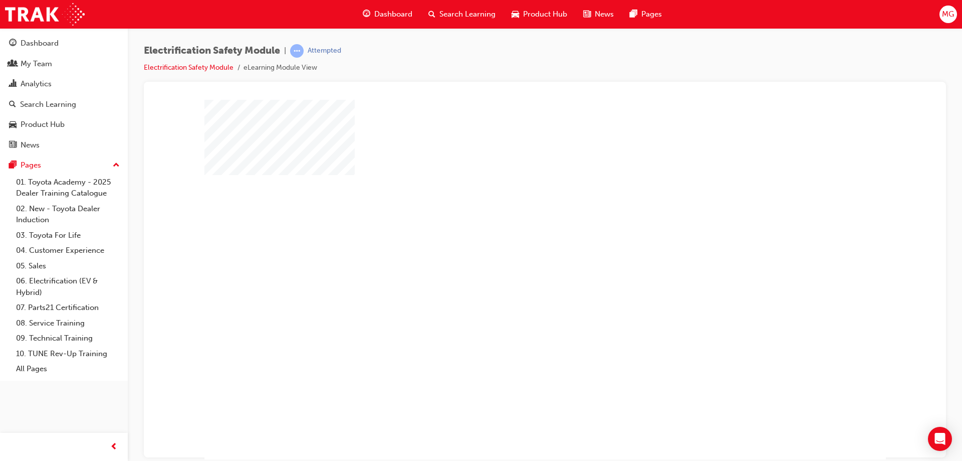
click at [516, 250] on div "play" at bounding box center [516, 250] width 0 height 0
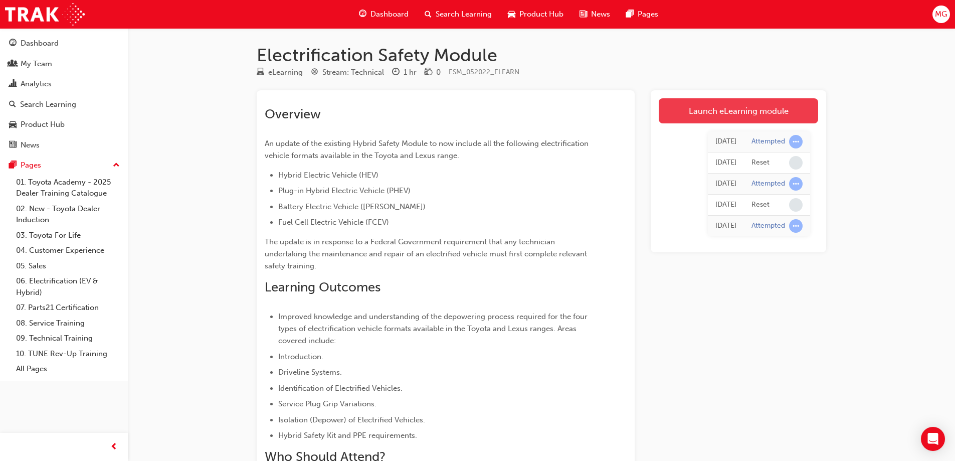
click at [707, 113] on link "Launch eLearning module" at bounding box center [737, 110] width 159 height 25
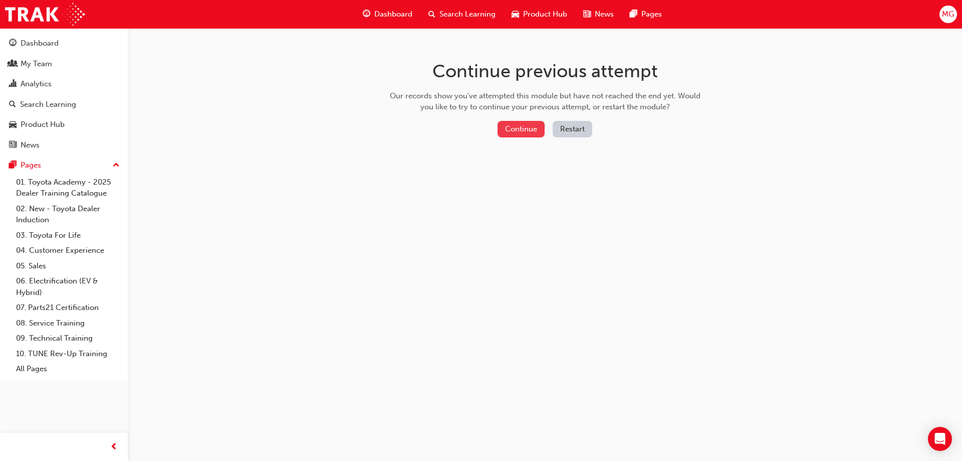
click at [525, 127] on button "Continue" at bounding box center [521, 129] width 47 height 17
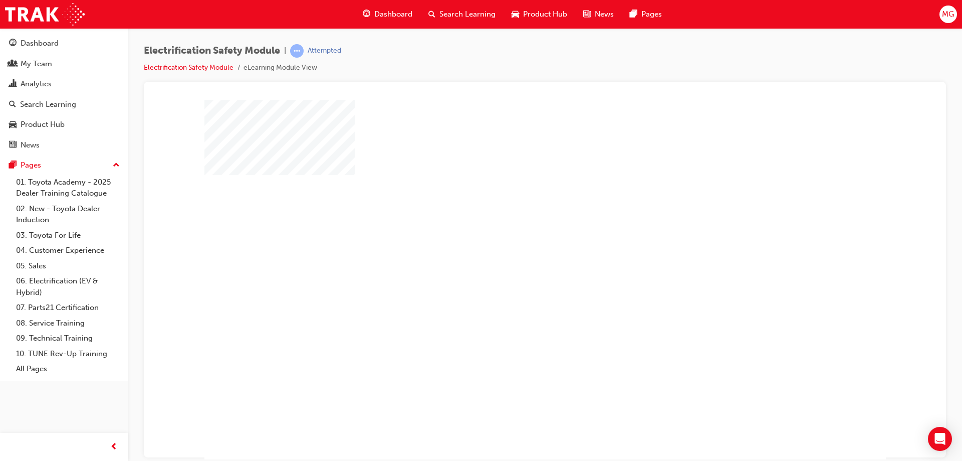
click at [516, 250] on div "play" at bounding box center [516, 250] width 0 height 0
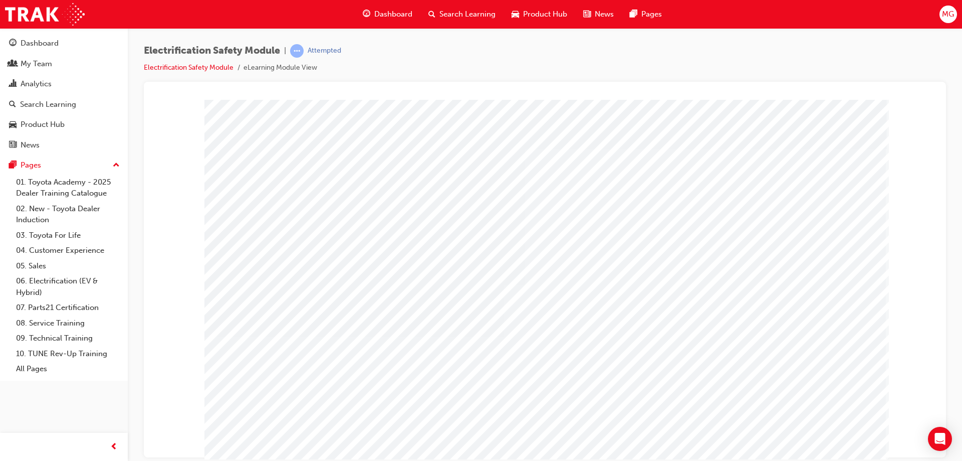
scroll to position [17, 0]
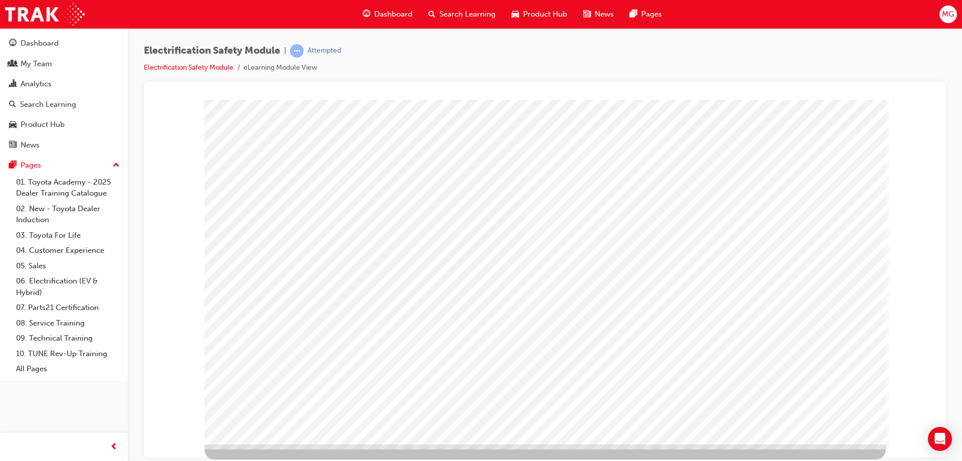
drag, startPoint x: 827, startPoint y: 260, endPoint x: 845, endPoint y: 308, distance: 51.7
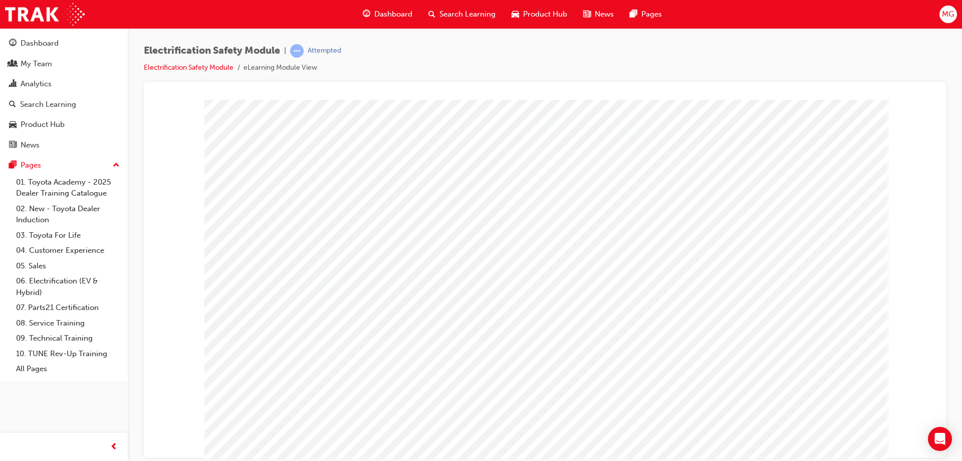
drag, startPoint x: 534, startPoint y: 263, endPoint x: 533, endPoint y: 287, distance: 24.1
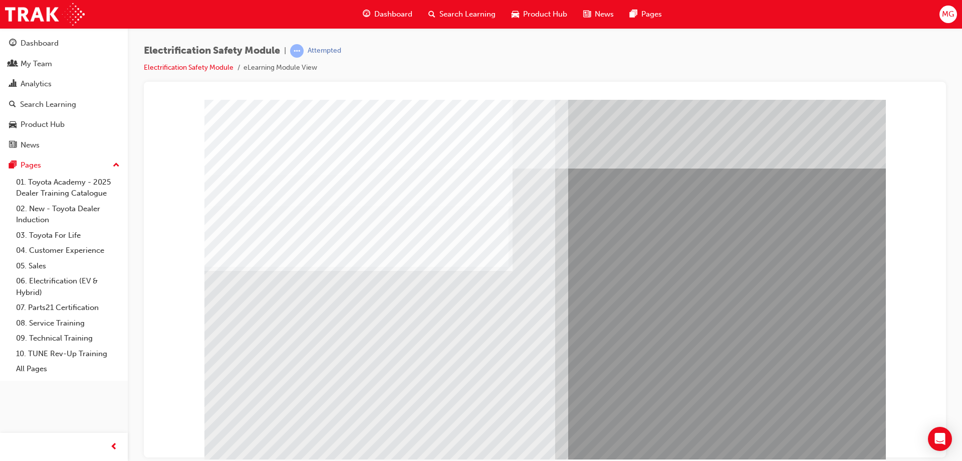
drag, startPoint x: 489, startPoint y: 383, endPoint x: 439, endPoint y: 381, distance: 49.7
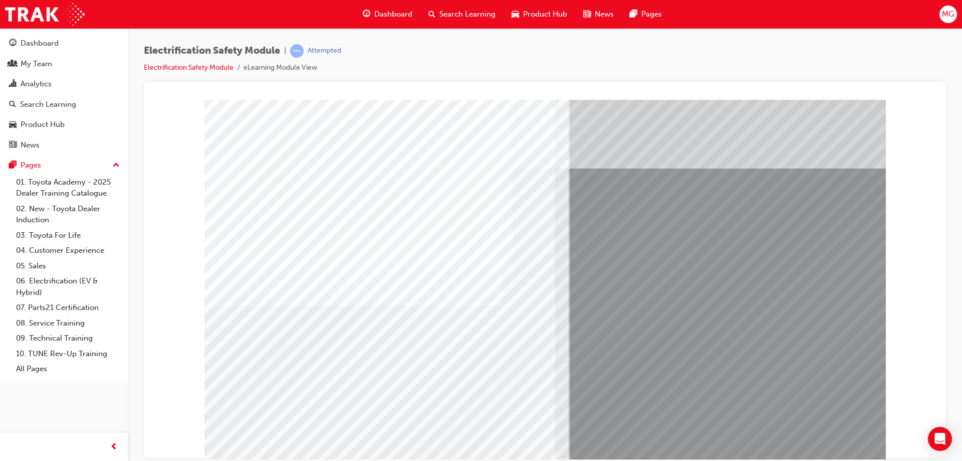
drag, startPoint x: 376, startPoint y: 376, endPoint x: 276, endPoint y: 373, distance: 100.3
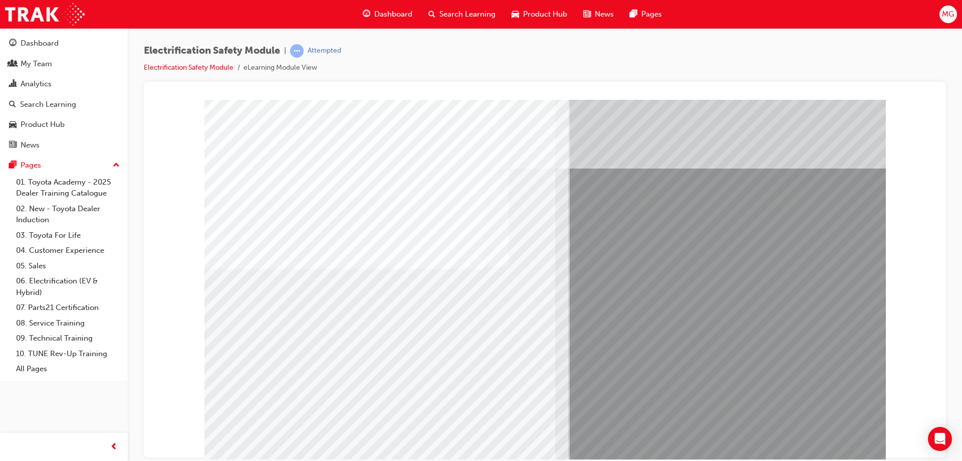
drag, startPoint x: 391, startPoint y: 374, endPoint x: 385, endPoint y: 374, distance: 6.0
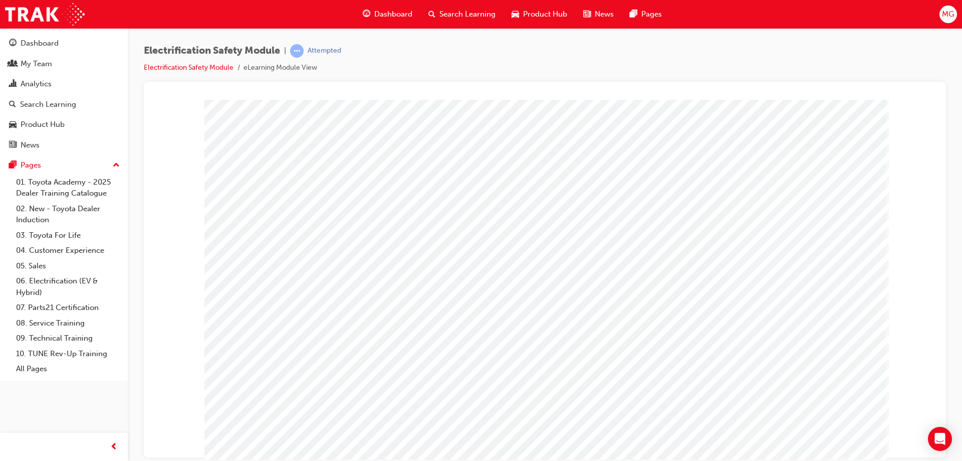
drag, startPoint x: 610, startPoint y: 230, endPoint x: 685, endPoint y: 209, distance: 76.8
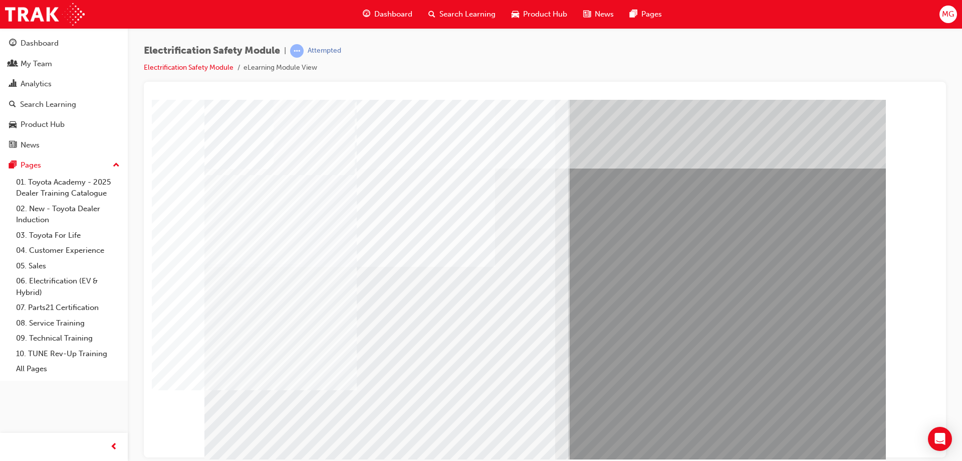
drag, startPoint x: 388, startPoint y: 374, endPoint x: 353, endPoint y: 374, distance: 35.1
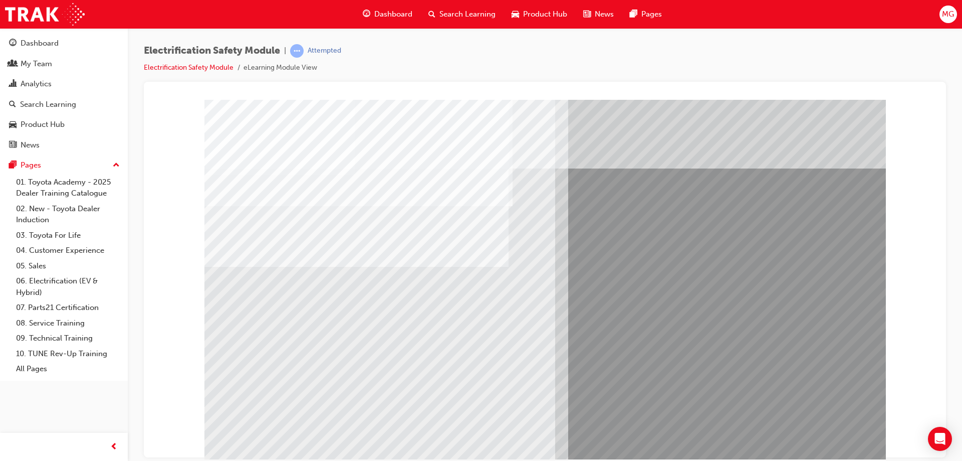
drag, startPoint x: 483, startPoint y: 381, endPoint x: 442, endPoint y: 376, distance: 41.9
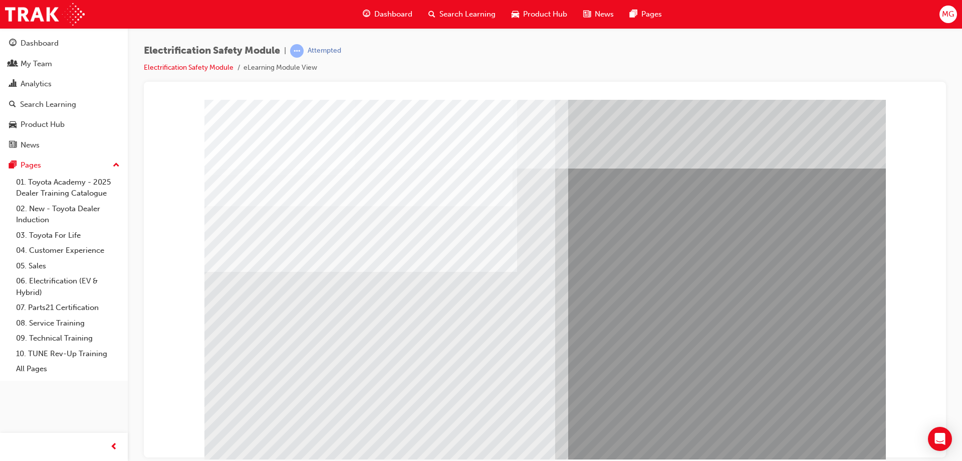
drag, startPoint x: 409, startPoint y: 383, endPoint x: 392, endPoint y: 382, distance: 17.1
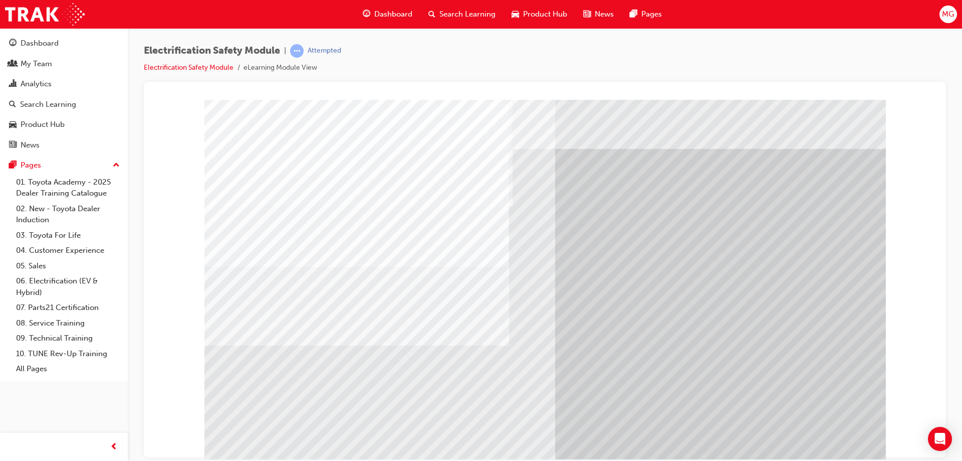
drag, startPoint x: 314, startPoint y: 373, endPoint x: 300, endPoint y: 373, distance: 14.0
click at [304, 373] on div "multistate" at bounding box center [545, 279] width 682 height 361
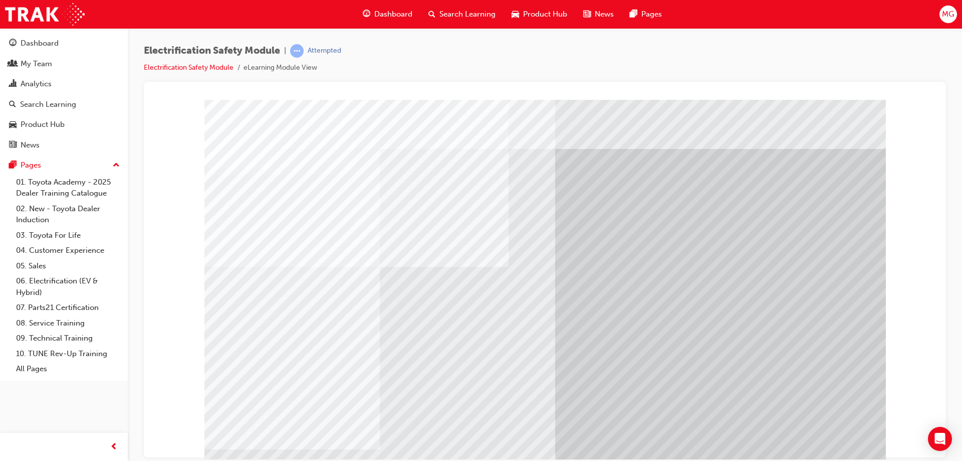
drag, startPoint x: 300, startPoint y: 373, endPoint x: 413, endPoint y: 377, distance: 113.3
click at [307, 374] on div "multistate" at bounding box center [545, 279] width 682 height 361
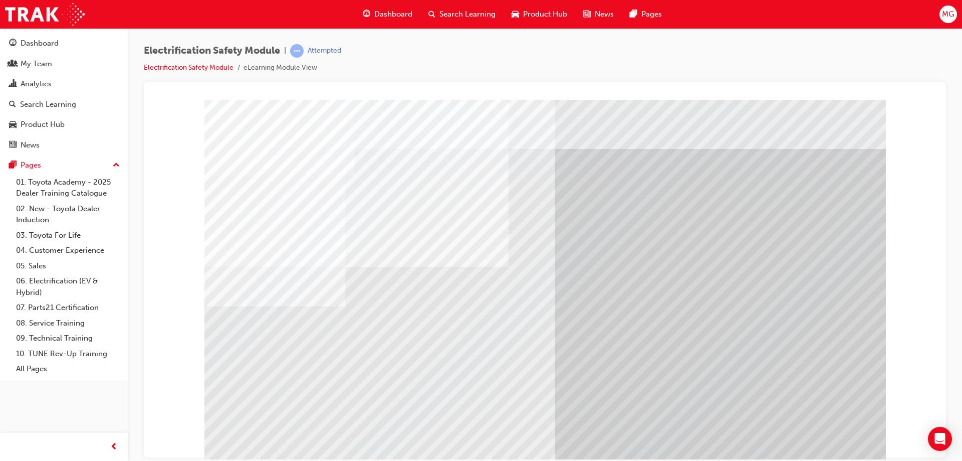
drag, startPoint x: 407, startPoint y: 369, endPoint x: 471, endPoint y: 371, distance: 63.2
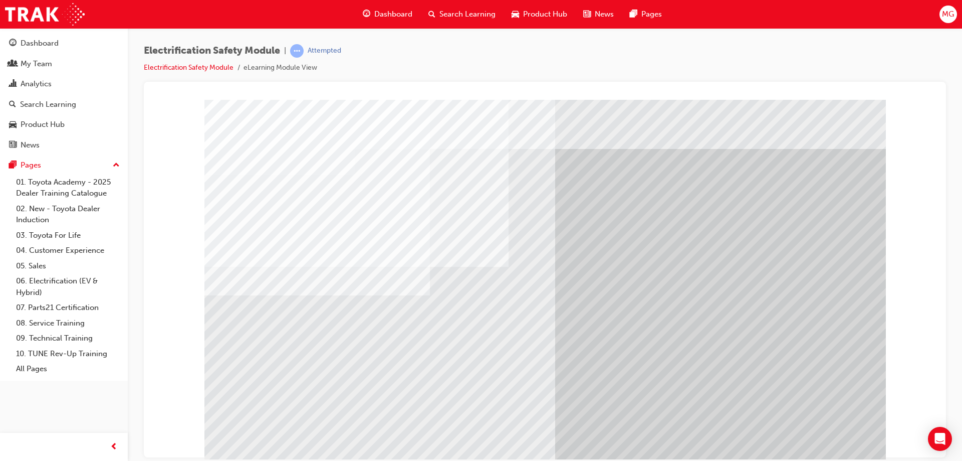
drag, startPoint x: 351, startPoint y: 366, endPoint x: 362, endPoint y: 367, distance: 10.5
drag, startPoint x: 394, startPoint y: 365, endPoint x: 434, endPoint y: 366, distance: 40.6
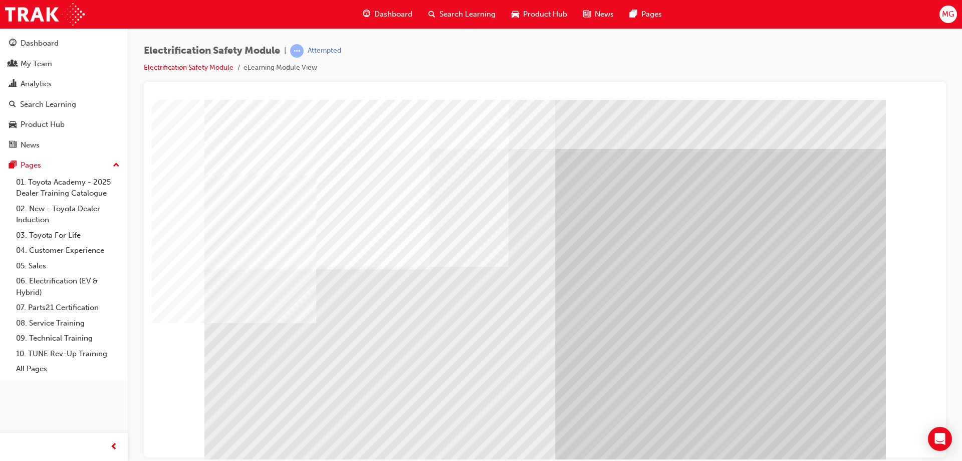
drag, startPoint x: 437, startPoint y: 365, endPoint x: 471, endPoint y: 365, distance: 33.6
drag, startPoint x: 497, startPoint y: 365, endPoint x: 503, endPoint y: 365, distance: 6.0
drag, startPoint x: 793, startPoint y: 430, endPoint x: 815, endPoint y: 434, distance: 22.3
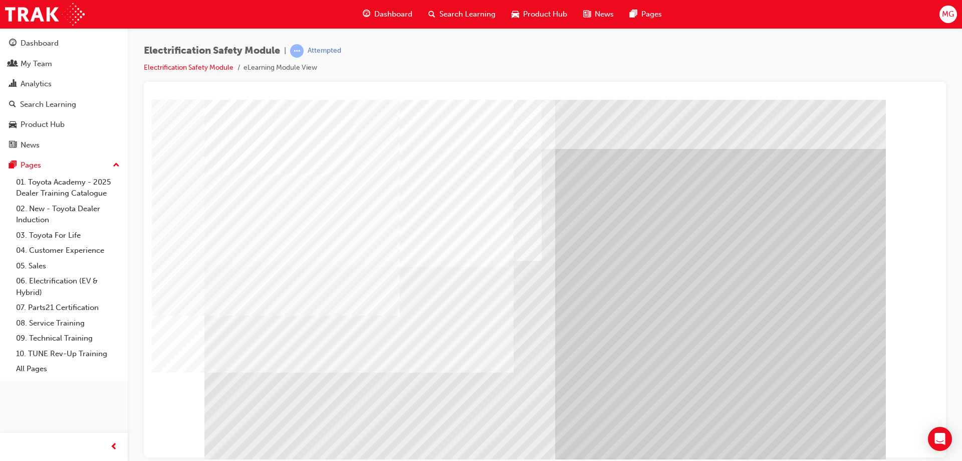
drag, startPoint x: 423, startPoint y: 371, endPoint x: 434, endPoint y: 371, distance: 11.5
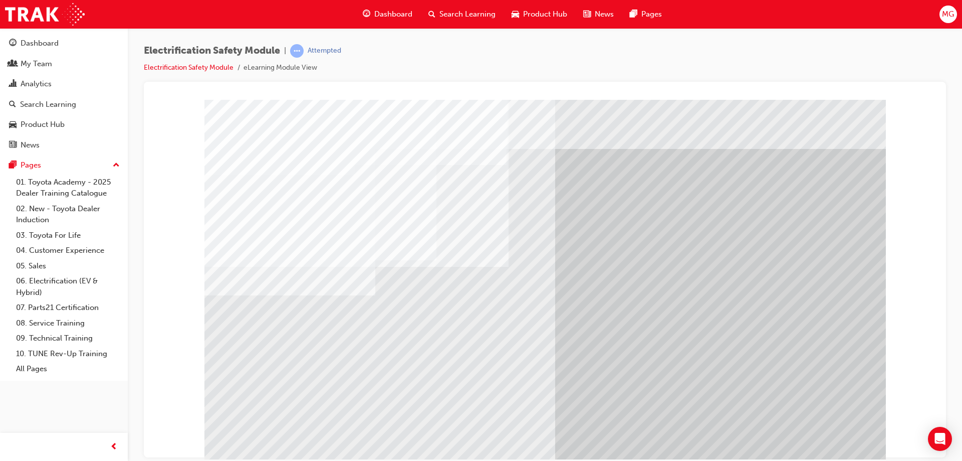
drag, startPoint x: 290, startPoint y: 379, endPoint x: 295, endPoint y: 375, distance: 6.4
drag, startPoint x: 345, startPoint y: 333, endPoint x: 375, endPoint y: 340, distance: 30.8
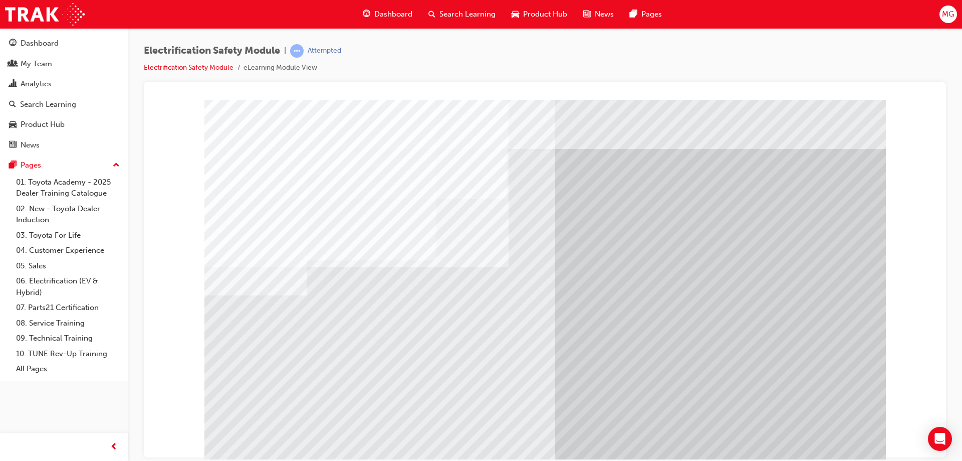
drag, startPoint x: 359, startPoint y: 401, endPoint x: 393, endPoint y: 372, distance: 45.2
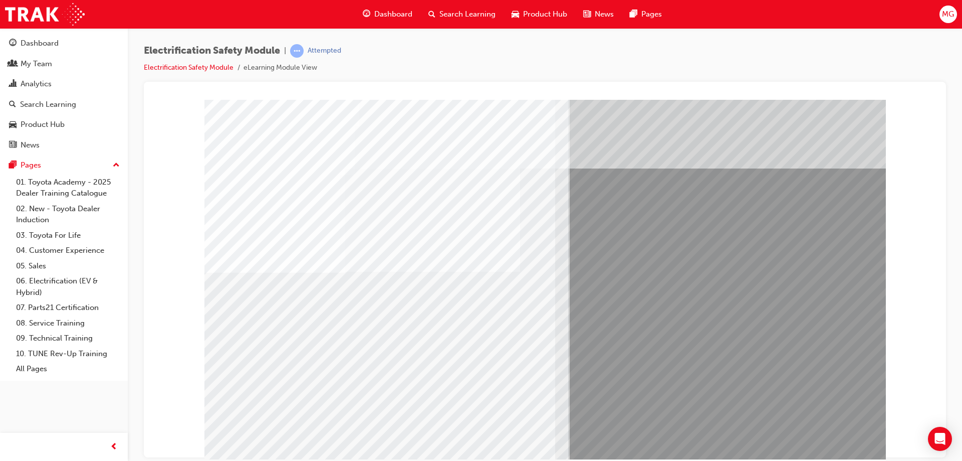
drag, startPoint x: 478, startPoint y: 361, endPoint x: 495, endPoint y: 365, distance: 17.9
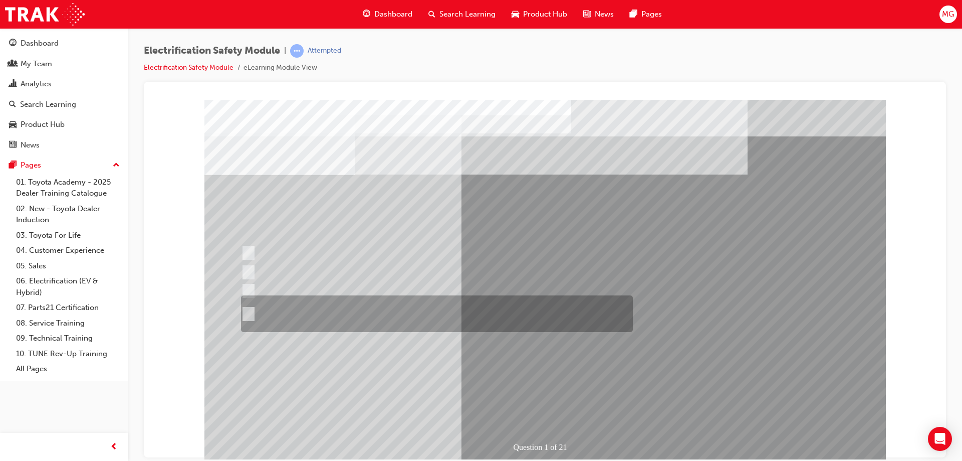
click at [253, 312] on div at bounding box center [435, 313] width 392 height 37
radio input "true"
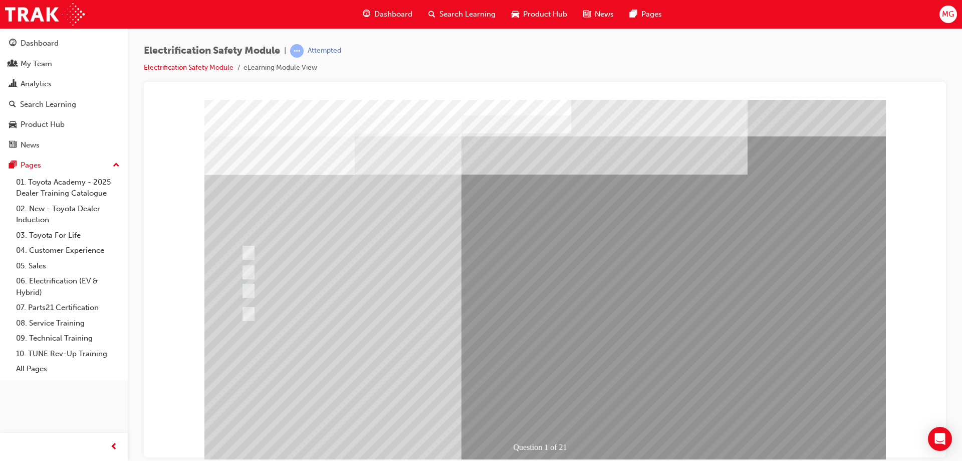
drag, startPoint x: 566, startPoint y: 408, endPoint x: 561, endPoint y: 399, distance: 10.3
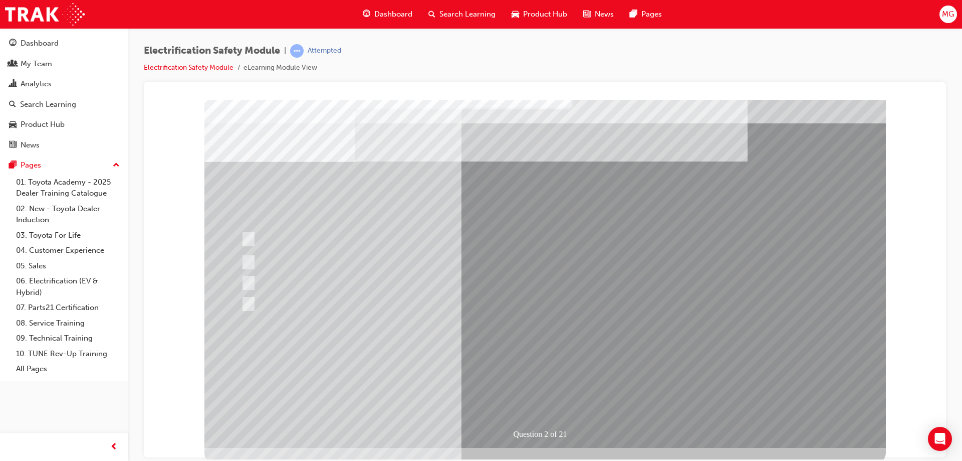
scroll to position [17, 0]
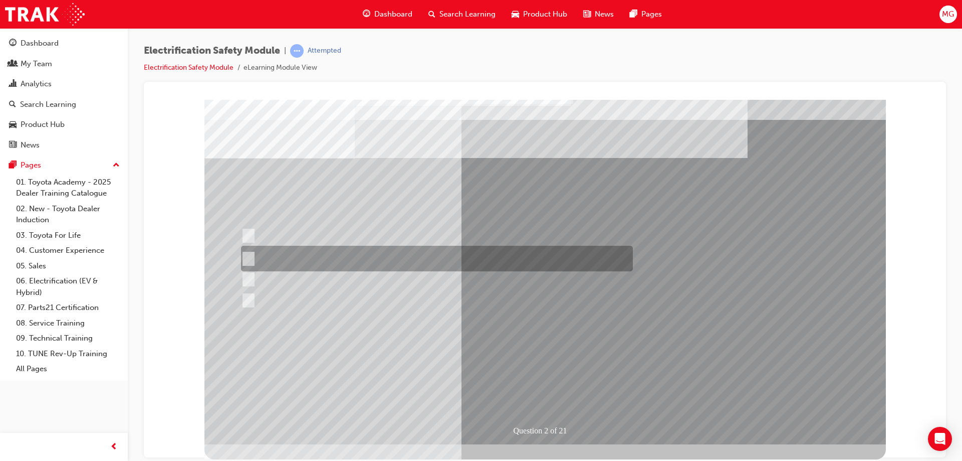
click at [252, 254] on input "The Battery Electric uses AC & DC charging capability and has no petrol engine." at bounding box center [246, 258] width 11 height 11
radio input "true"
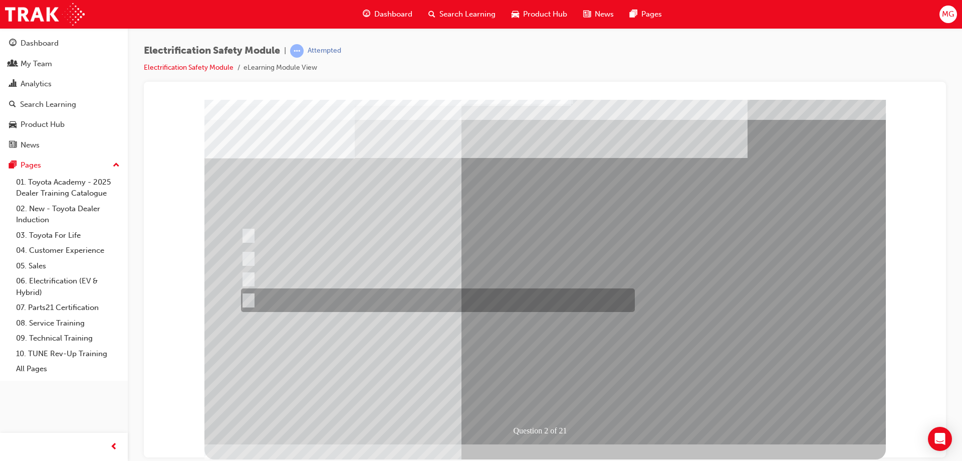
click at [249, 295] on input "The Hybrid & Plug-in Hybrid Electric Vehicle are more fuel efficient." at bounding box center [246, 300] width 11 height 11
radio input "true"
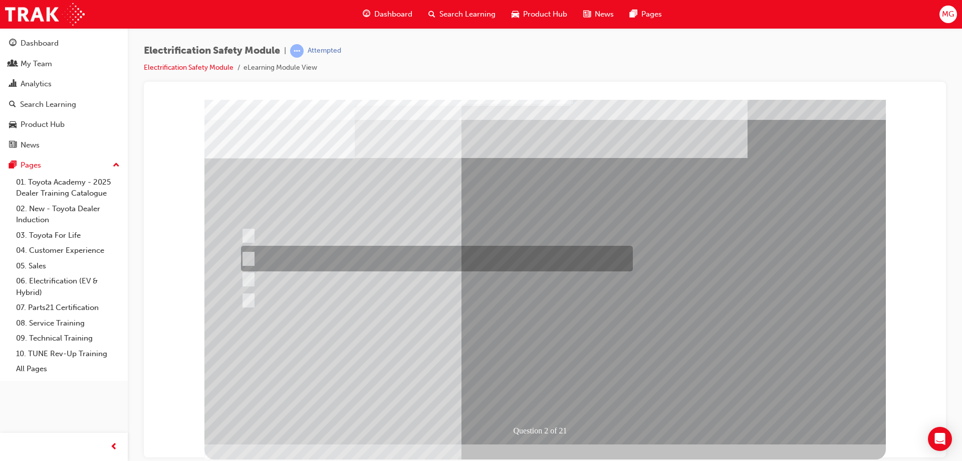
click at [251, 257] on input "The Battery Electric uses AC & DC charging capability and has no petrol engine." at bounding box center [246, 258] width 11 height 11
radio input "true"
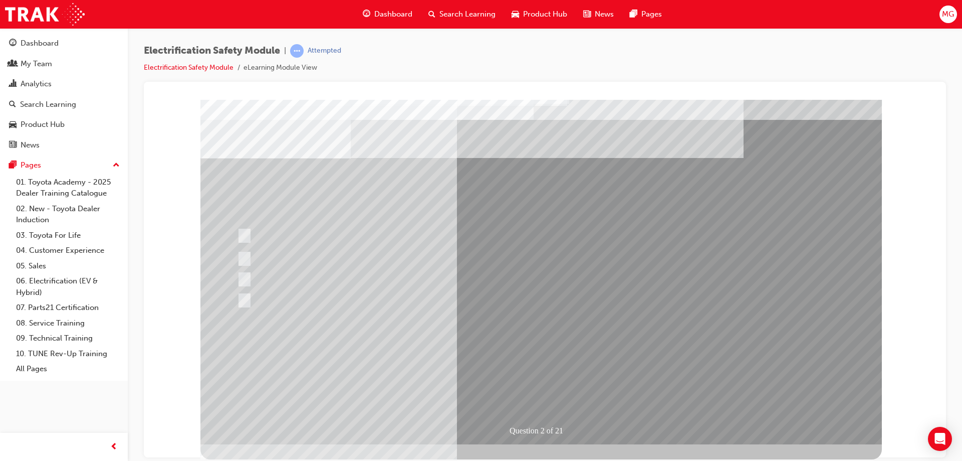
scroll to position [0, 0]
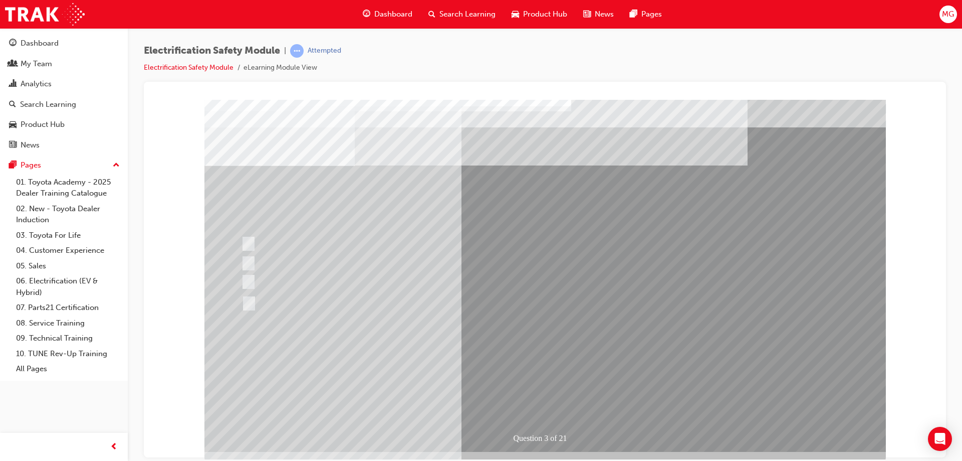
scroll to position [17, 0]
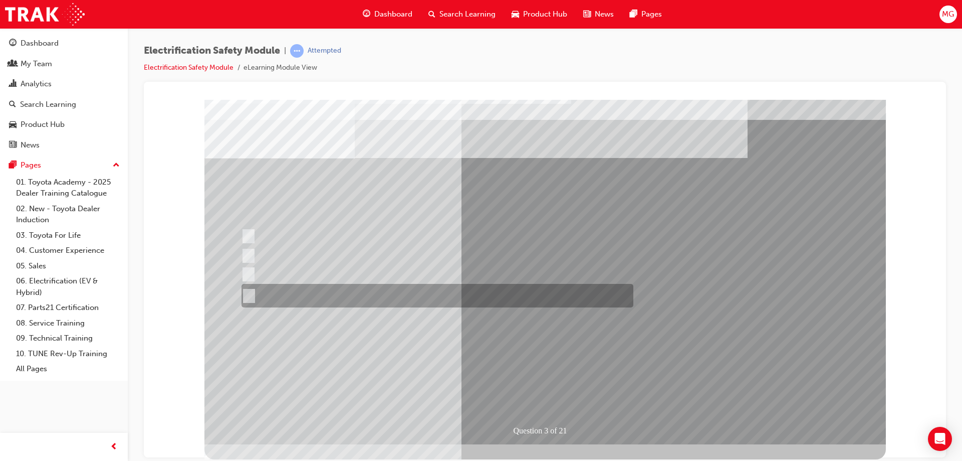
click at [339, 297] on div at bounding box center [435, 296] width 392 height 24
radio input "true"
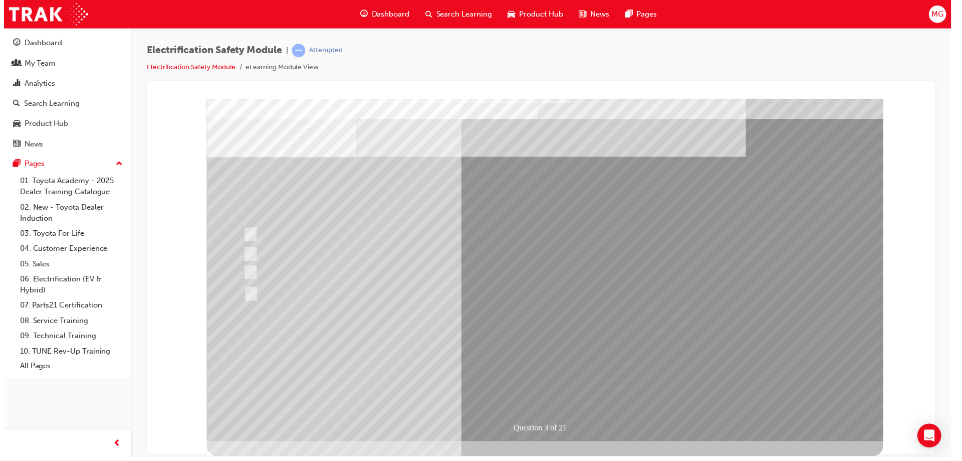
scroll to position [0, 0]
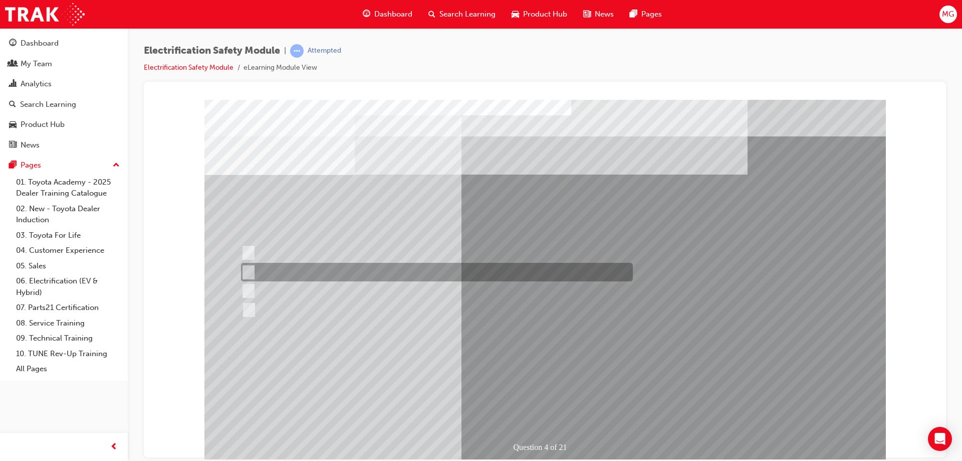
click at [290, 271] on div at bounding box center [435, 272] width 392 height 19
checkbox input "true"
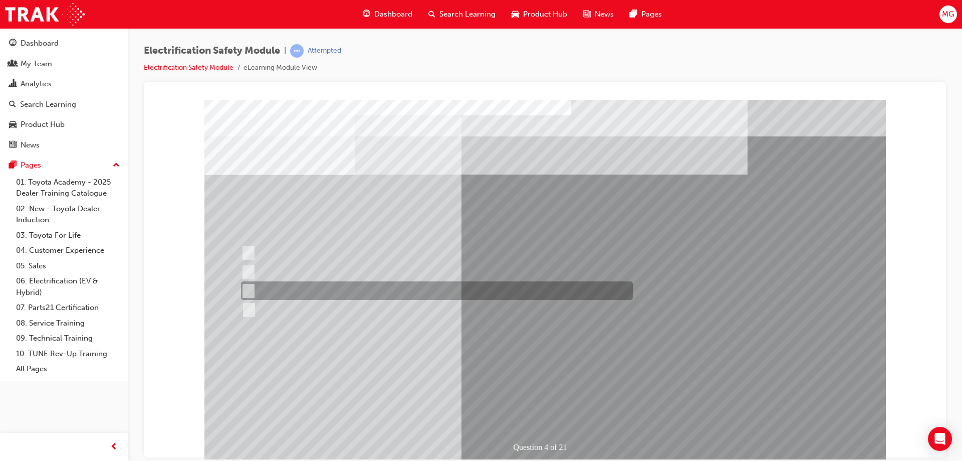
click at [285, 292] on div at bounding box center [435, 290] width 392 height 19
checkbox input "true"
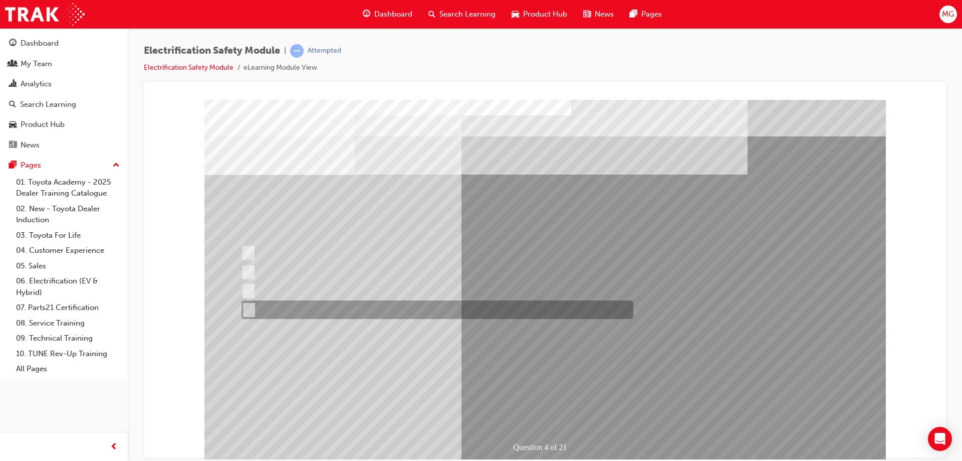
click at [318, 312] on div at bounding box center [435, 309] width 392 height 19
checkbox input "true"
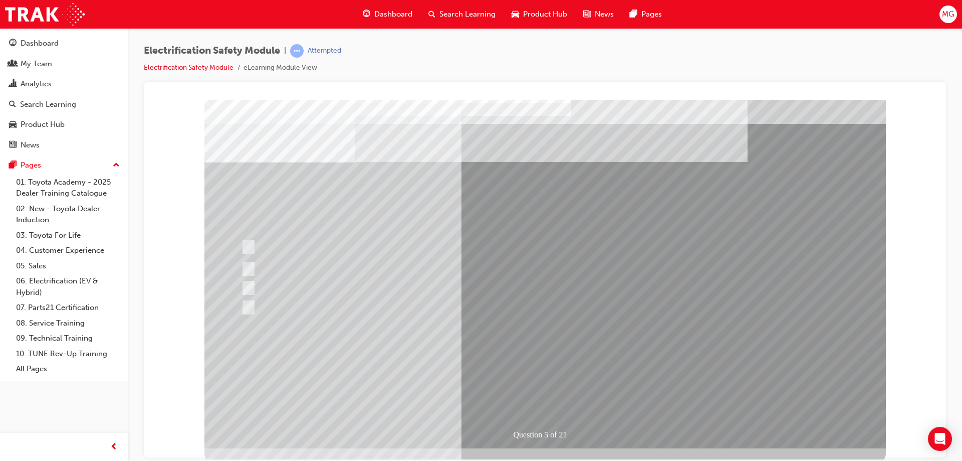
scroll to position [17, 0]
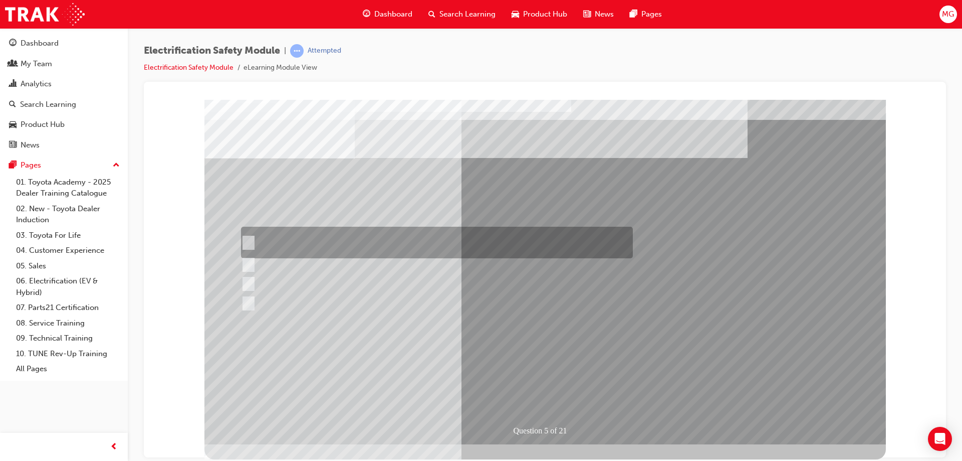
click at [534, 240] on div at bounding box center [435, 243] width 392 height 32
checkbox input "true"
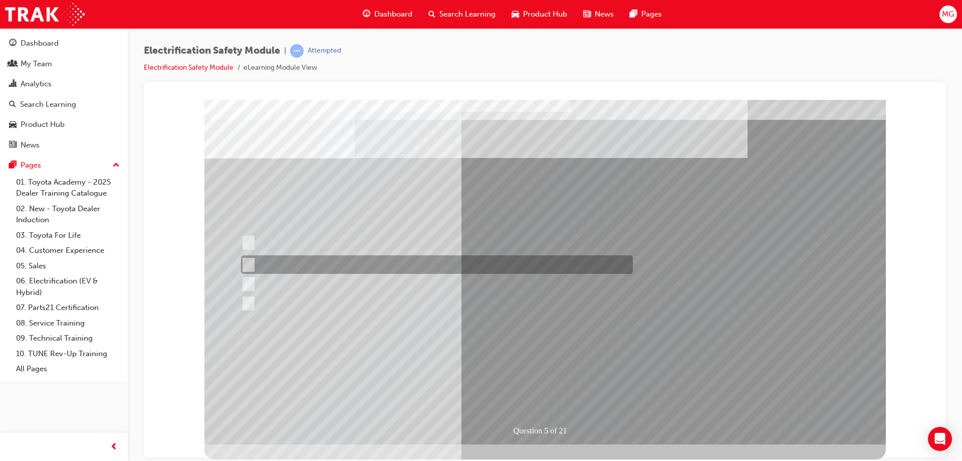
click at [443, 265] on div at bounding box center [435, 264] width 392 height 19
checkbox input "true"
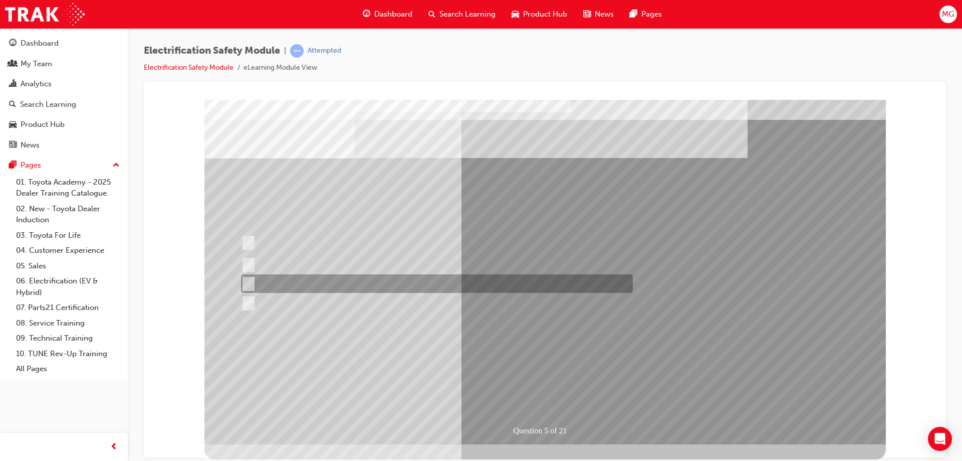
click at [328, 279] on div at bounding box center [435, 283] width 392 height 19
checkbox input "true"
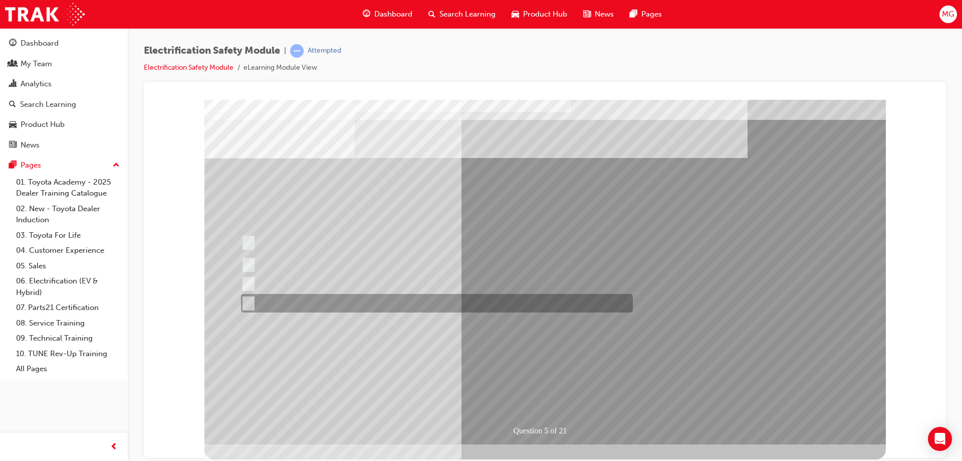
click at [313, 298] on div at bounding box center [435, 303] width 392 height 19
checkbox input "true"
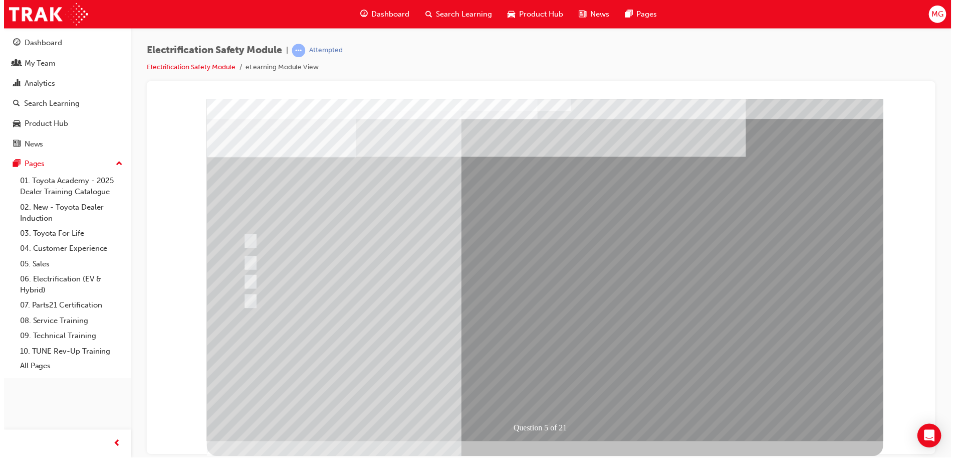
scroll to position [0, 0]
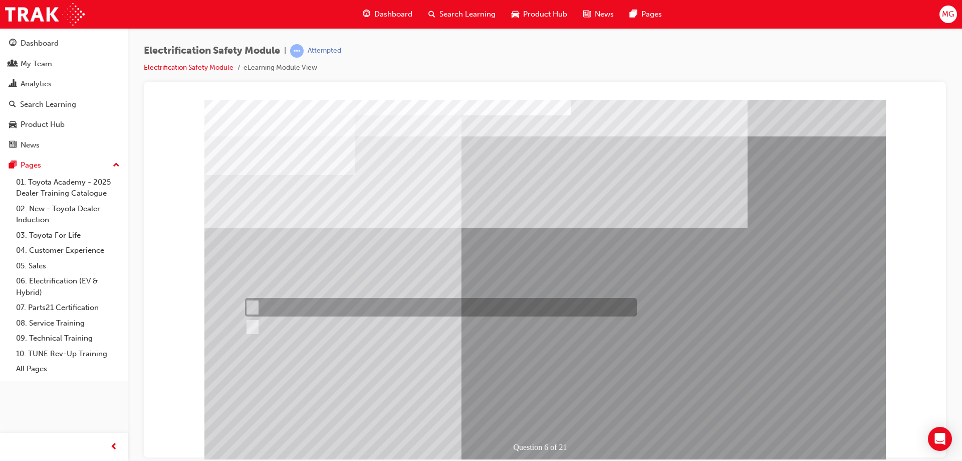
click at [302, 305] on div at bounding box center [439, 307] width 392 height 19
radio input "true"
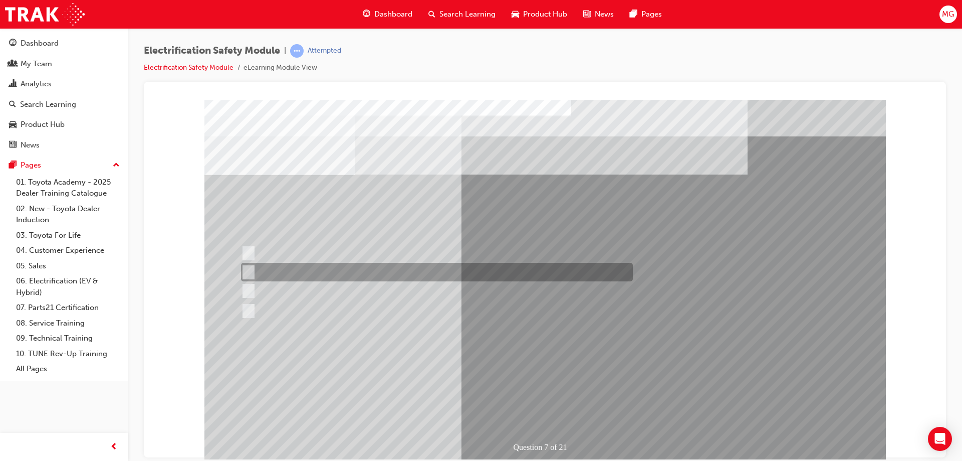
click at [302, 271] on div at bounding box center [435, 272] width 392 height 19
radio input "true"
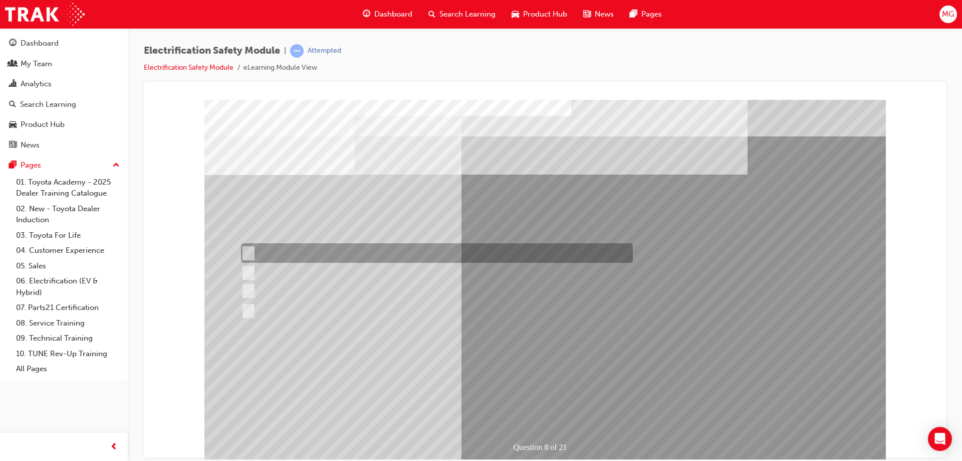
click at [294, 250] on div at bounding box center [435, 253] width 392 height 20
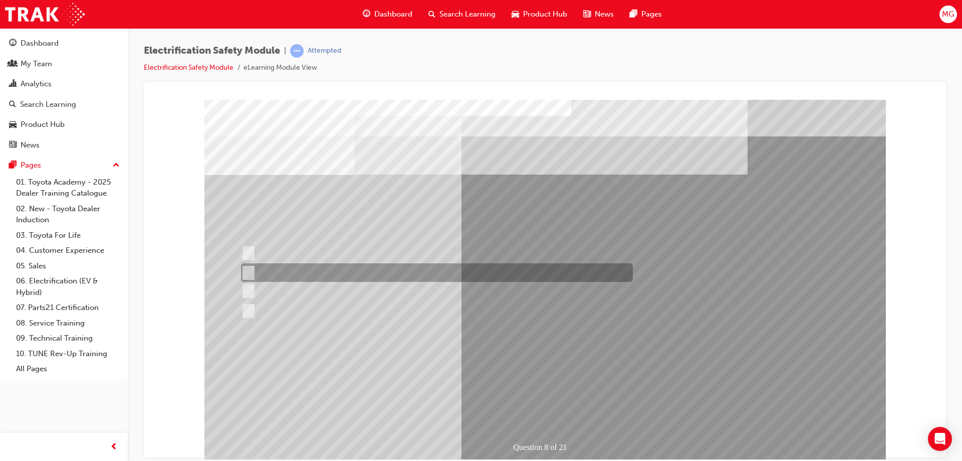
click at [289, 268] on div at bounding box center [435, 272] width 392 height 19
radio input "false"
radio input "true"
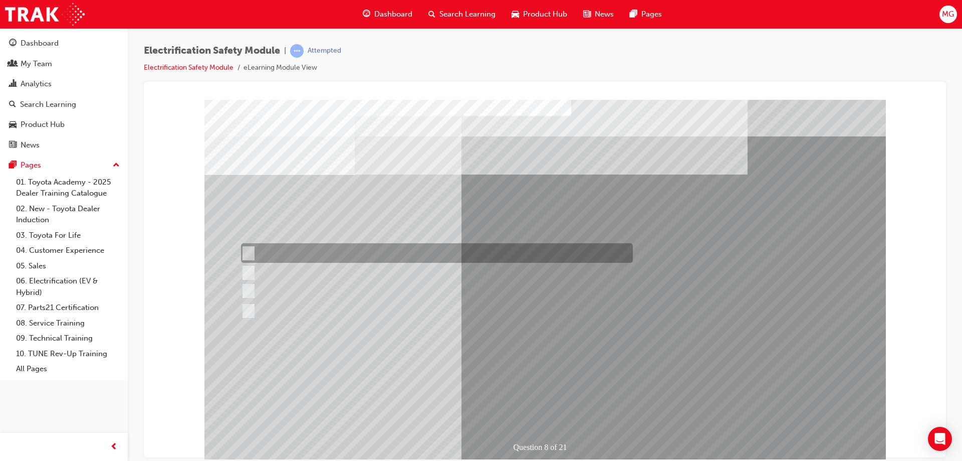
click at [288, 255] on div at bounding box center [435, 253] width 392 height 20
radio input "true"
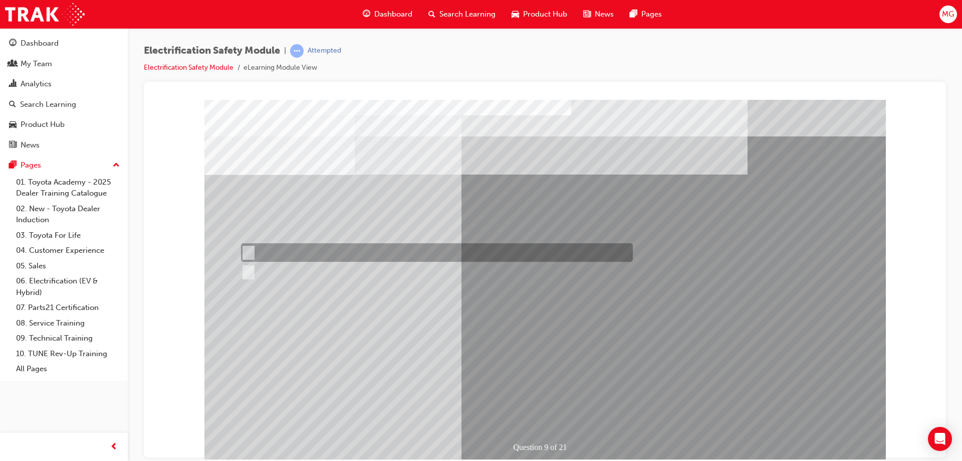
click at [284, 252] on div at bounding box center [435, 252] width 392 height 19
radio input "true"
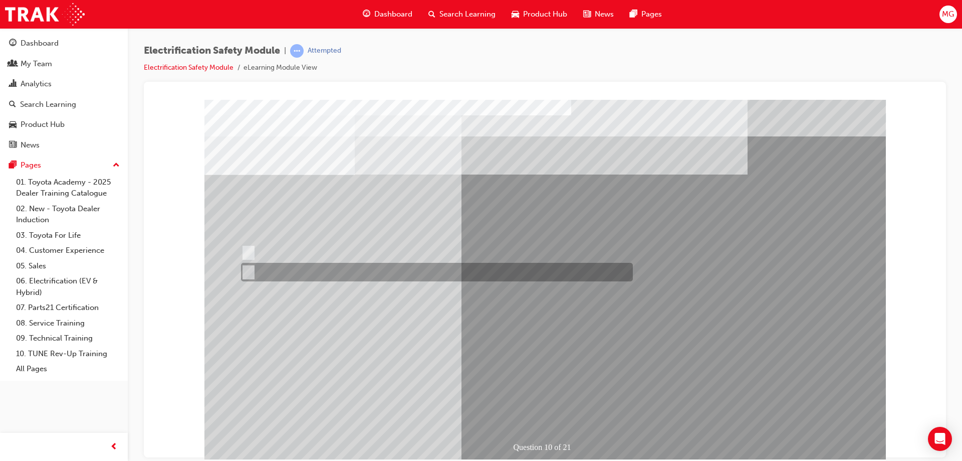
click at [278, 273] on div at bounding box center [435, 272] width 392 height 19
radio input "true"
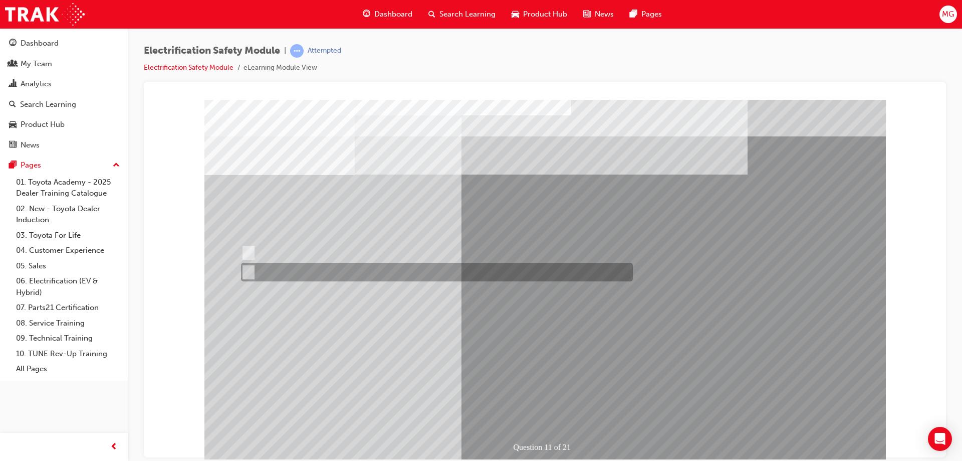
click at [284, 273] on div at bounding box center [435, 272] width 392 height 19
radio input "true"
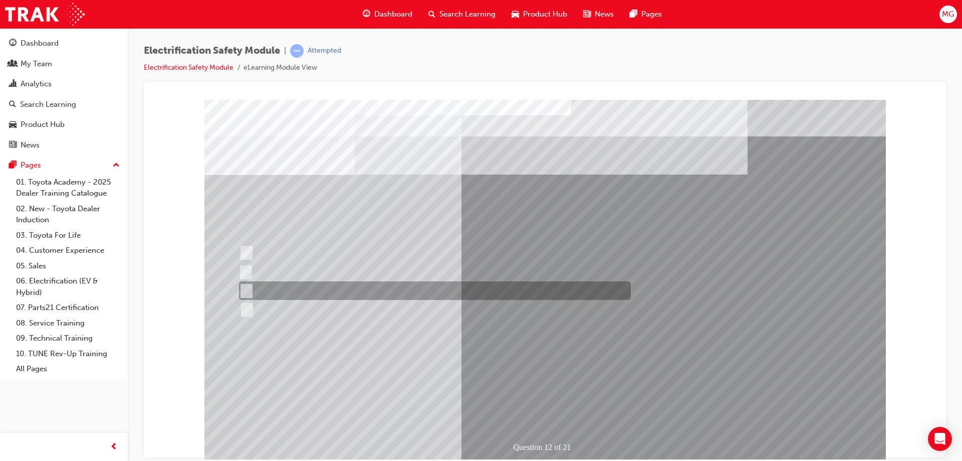
click at [278, 292] on div at bounding box center [433, 290] width 392 height 19
radio input "true"
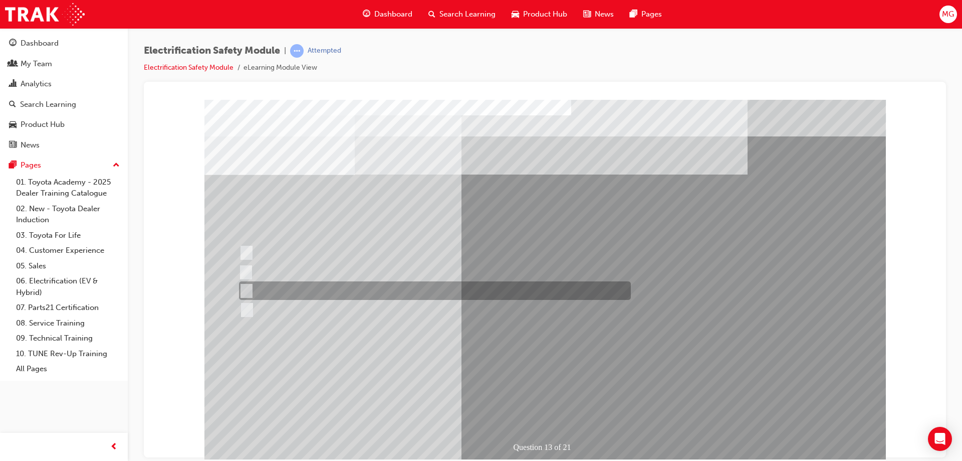
click at [248, 288] on input "Wait 10 minutes to discharge the High Voltage Capacitors." at bounding box center [244, 290] width 11 height 11
radio input "true"
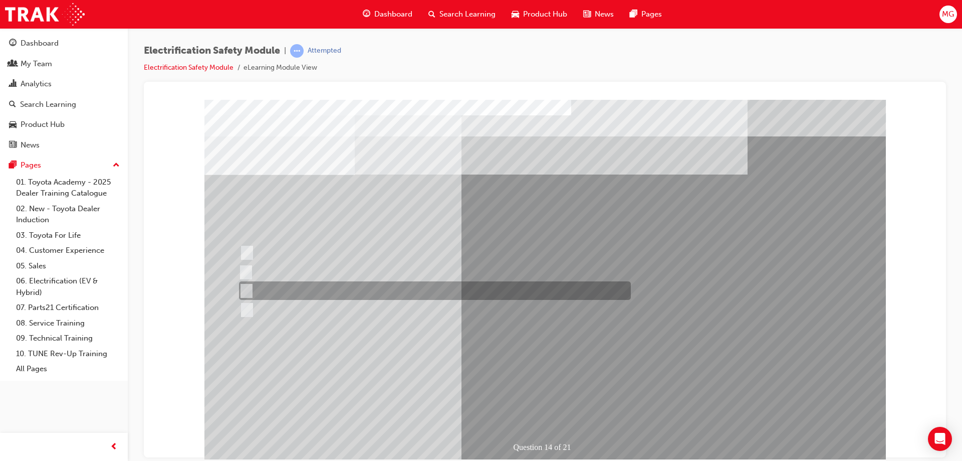
click at [247, 286] on input "10 minutes" at bounding box center [244, 290] width 11 height 11
radio input "true"
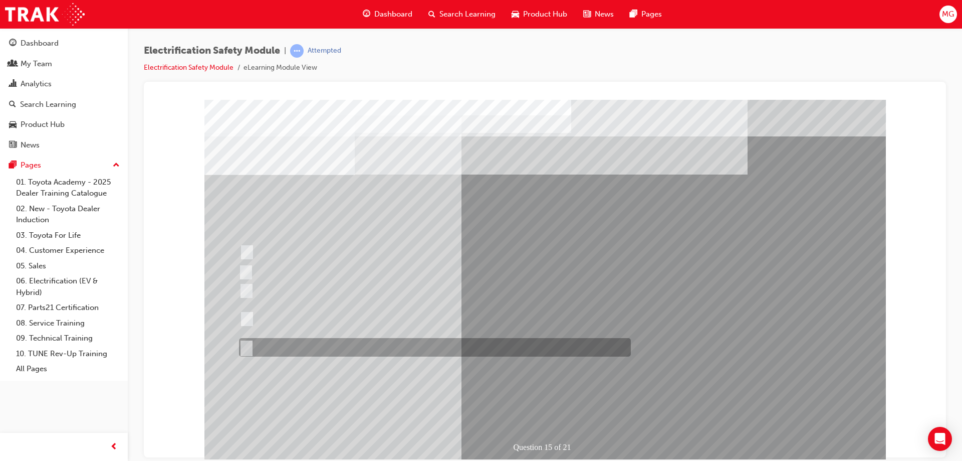
click at [367, 343] on div at bounding box center [433, 347] width 392 height 19
radio input "true"
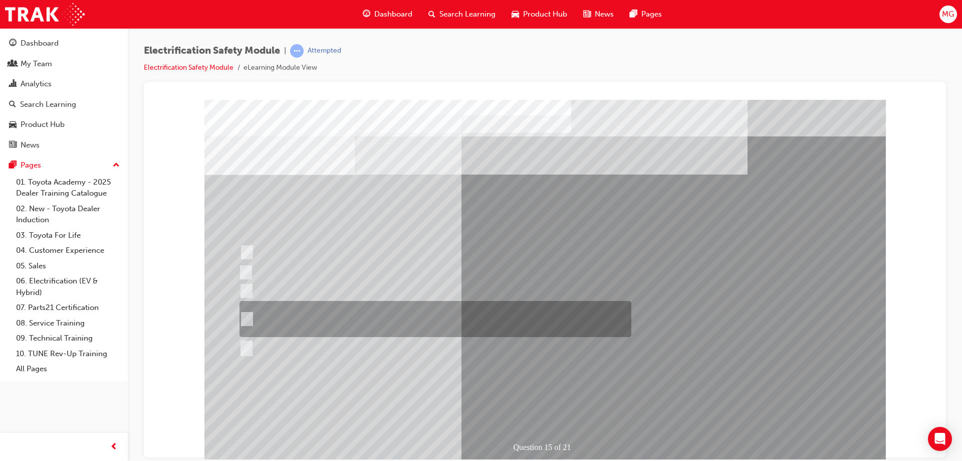
click at [367, 321] on div at bounding box center [433, 319] width 392 height 36
radio input "true"
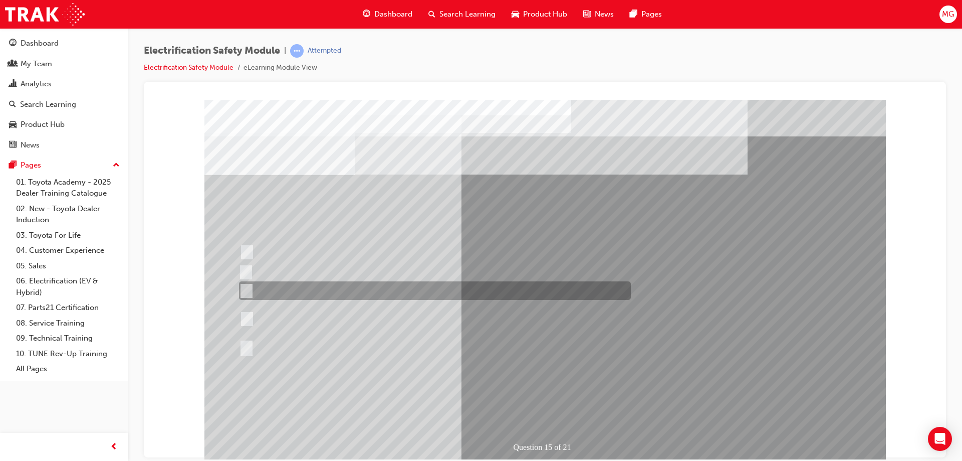
click at [364, 291] on div at bounding box center [433, 290] width 392 height 19
radio input "true"
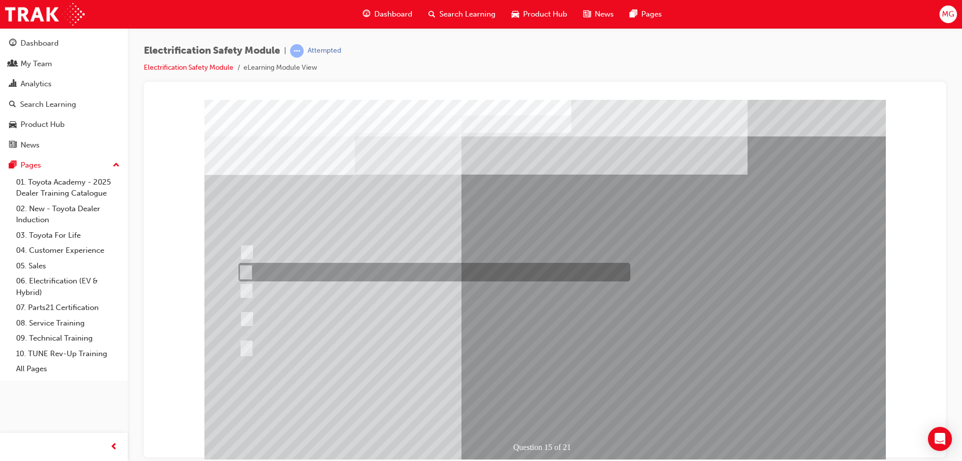
click at [364, 273] on div at bounding box center [432, 272] width 392 height 19
radio input "true"
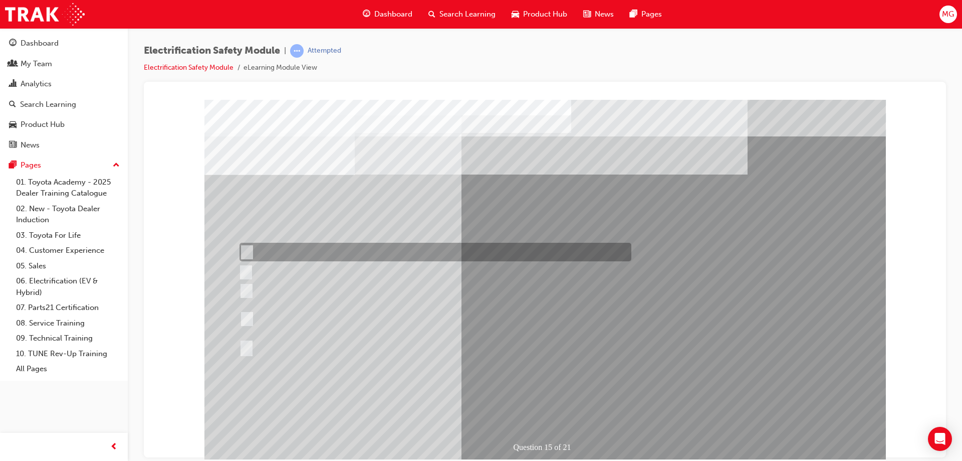
click at [359, 253] on div at bounding box center [433, 252] width 392 height 19
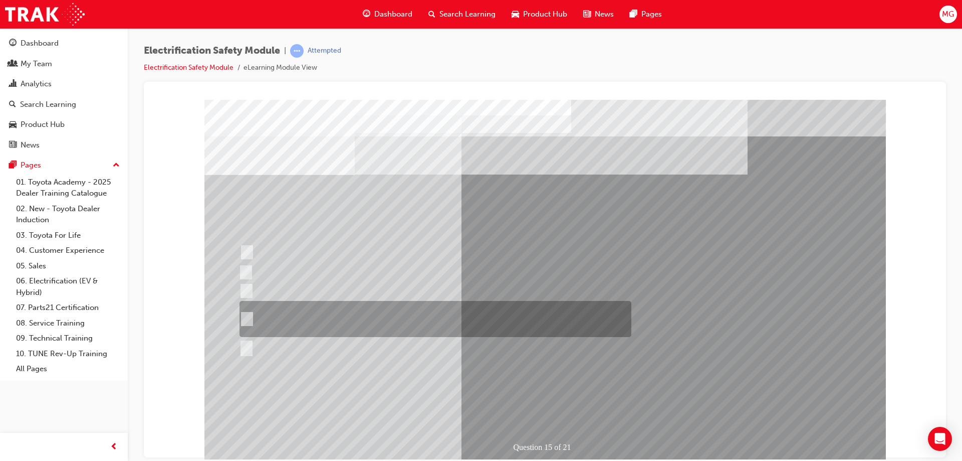
click at [276, 318] on div at bounding box center [433, 319] width 392 height 36
radio input "false"
radio input "true"
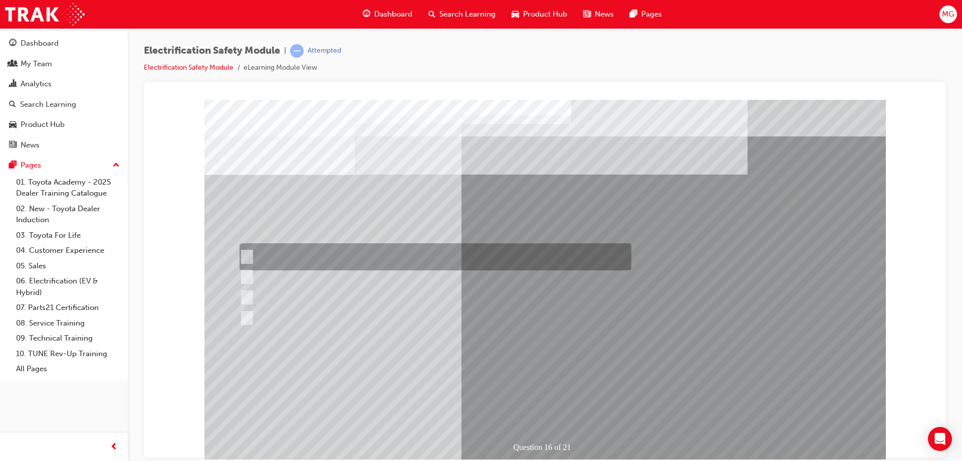
click at [318, 254] on div at bounding box center [433, 256] width 392 height 27
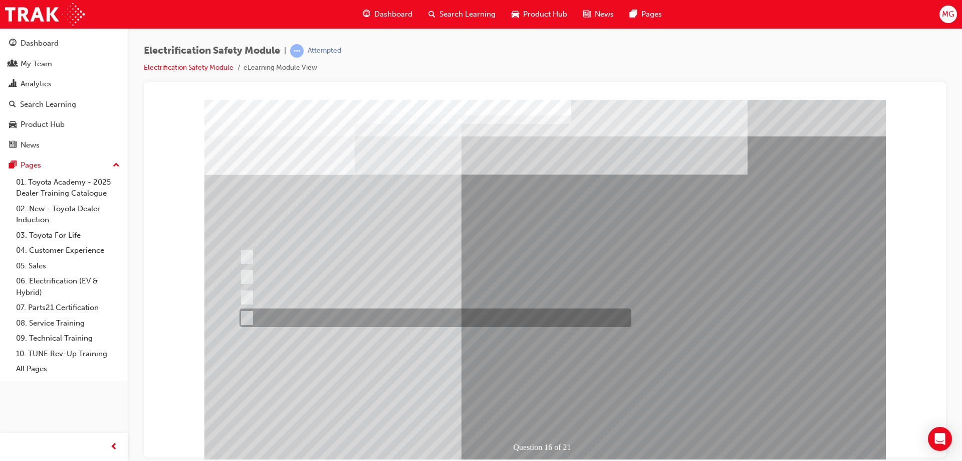
click at [388, 314] on div at bounding box center [433, 317] width 392 height 19
radio input "false"
radio input "true"
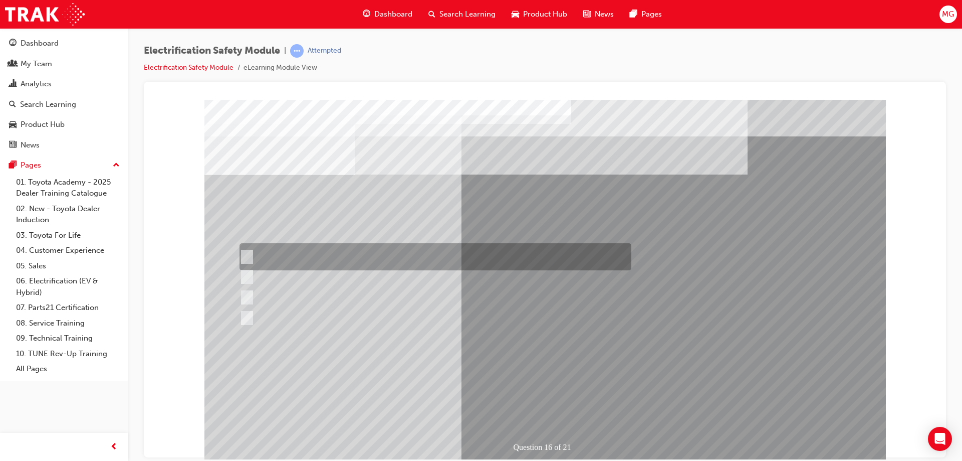
click at [368, 253] on div at bounding box center [433, 256] width 392 height 27
radio input "true"
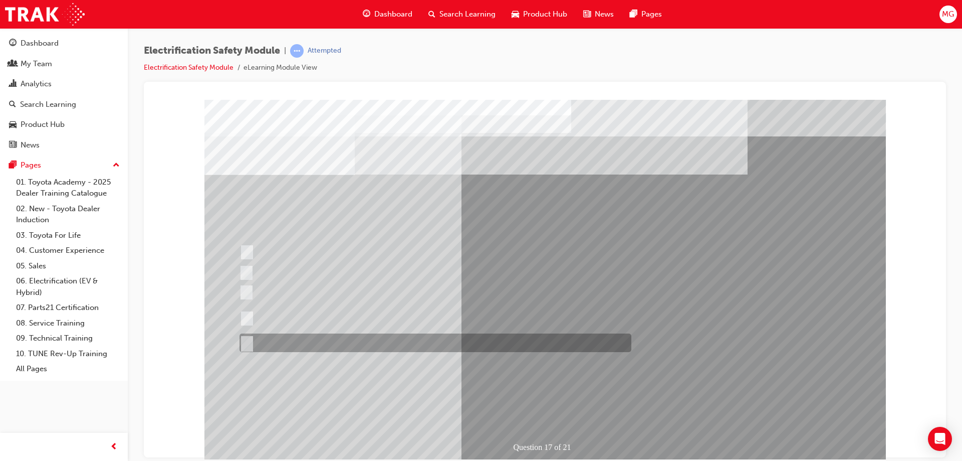
click at [322, 343] on div at bounding box center [433, 342] width 392 height 19
radio input "true"
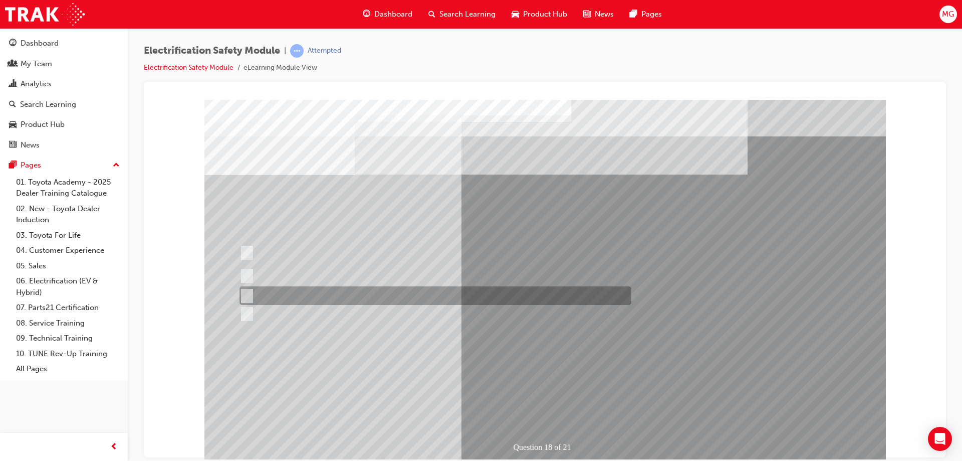
click at [314, 295] on div at bounding box center [433, 295] width 392 height 19
radio input "true"
click at [307, 295] on div at bounding box center [433, 295] width 392 height 19
click at [270, 291] on div at bounding box center [433, 295] width 392 height 19
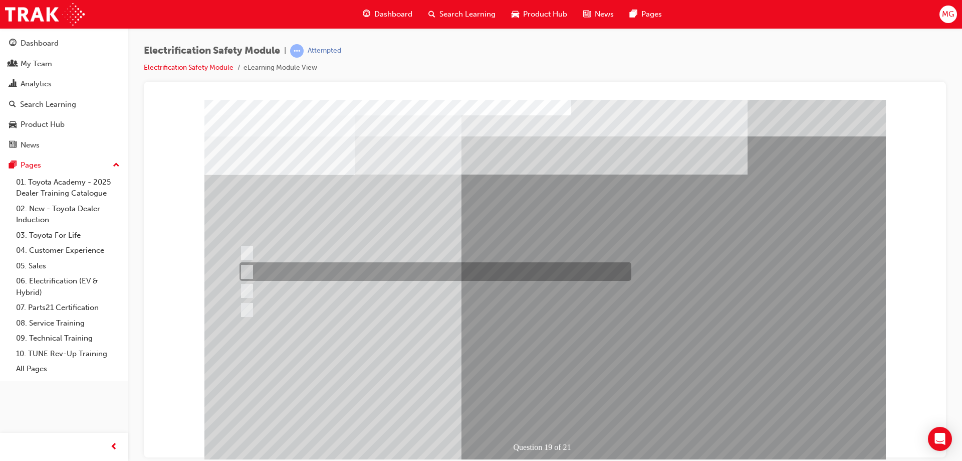
click at [300, 271] on div at bounding box center [433, 271] width 392 height 19
radio input "true"
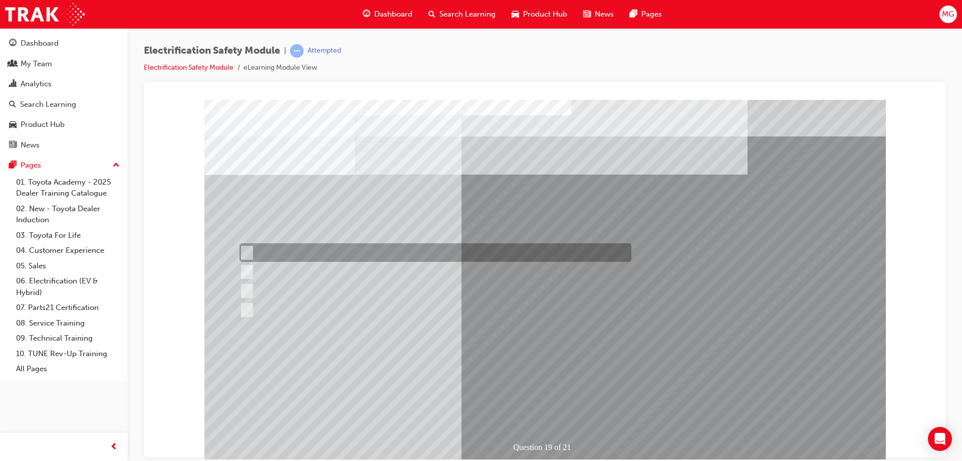
click at [298, 251] on div at bounding box center [433, 252] width 392 height 19
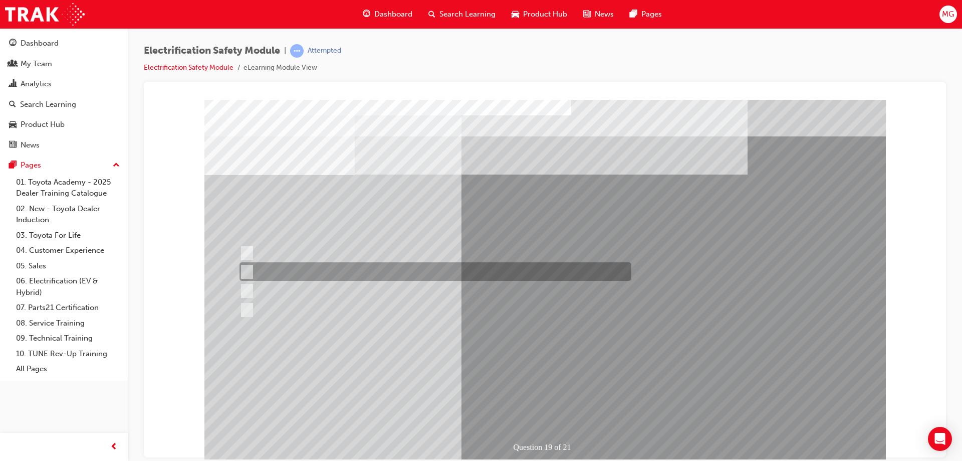
click at [298, 265] on div at bounding box center [433, 271] width 392 height 19
radio input "false"
radio input "true"
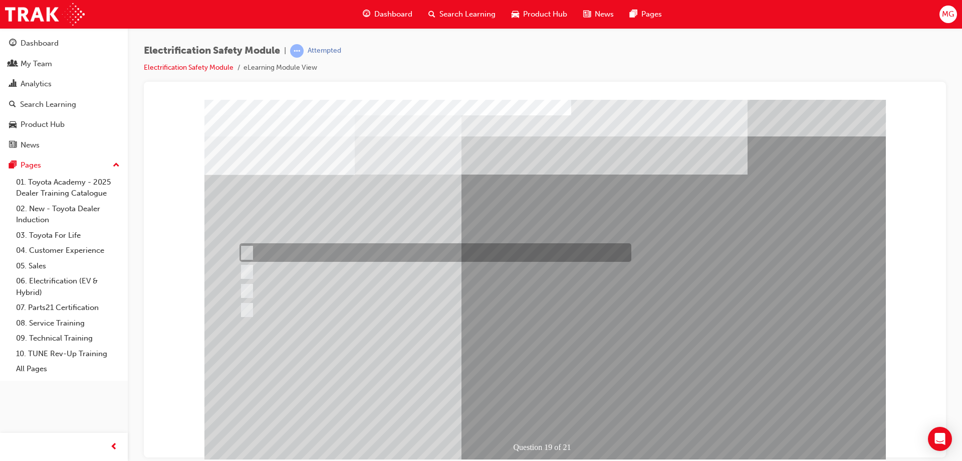
click at [297, 253] on div at bounding box center [433, 252] width 392 height 19
radio input "true"
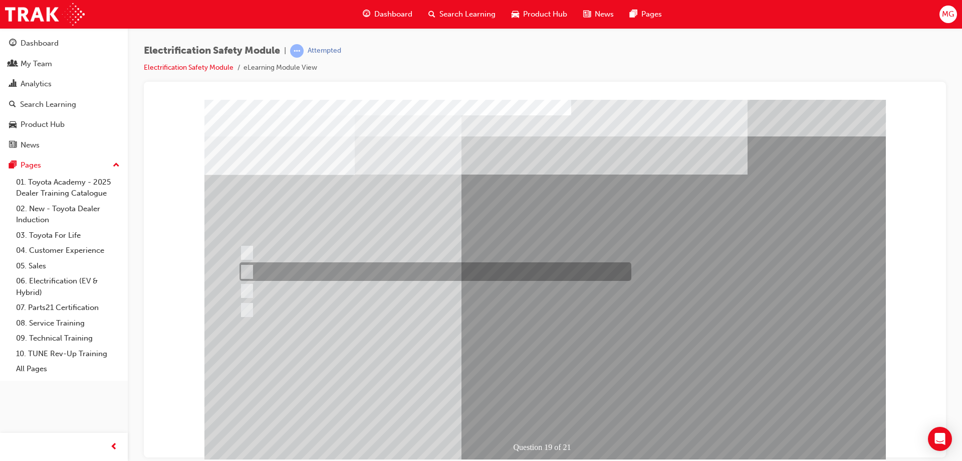
click at [247, 267] on input "To protect Electrical Insulating Gloves from mechanical damage." at bounding box center [245, 271] width 11 height 11
radio input "true"
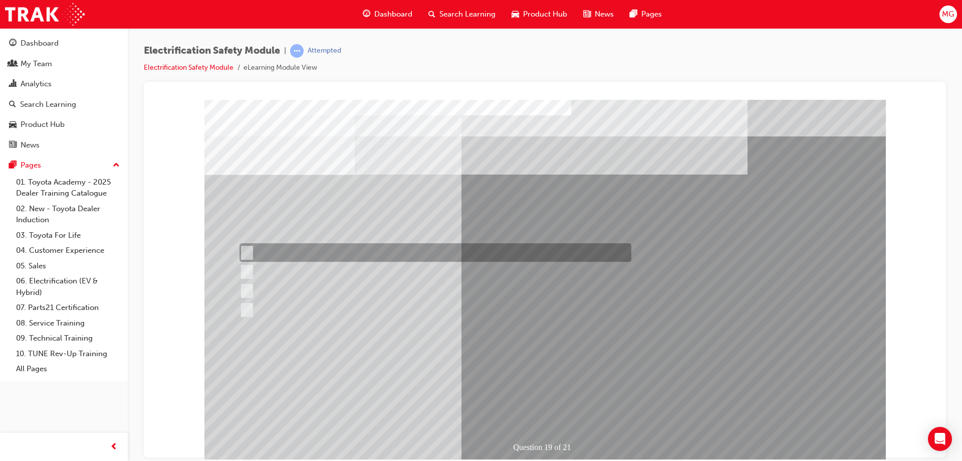
click at [246, 252] on input "To prevent Electrical Insulating Gloves from getting covered in oil and grease." at bounding box center [245, 252] width 11 height 11
radio input "true"
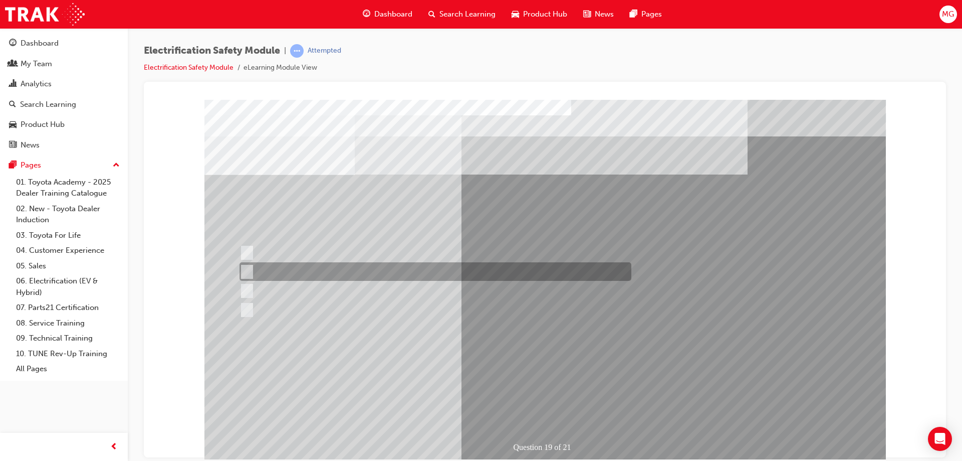
click at [248, 267] on input "To protect Electrical Insulating Gloves from mechanical damage." at bounding box center [245, 271] width 11 height 11
radio input "true"
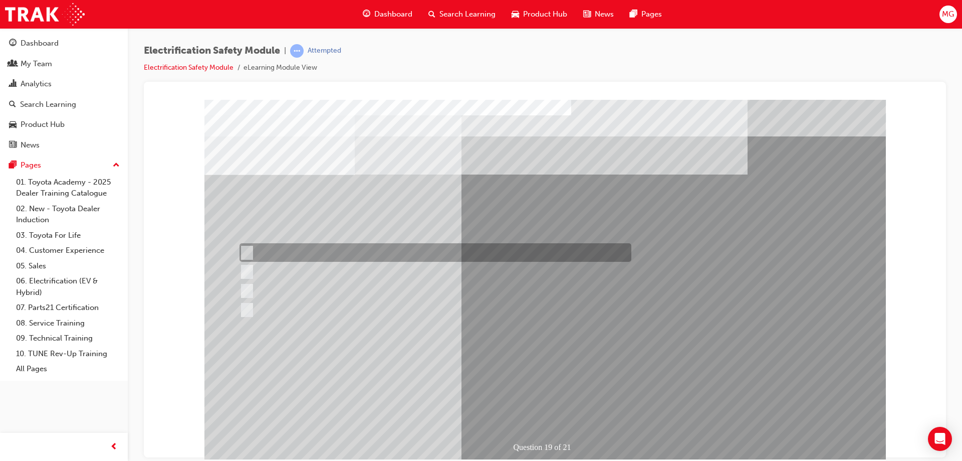
click at [248, 252] on input "To prevent Electrical Insulating Gloves from getting covered in oil and grease." at bounding box center [245, 252] width 11 height 11
radio input "true"
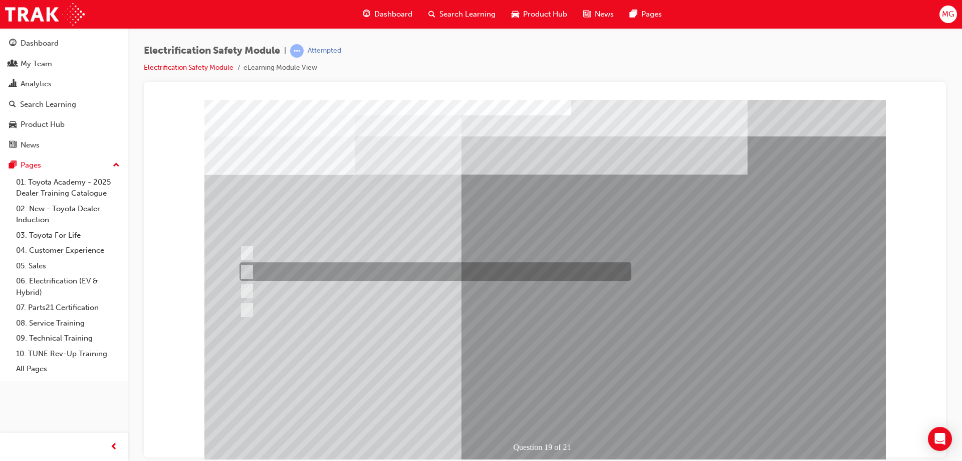
click at [249, 271] on input "To protect Electrical Insulating Gloves from mechanical damage." at bounding box center [245, 271] width 11 height 11
radio input "true"
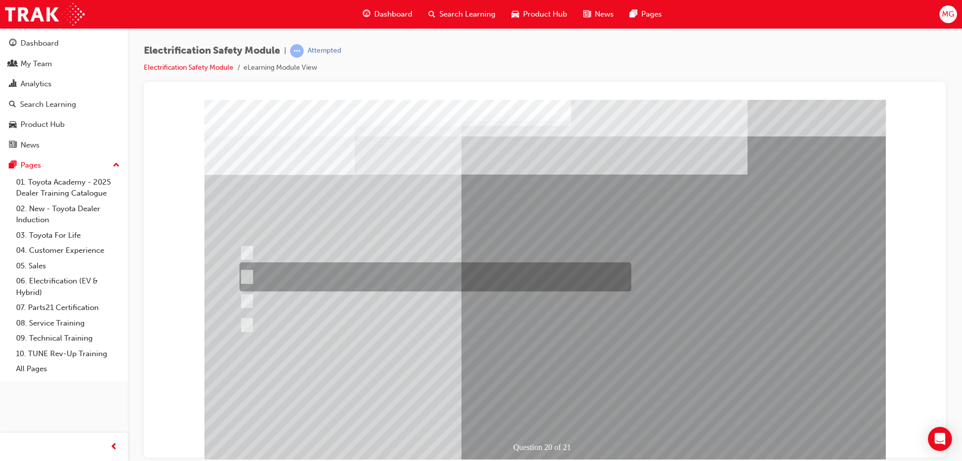
click at [328, 273] on div at bounding box center [433, 276] width 392 height 29
radio input "true"
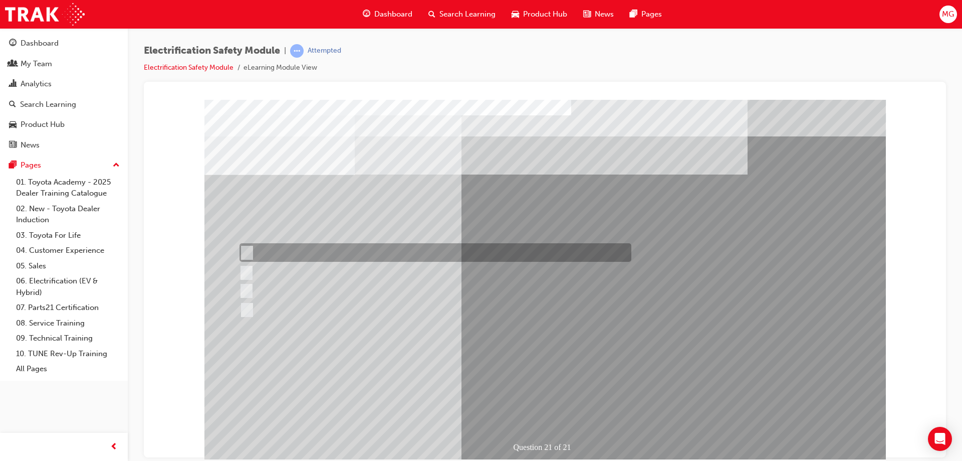
click at [274, 251] on div at bounding box center [433, 252] width 392 height 19
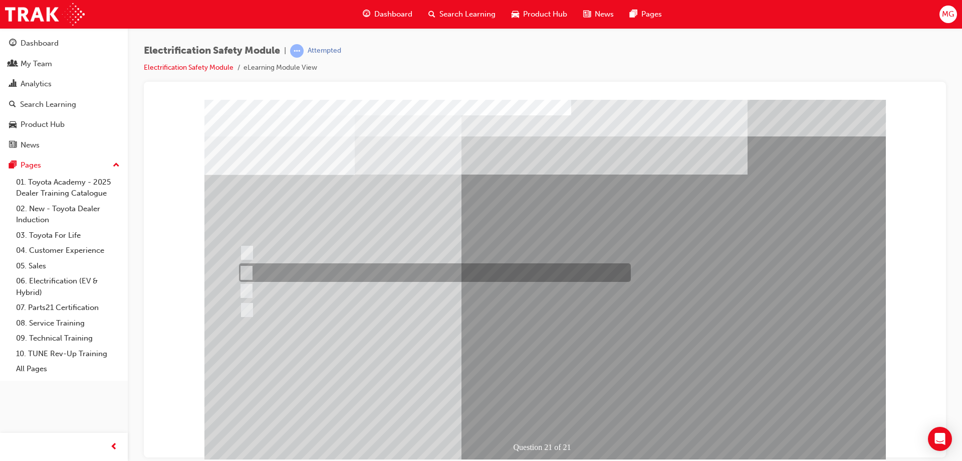
click at [274, 270] on div at bounding box center [433, 272] width 392 height 19
radio input "false"
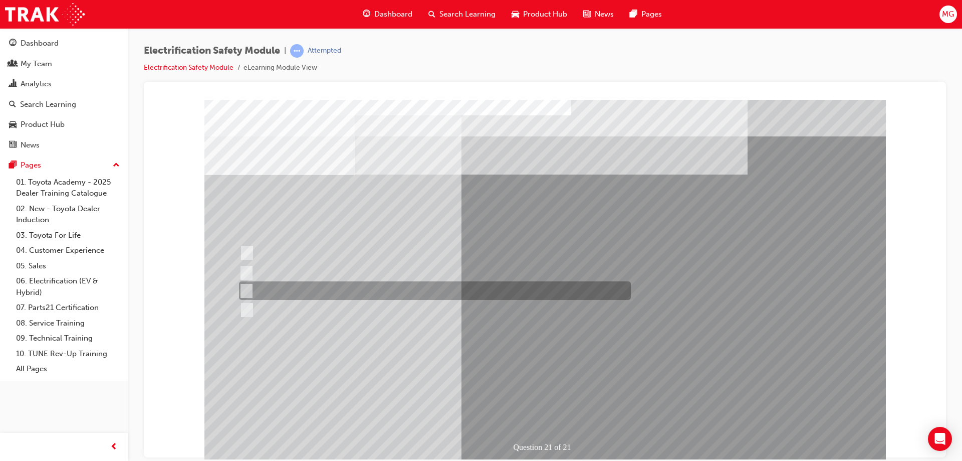
click at [276, 288] on div at bounding box center [433, 290] width 392 height 19
radio input "false"
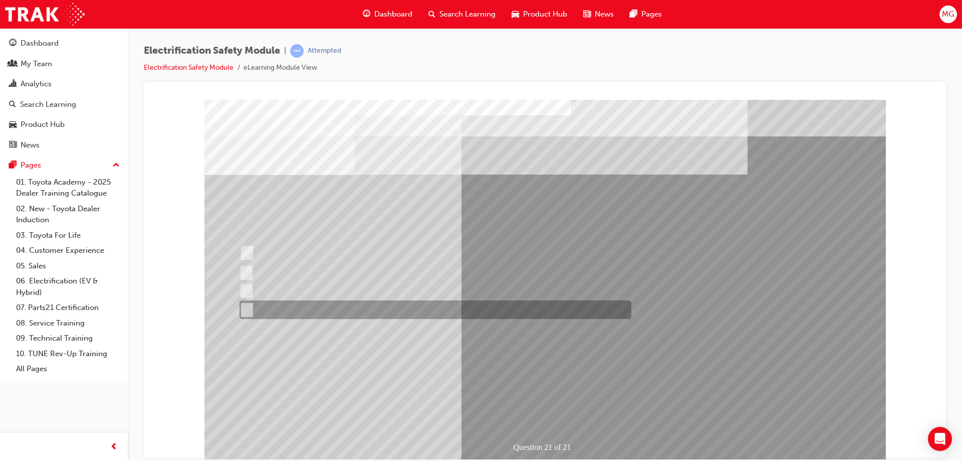
click at [277, 310] on div at bounding box center [433, 309] width 392 height 19
radio input "false"
radio input "true"
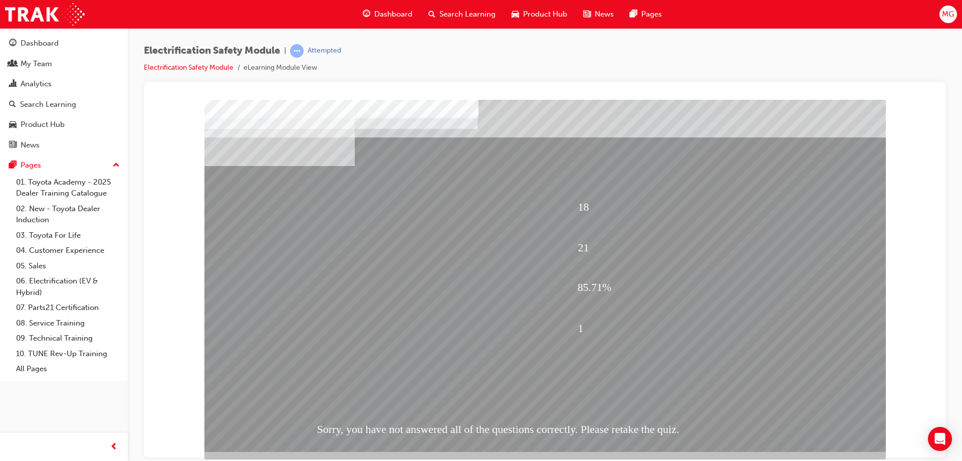
scroll to position [17, 0]
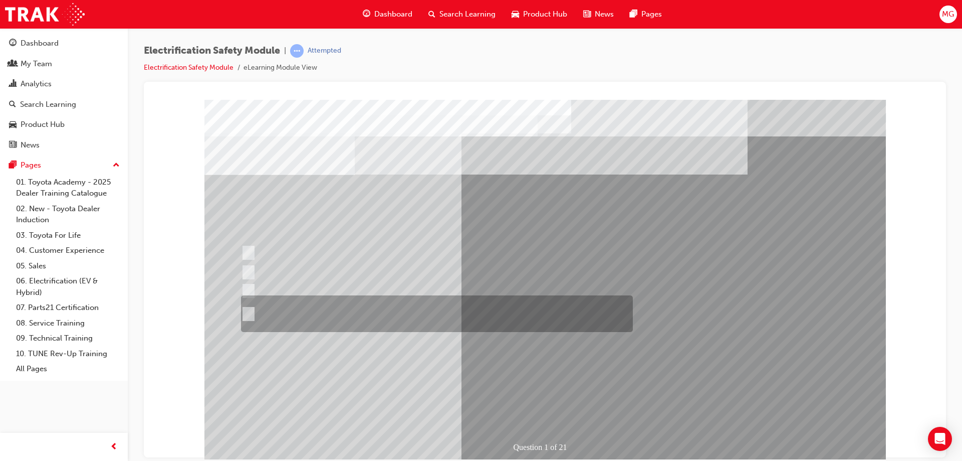
click at [300, 312] on div at bounding box center [435, 313] width 392 height 37
radio input "true"
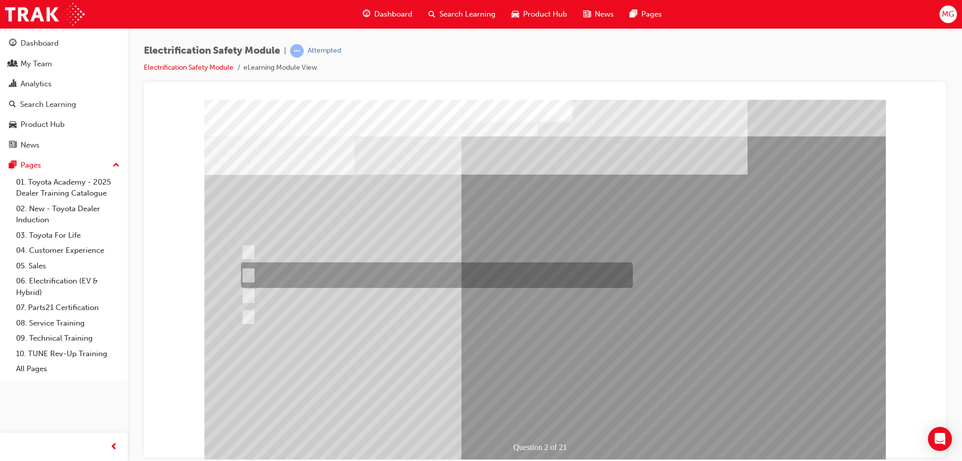
click at [328, 277] on div at bounding box center [435, 275] width 392 height 26
radio input "true"
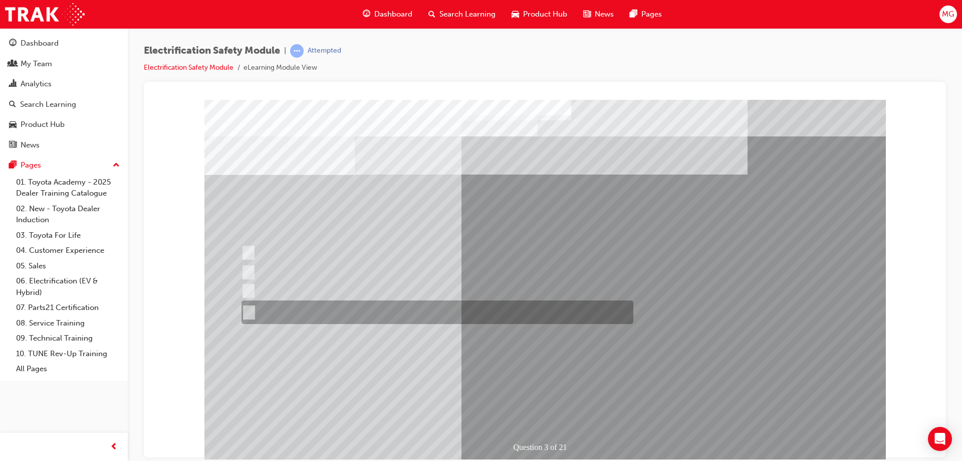
click at [370, 310] on div at bounding box center [435, 312] width 392 height 24
radio input "true"
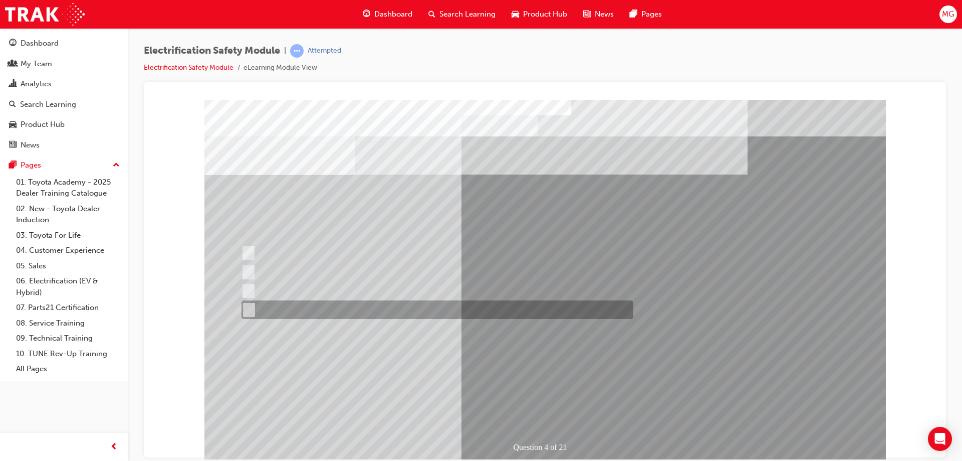
click at [293, 311] on div at bounding box center [435, 309] width 392 height 19
checkbox input "true"
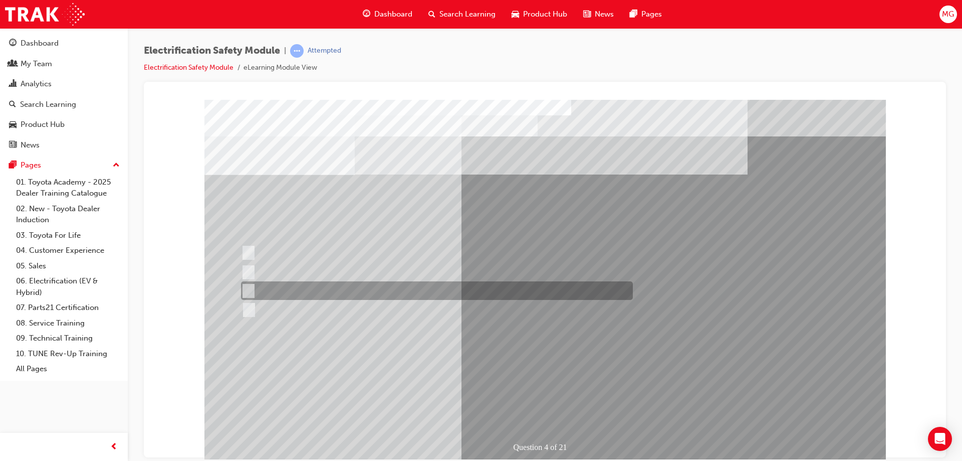
click at [291, 288] on div at bounding box center [435, 290] width 392 height 19
checkbox input "true"
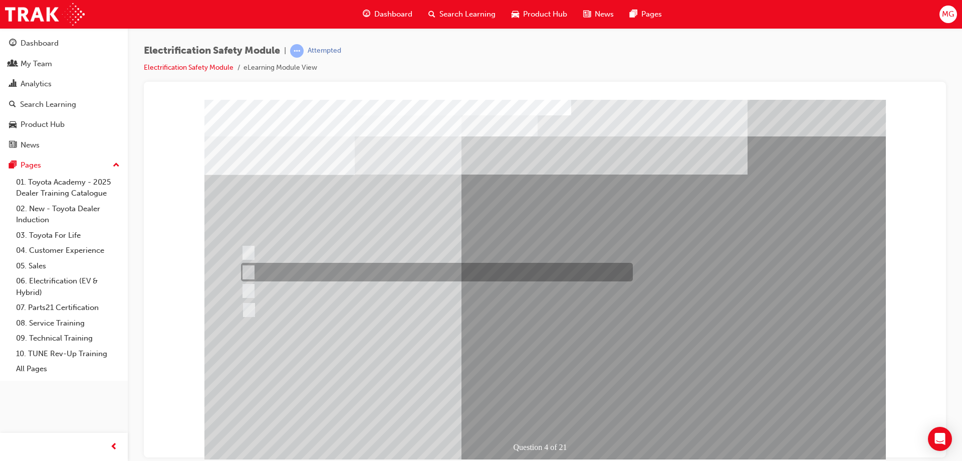
click at [291, 271] on div at bounding box center [435, 272] width 392 height 19
checkbox input "true"
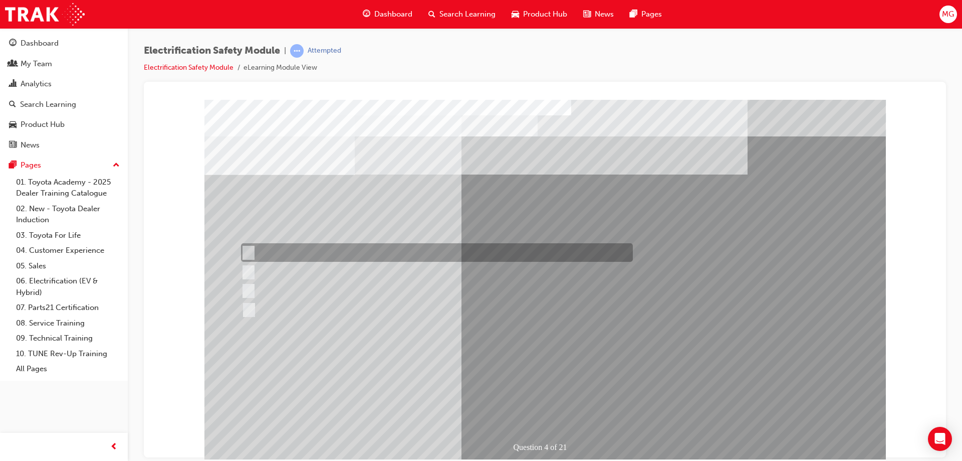
click at [292, 253] on div at bounding box center [435, 252] width 392 height 19
checkbox input "true"
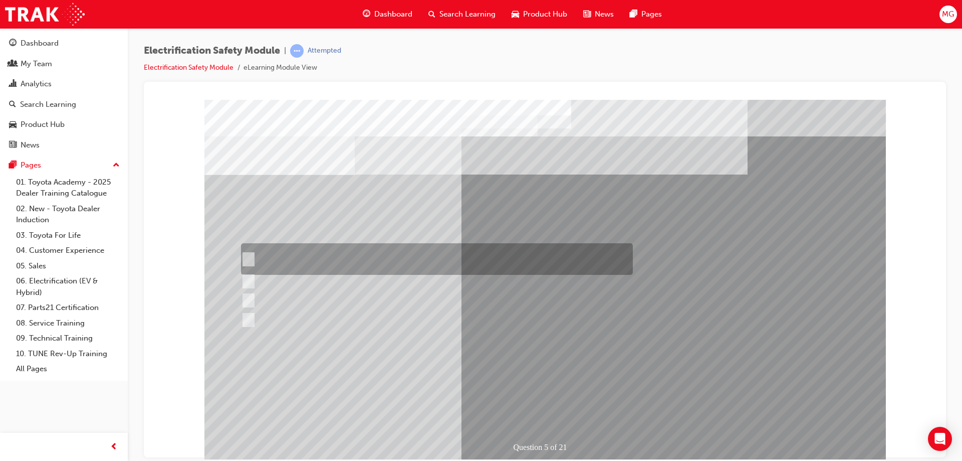
click at [276, 254] on div at bounding box center [435, 259] width 392 height 32
checkbox input "true"
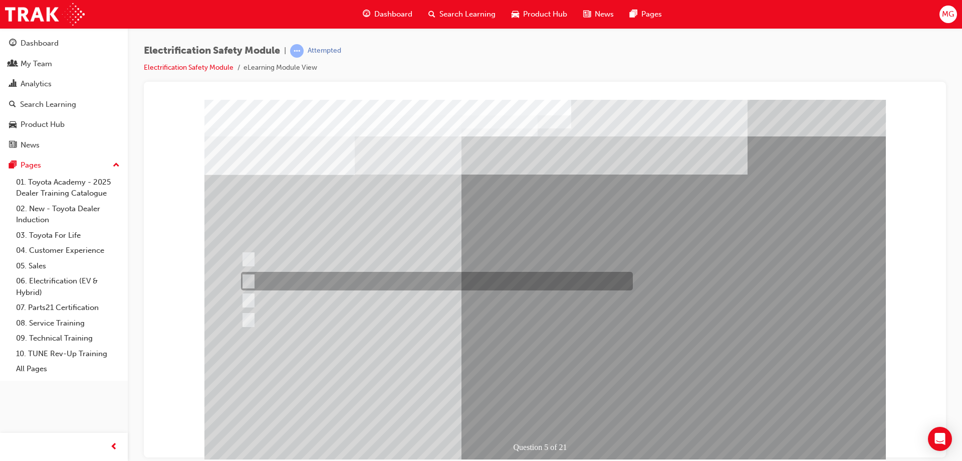
click at [277, 277] on div at bounding box center [435, 281] width 392 height 19
checkbox input "true"
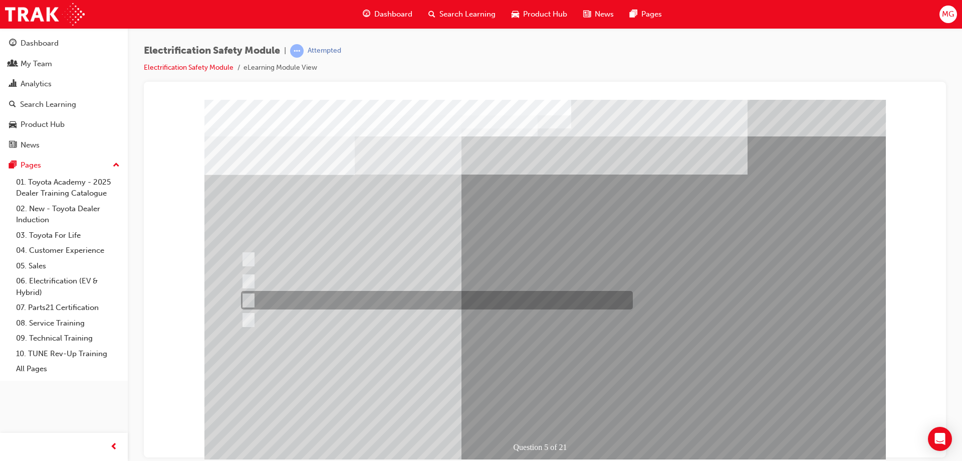
click at [278, 294] on div at bounding box center [435, 300] width 392 height 19
checkbox input "true"
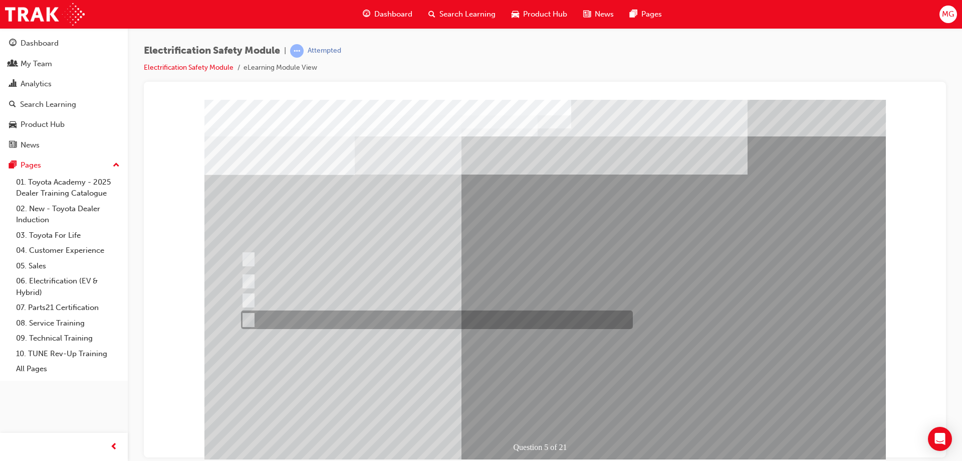
drag, startPoint x: 285, startPoint y: 313, endPoint x: 303, endPoint y: 326, distance: 22.2
click at [286, 314] on div at bounding box center [435, 319] width 392 height 19
checkbox input "true"
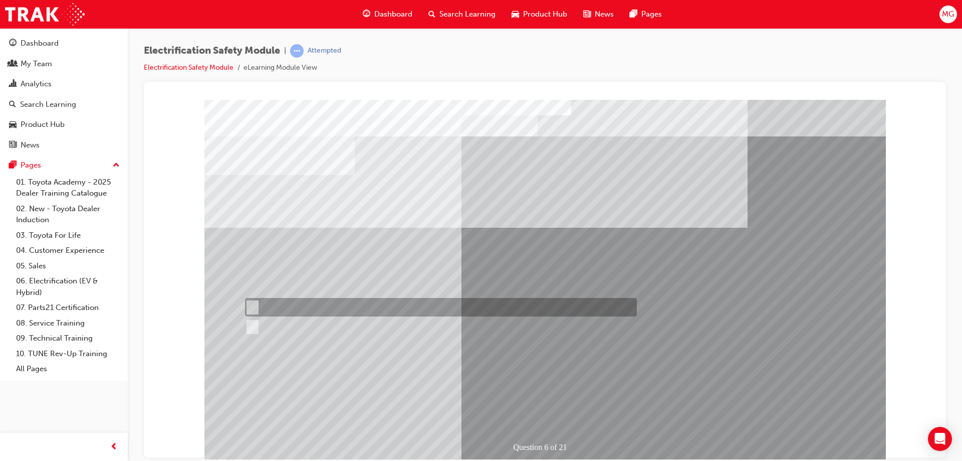
click at [280, 298] on div at bounding box center [439, 307] width 392 height 19
radio input "true"
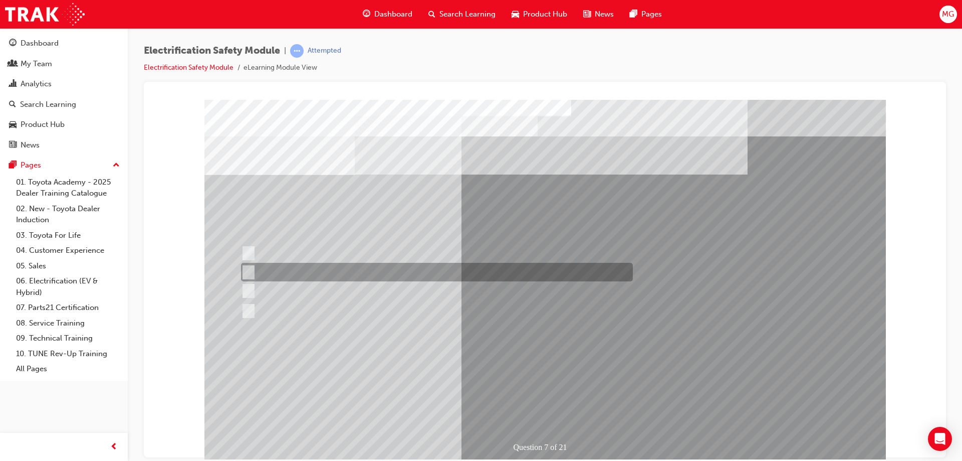
click at [328, 272] on div at bounding box center [435, 272] width 392 height 19
radio input "true"
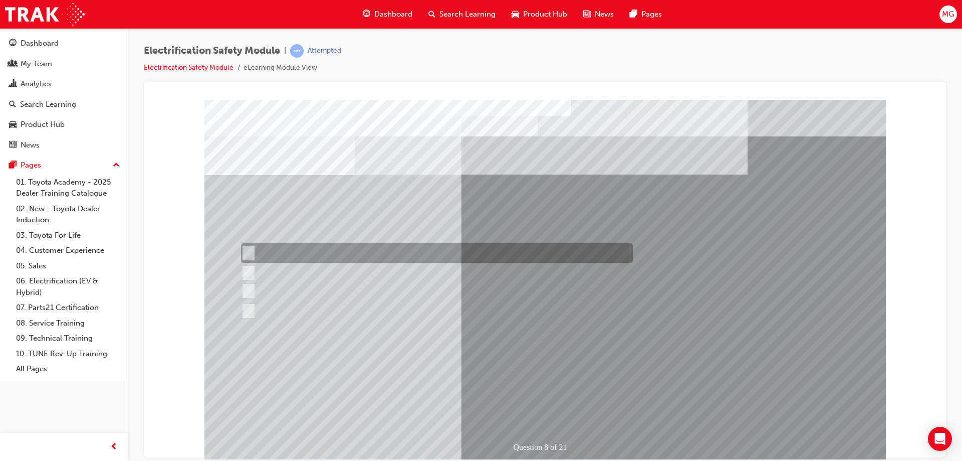
click at [300, 254] on div at bounding box center [435, 253] width 392 height 20
radio input "true"
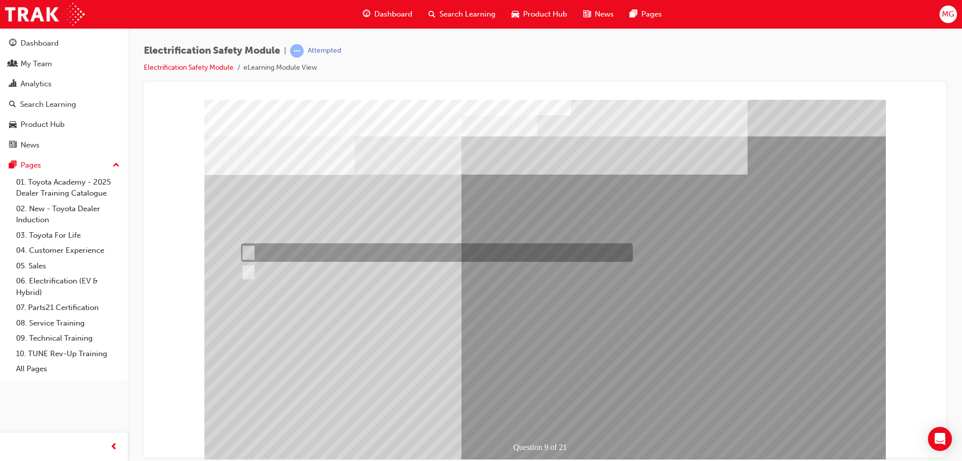
click at [290, 251] on div at bounding box center [435, 252] width 392 height 19
radio input "true"
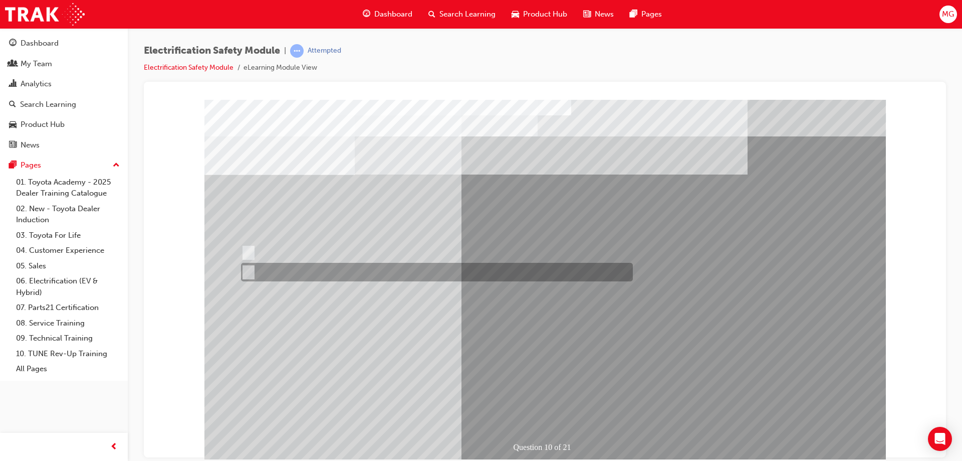
click at [277, 272] on div at bounding box center [435, 272] width 392 height 19
radio input "true"
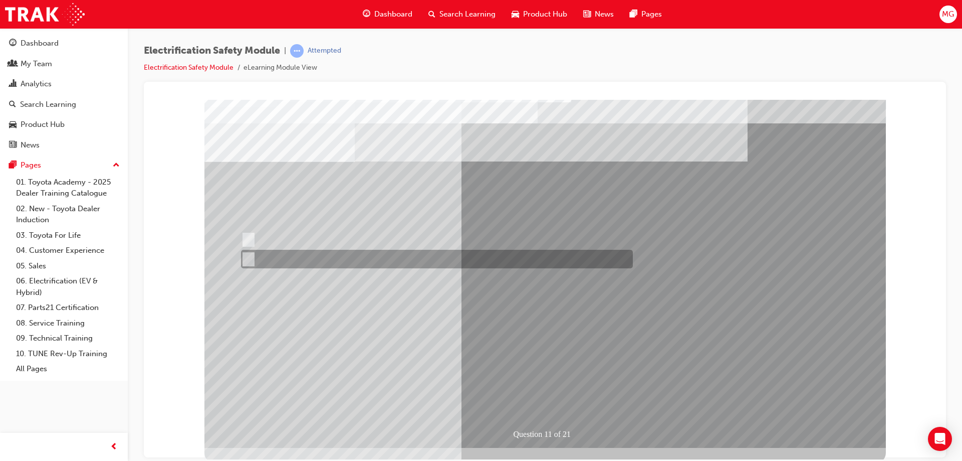
scroll to position [17, 0]
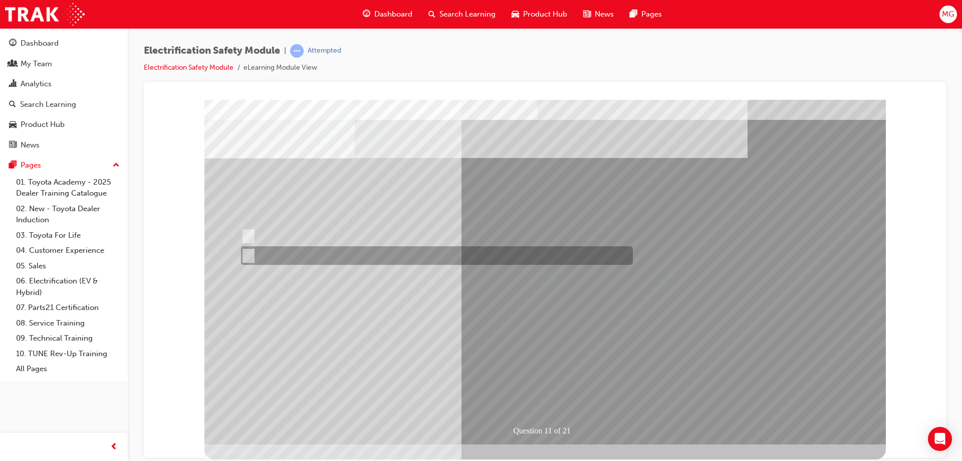
click at [278, 255] on div at bounding box center [435, 255] width 392 height 19
radio input "true"
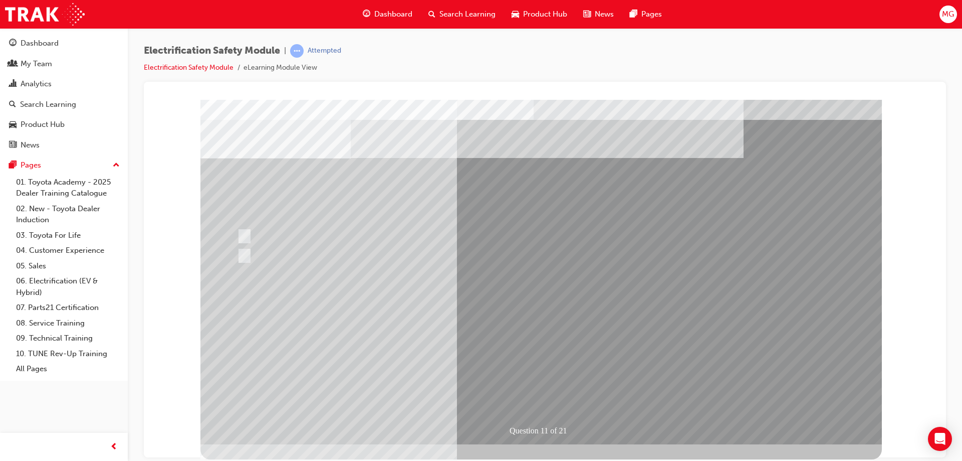
scroll to position [0, 0]
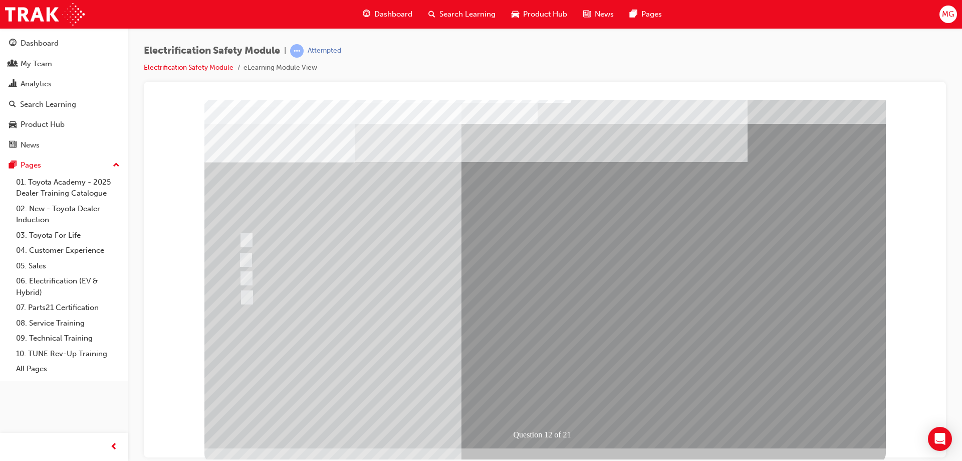
scroll to position [17, 0]
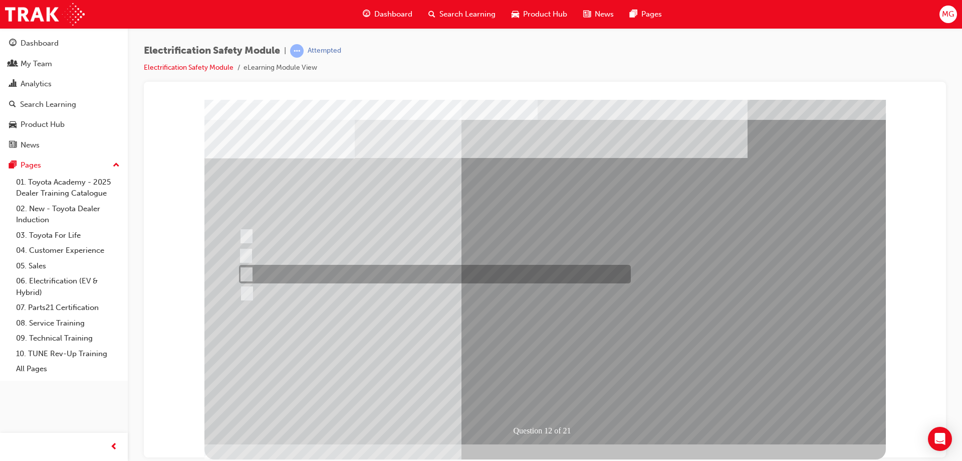
click at [284, 270] on div at bounding box center [433, 274] width 392 height 19
radio input "true"
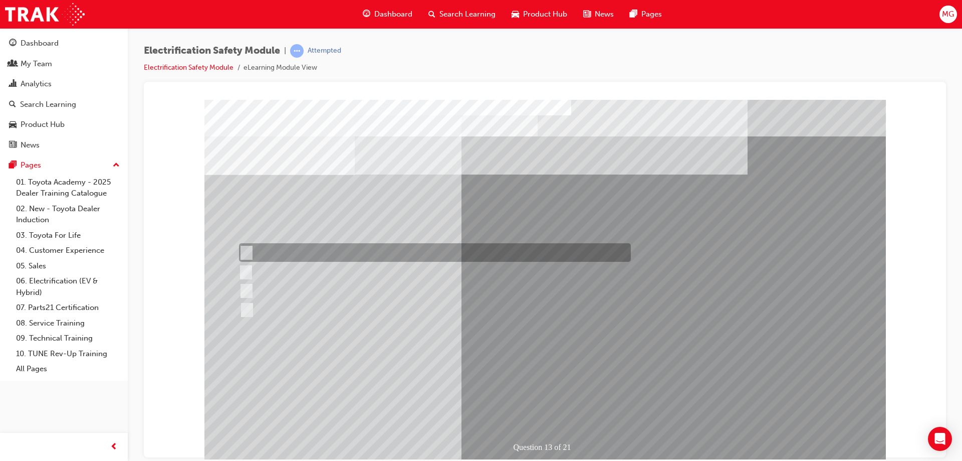
click at [315, 251] on div at bounding box center [433, 252] width 392 height 19
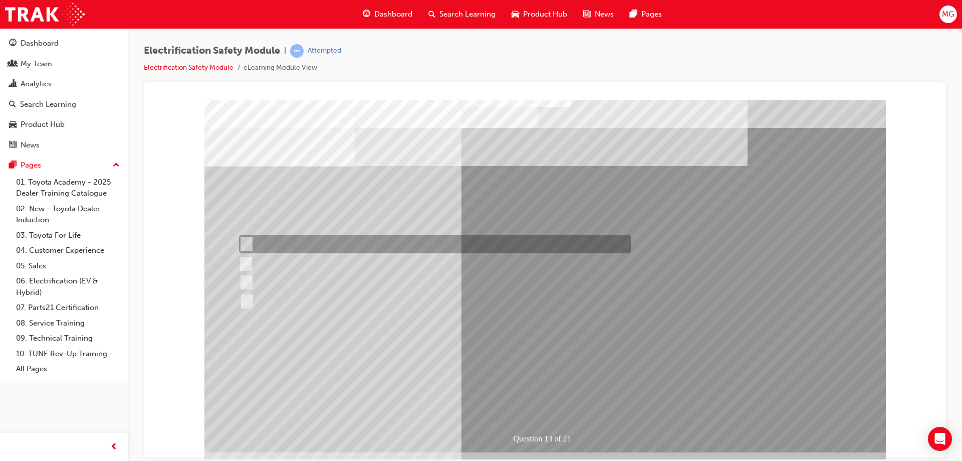
scroll to position [17, 0]
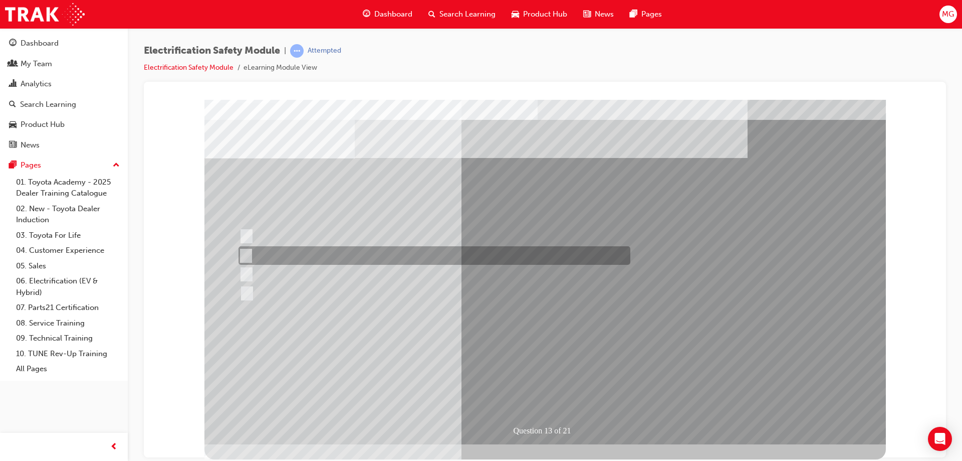
click at [363, 251] on div at bounding box center [432, 255] width 392 height 19
radio input "false"
radio input "true"
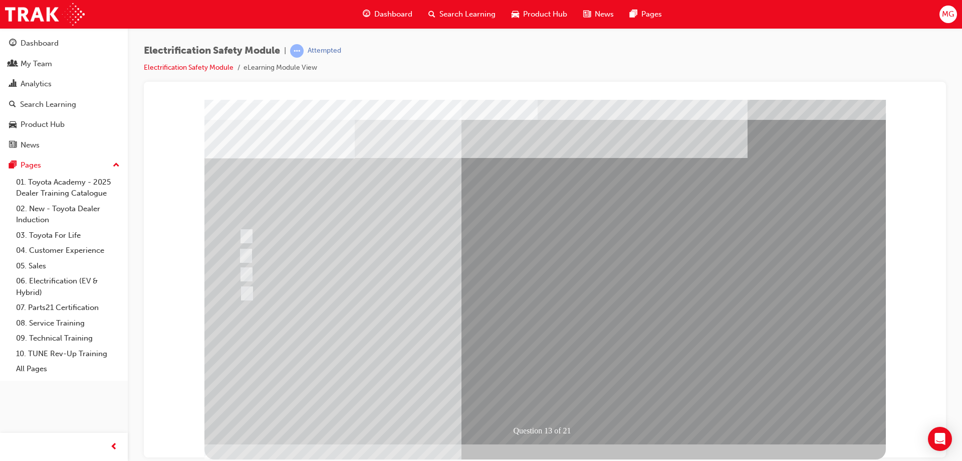
scroll to position [0, 0]
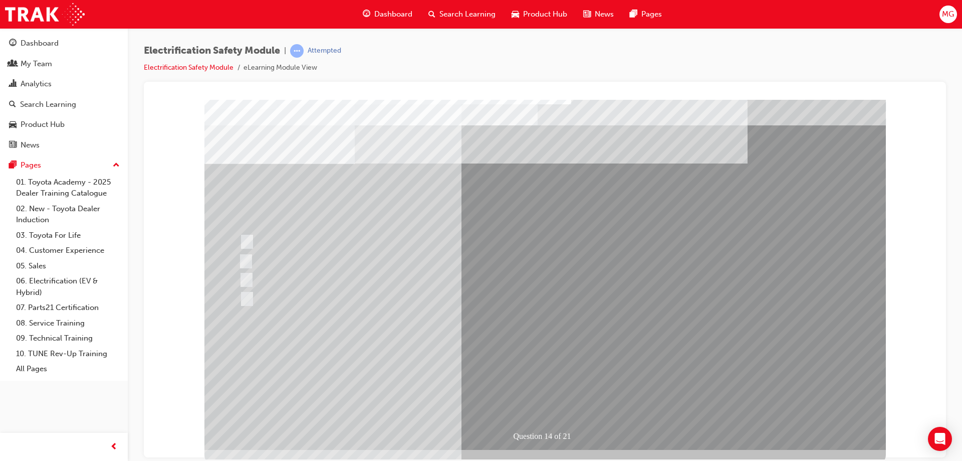
scroll to position [17, 0]
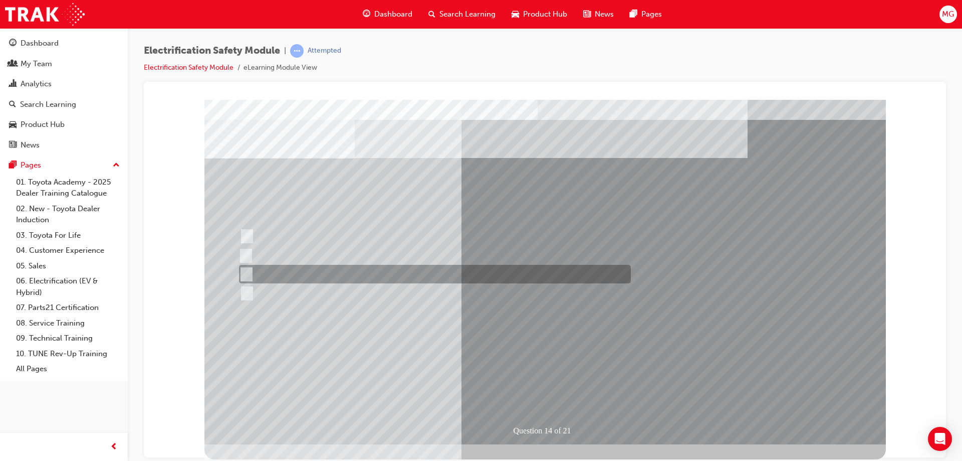
click at [293, 272] on div at bounding box center [433, 274] width 392 height 19
radio input "true"
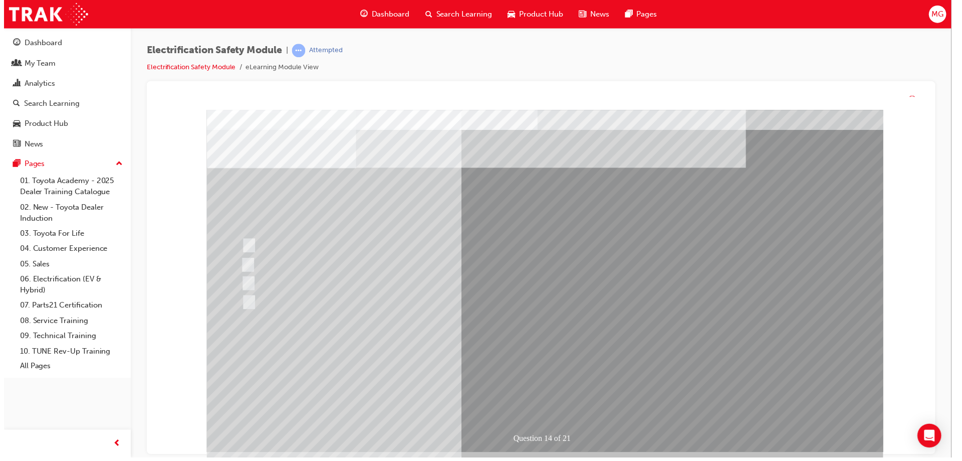
scroll to position [0, 0]
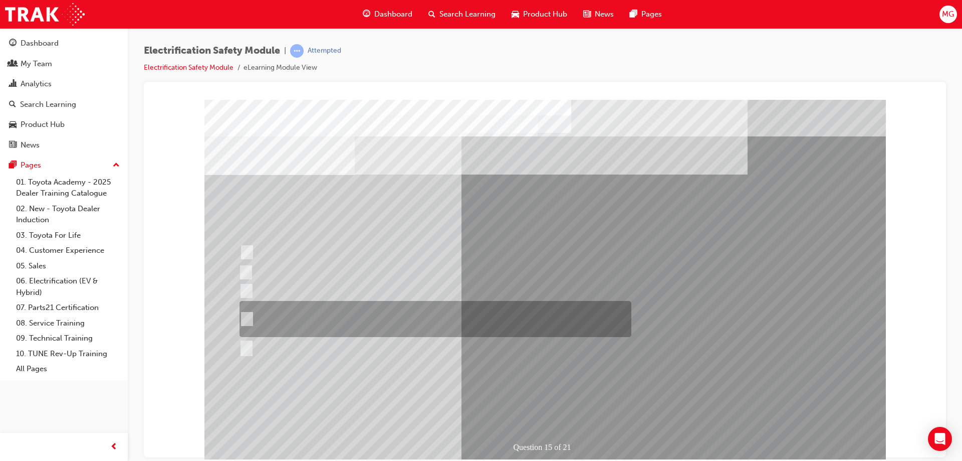
click at [374, 327] on div at bounding box center [433, 319] width 392 height 36
radio input "true"
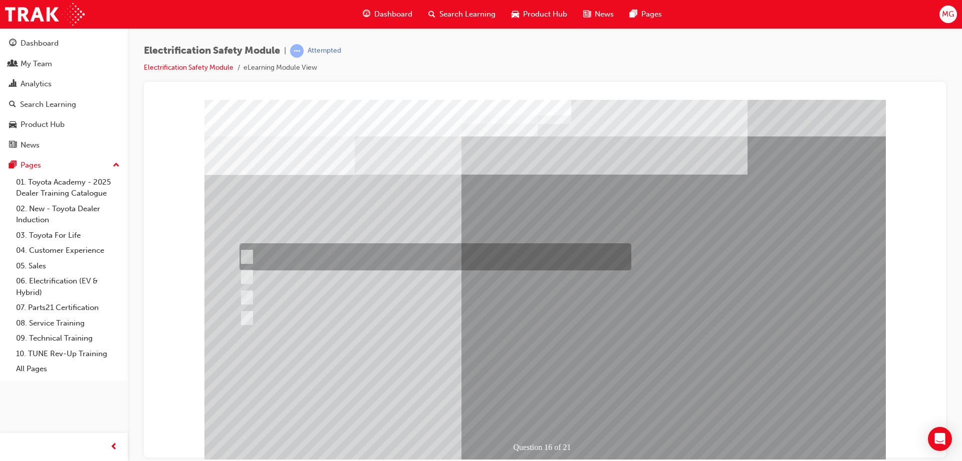
click at [328, 248] on div at bounding box center [433, 256] width 392 height 27
radio input "true"
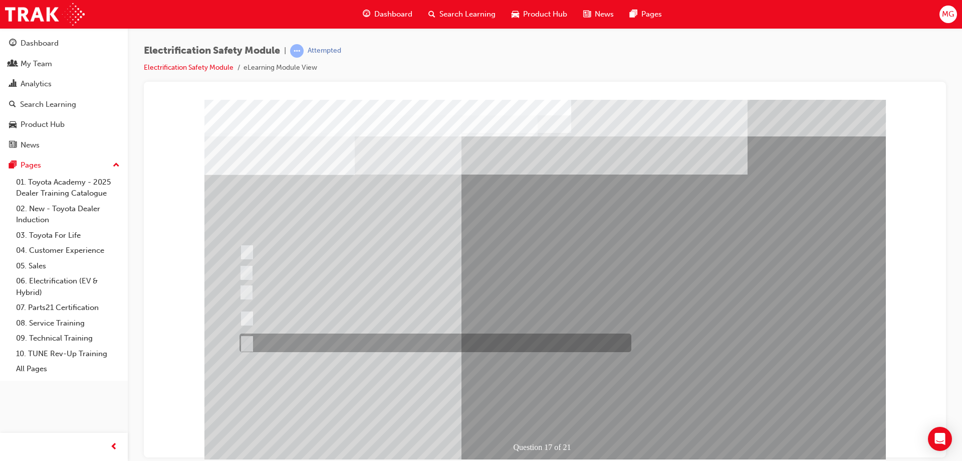
click at [315, 343] on div at bounding box center [433, 342] width 392 height 19
radio input "true"
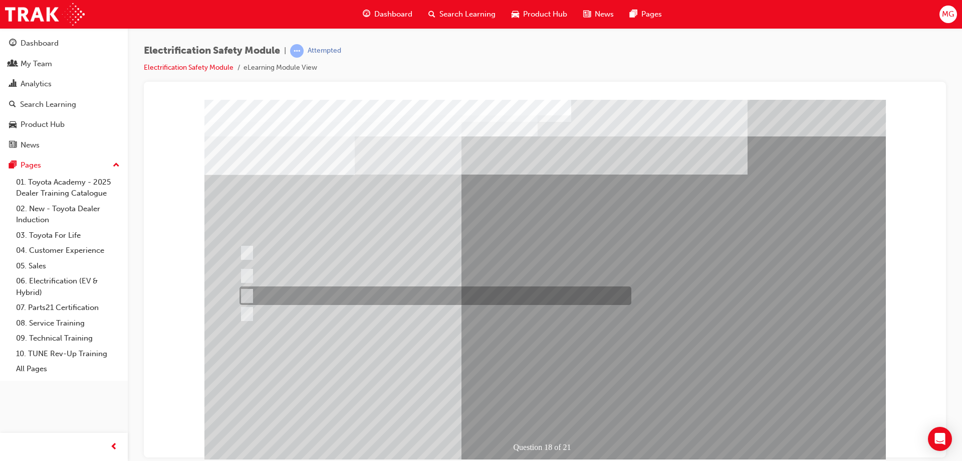
click at [325, 296] on div at bounding box center [433, 295] width 392 height 19
radio input "true"
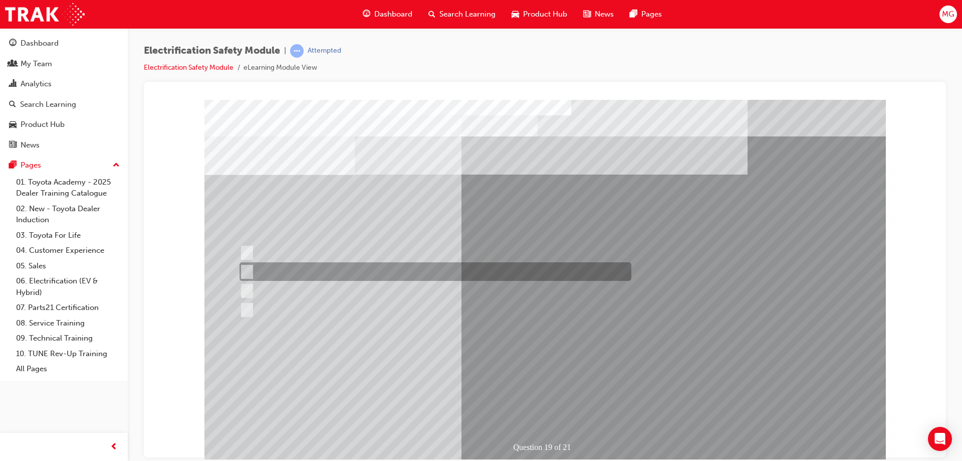
click at [394, 266] on div at bounding box center [433, 271] width 392 height 19
radio input "true"
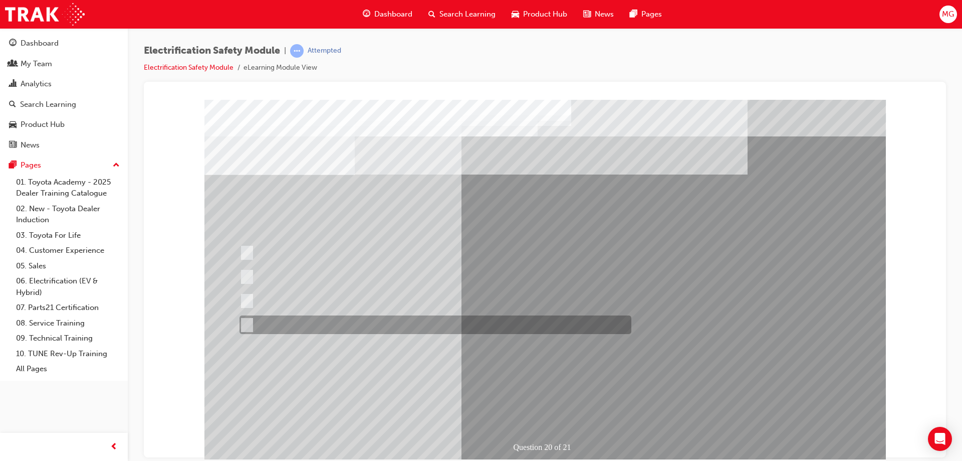
click at [317, 322] on div at bounding box center [433, 324] width 392 height 19
radio input "true"
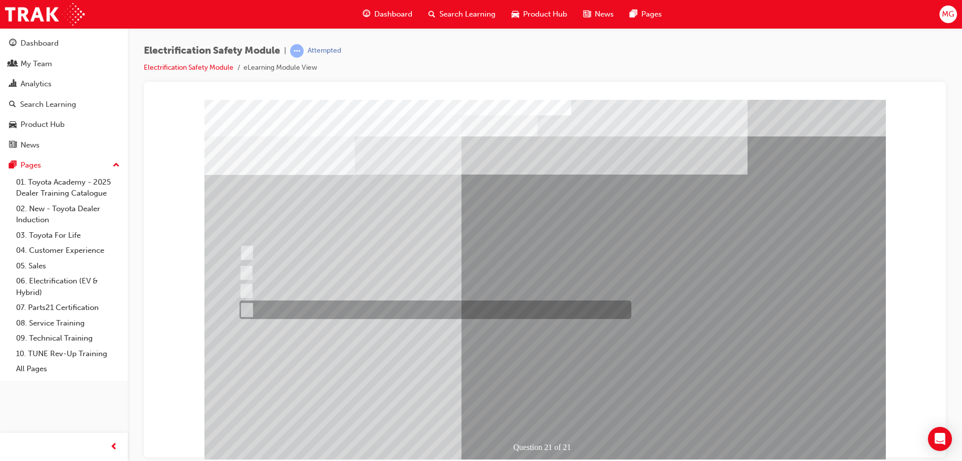
click at [293, 308] on div at bounding box center [433, 309] width 392 height 19
radio input "true"
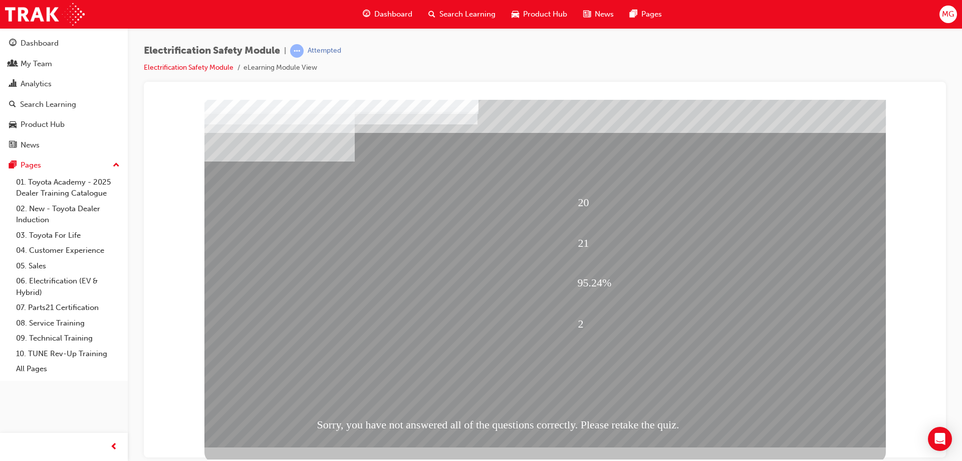
scroll to position [17, 0]
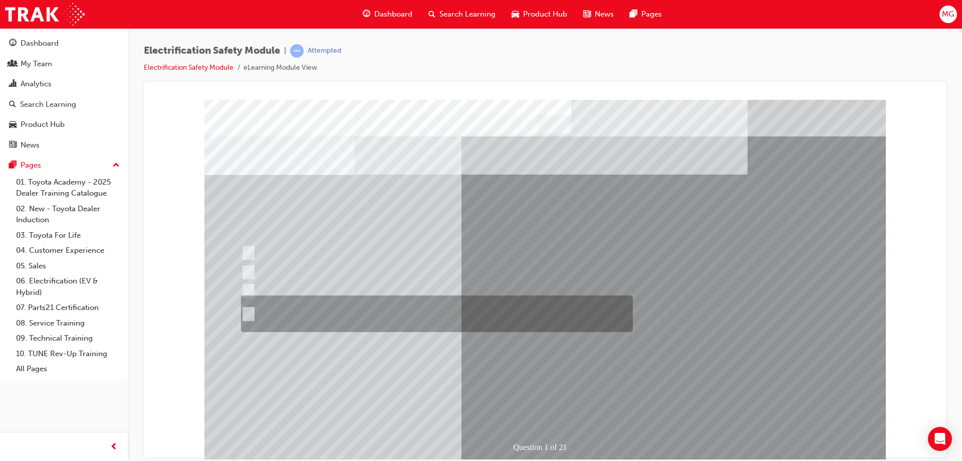
click at [340, 313] on div at bounding box center [435, 313] width 392 height 37
radio input "true"
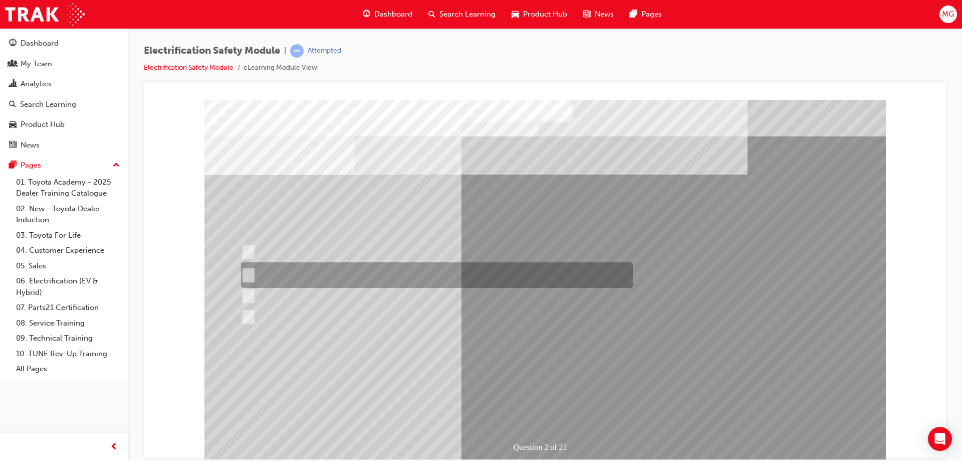
click at [318, 270] on div at bounding box center [435, 275] width 392 height 26
radio input "true"
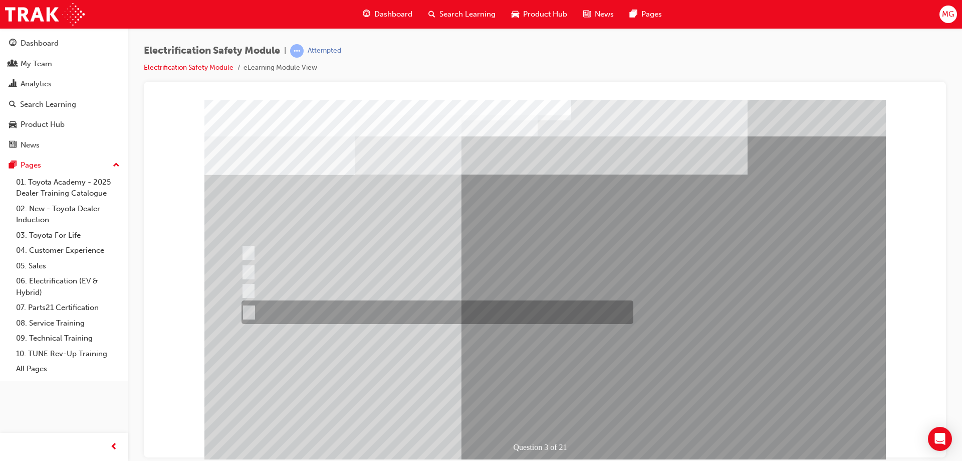
click at [340, 312] on div at bounding box center [435, 312] width 392 height 24
radio input "true"
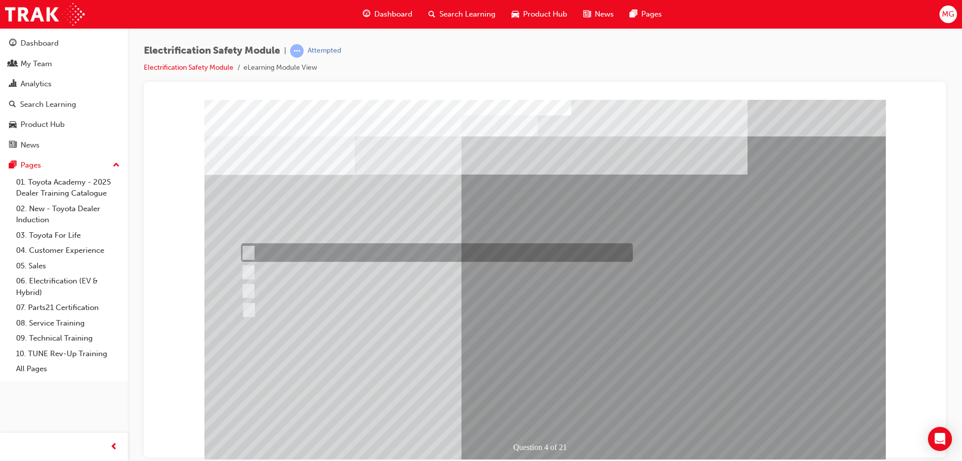
click at [293, 250] on div at bounding box center [435, 252] width 392 height 19
checkbox input "true"
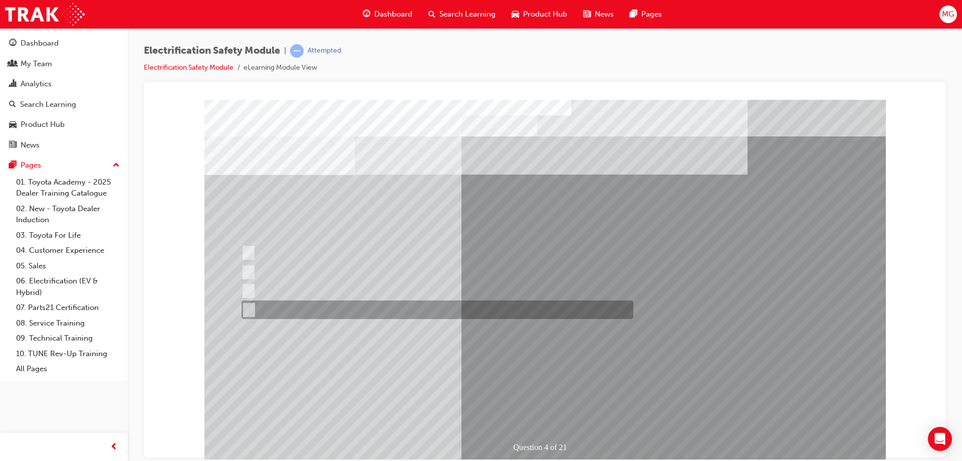
click at [284, 311] on div at bounding box center [435, 309] width 392 height 19
checkbox input "true"
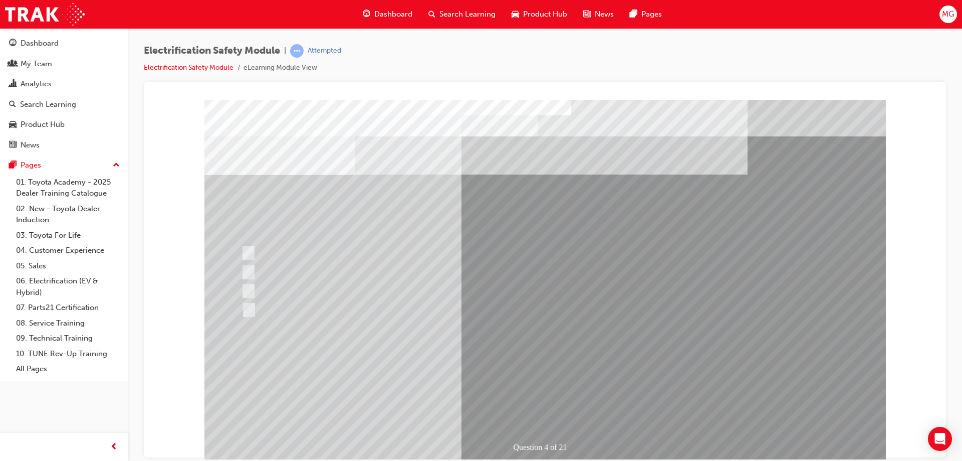
drag, startPoint x: 648, startPoint y: 200, endPoint x: 667, endPoint y: 199, distance: 18.1
drag, startPoint x: 233, startPoint y: 215, endPoint x: 355, endPoint y: 216, distance: 122.3
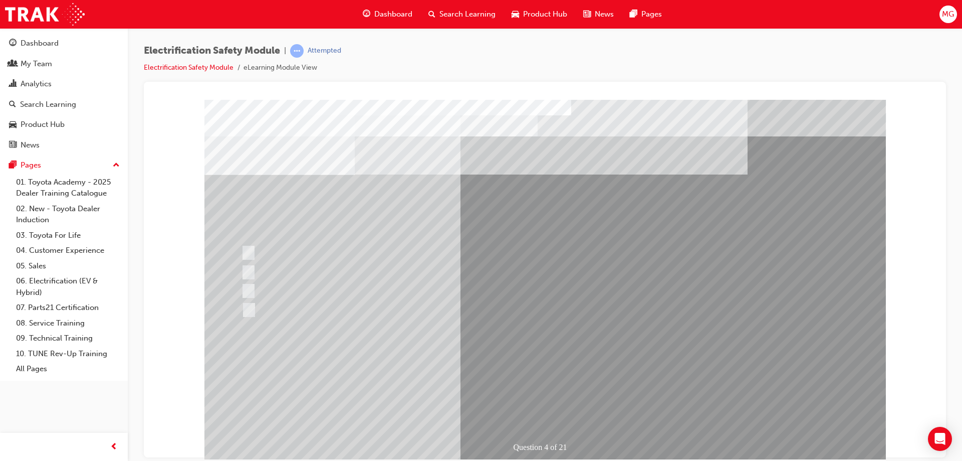
drag, startPoint x: 560, startPoint y: 410, endPoint x: 534, endPoint y: 398, distance: 28.5
